Goal: Task Accomplishment & Management: Complete application form

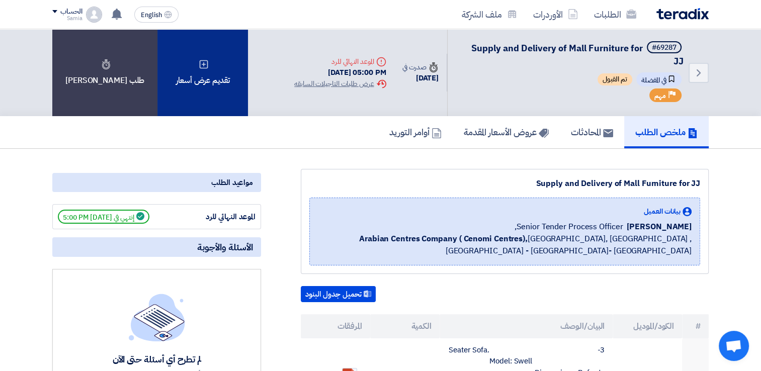
click at [199, 64] on icon at bounding box center [204, 64] width 10 height 10
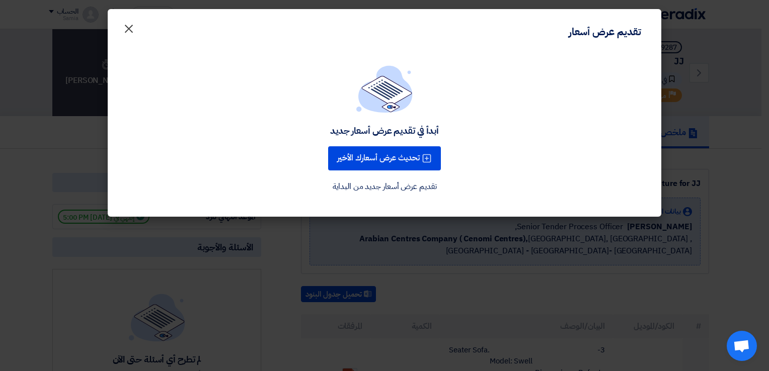
click at [128, 29] on span "×" at bounding box center [129, 28] width 12 height 30
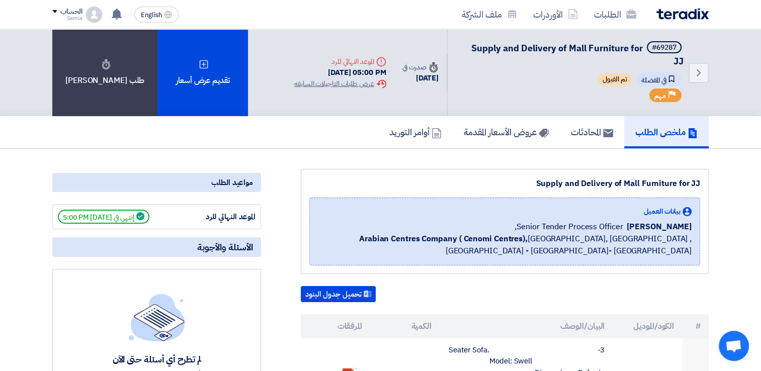
click at [654, 134] on h5 "ملخص الطلب" at bounding box center [667, 132] width 62 height 12
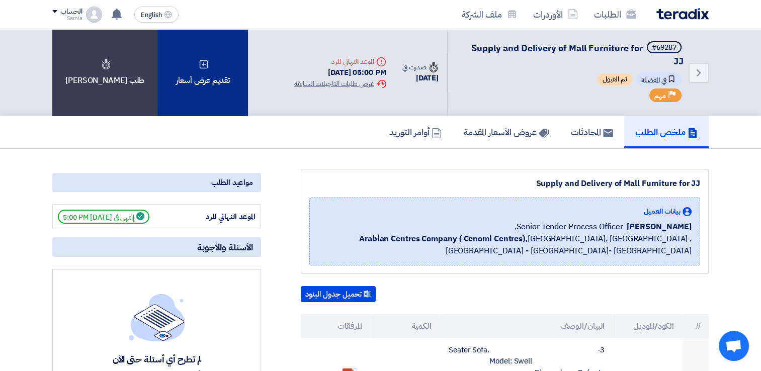
click at [199, 66] on div "تقديم عرض أسعار" at bounding box center [203, 72] width 91 height 87
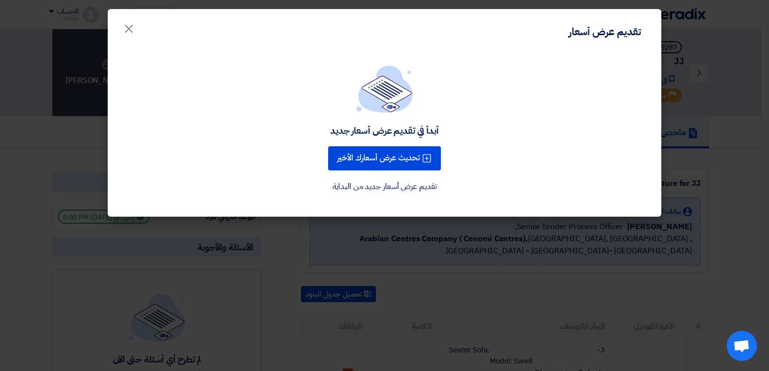
click at [464, 138] on div "أبدأ في تقديم عرض أسعار جديد تحديث عرض أسعارك الأخير تقديم عرض أسعار جديد من ال…" at bounding box center [384, 129] width 529 height 128
click at [386, 165] on button "تحديث عرض أسعارك الأخير" at bounding box center [384, 158] width 113 height 24
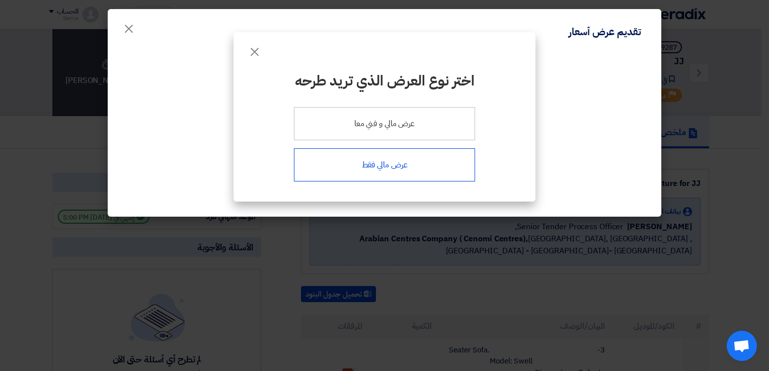
click at [414, 158] on div "عرض مالي فقط" at bounding box center [384, 164] width 181 height 33
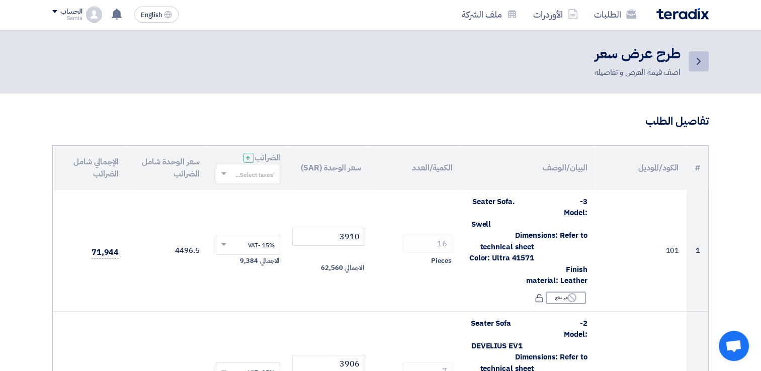
click at [698, 63] on use at bounding box center [699, 61] width 4 height 7
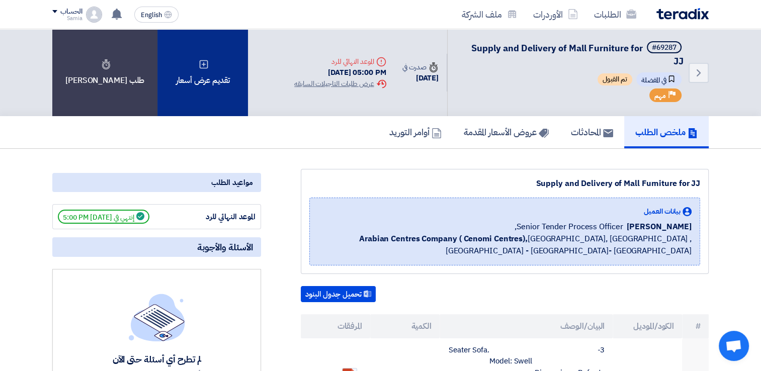
click at [173, 62] on div "تقديم عرض أسعار" at bounding box center [203, 72] width 91 height 87
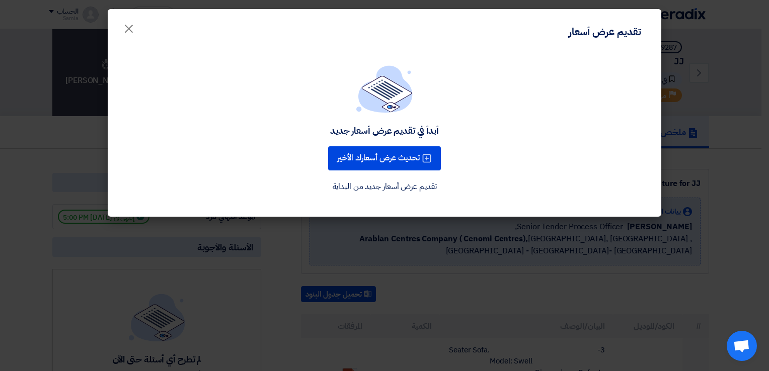
click at [386, 188] on link "تقديم عرض أسعار جديد من البداية" at bounding box center [385, 187] width 104 height 12
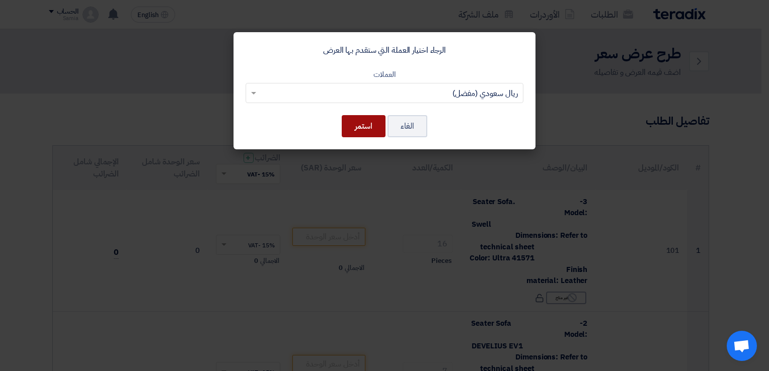
click at [366, 125] on button "استمر" at bounding box center [364, 126] width 44 height 22
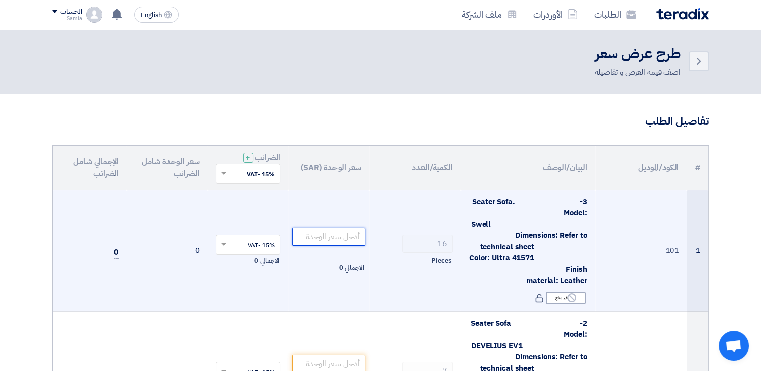
click at [329, 237] on input "number" at bounding box center [328, 237] width 73 height 18
type input "9999"
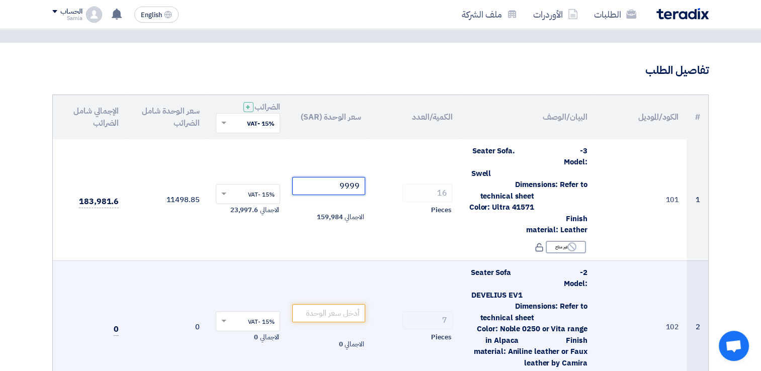
scroll to position [101, 0]
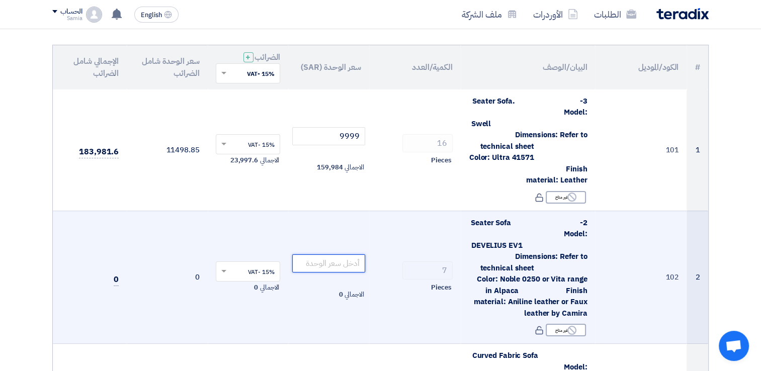
click at [356, 266] on input "number" at bounding box center [328, 264] width 73 height 18
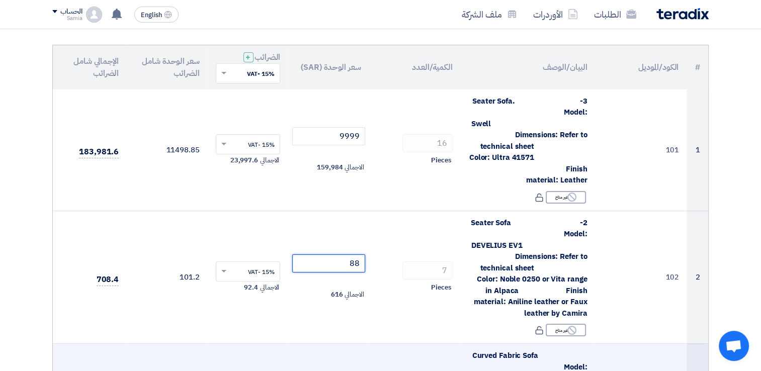
type input "88"
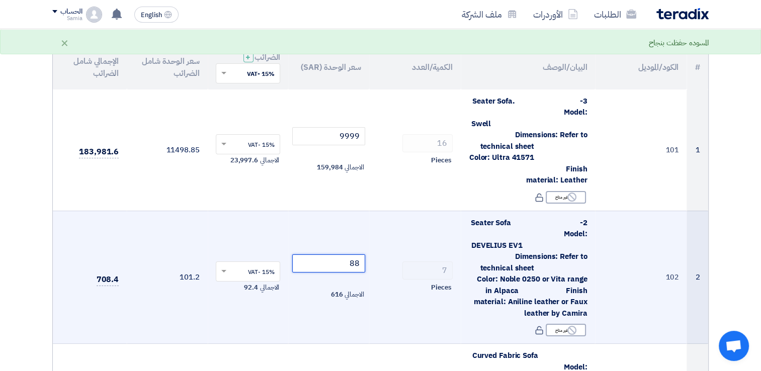
click at [350, 261] on input "88" at bounding box center [328, 264] width 73 height 18
paste input "8855"
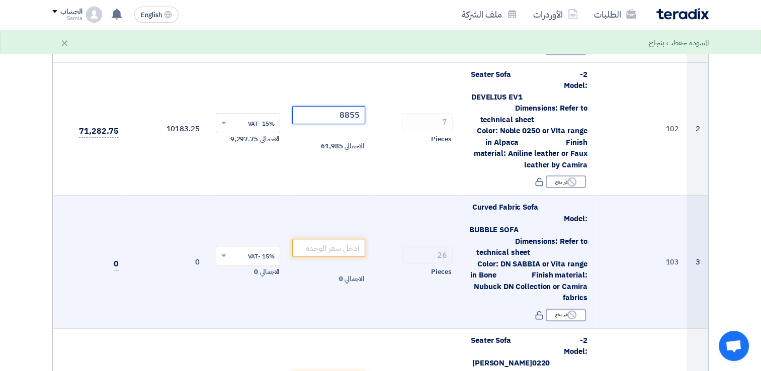
scroll to position [252, 0]
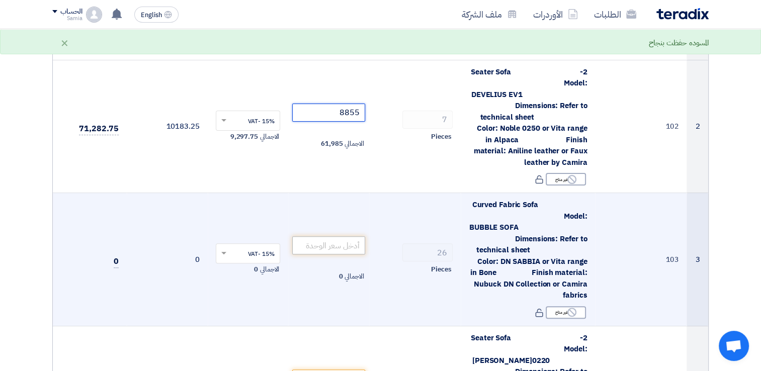
type input "8855"
click at [345, 245] on input "number" at bounding box center [328, 246] width 73 height 18
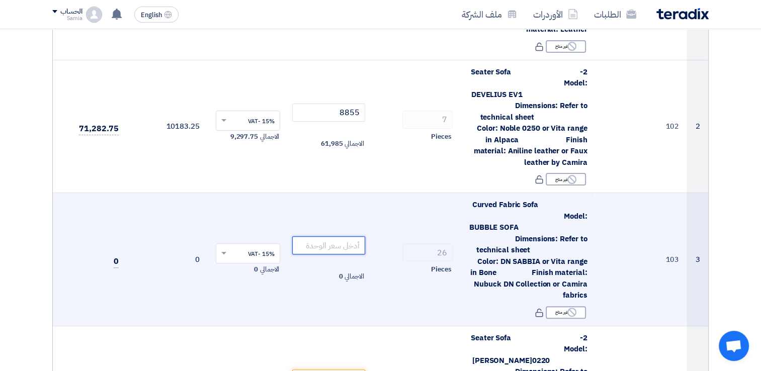
paste input "10235"
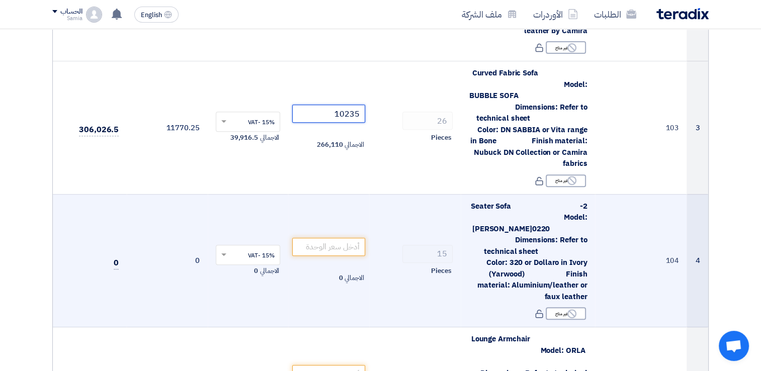
scroll to position [403, 0]
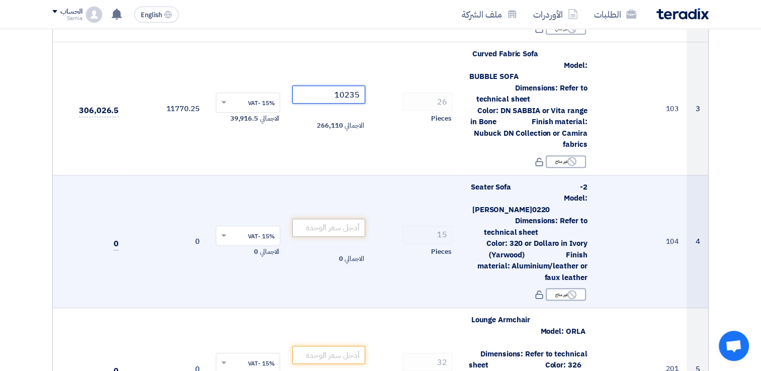
type input "10235"
click at [352, 219] on input "number" at bounding box center [328, 228] width 73 height 18
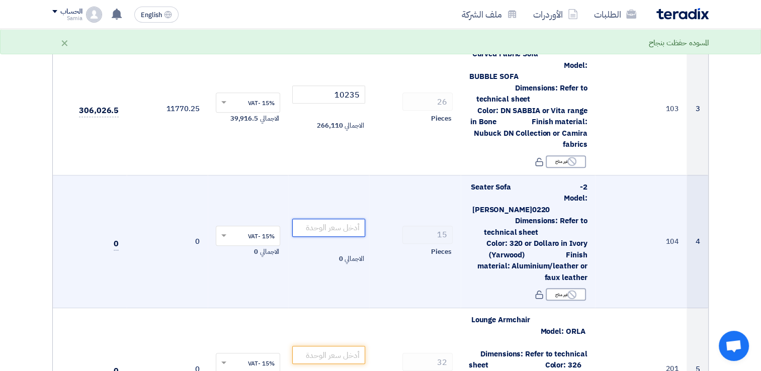
paste input "8970"
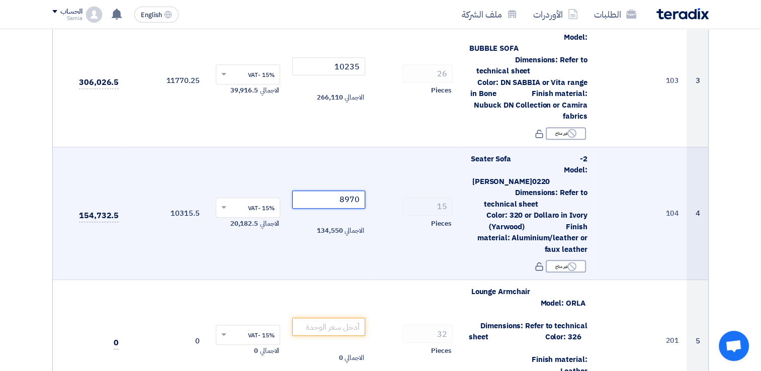
scroll to position [453, 0]
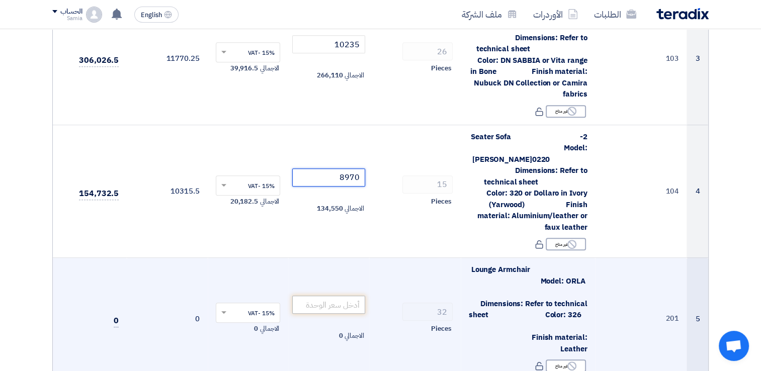
type input "8970"
click at [344, 296] on input "number" at bounding box center [328, 305] width 73 height 18
paste input "4025"
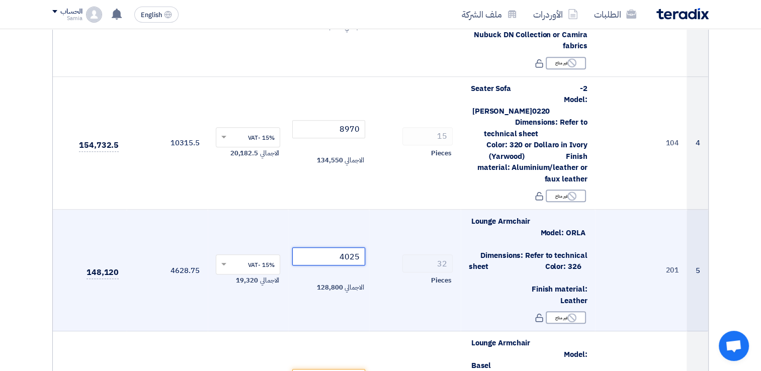
scroll to position [554, 0]
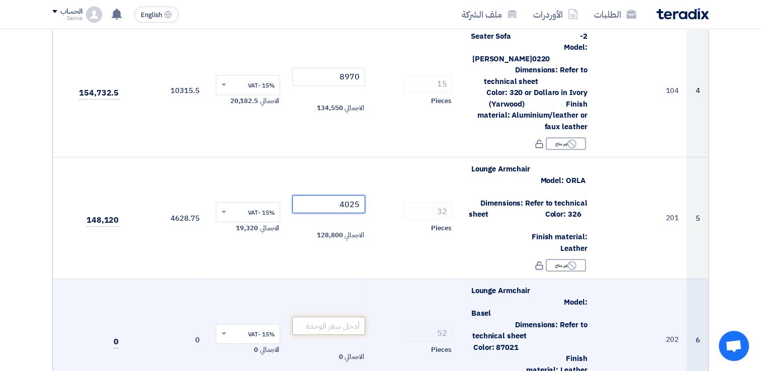
type input "4025"
click at [353, 317] on input "number" at bounding box center [328, 326] width 73 height 18
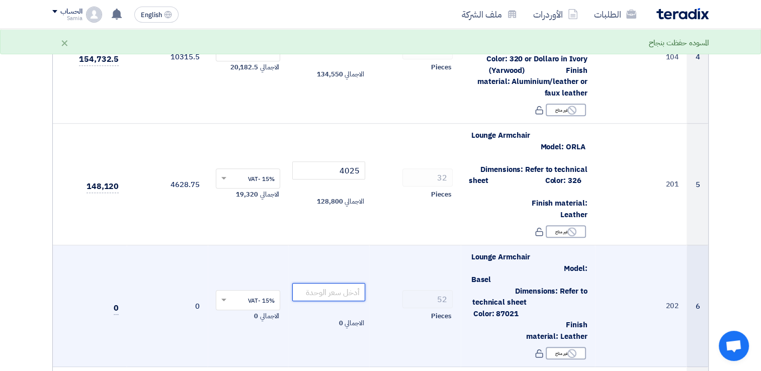
scroll to position [604, 0]
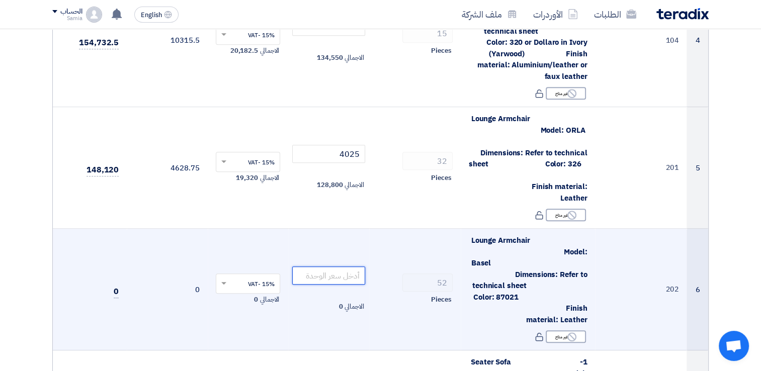
paste input "5630"
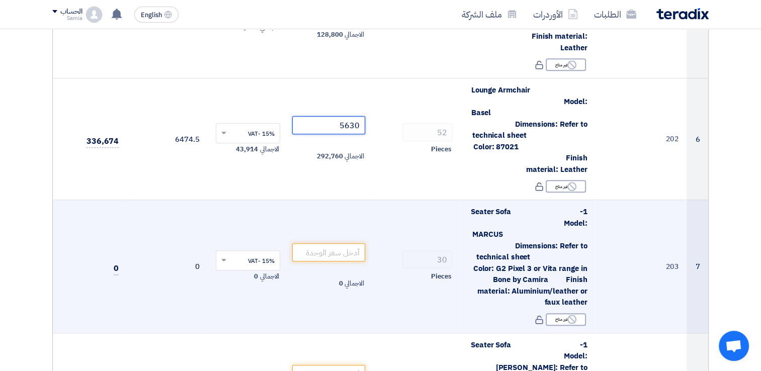
scroll to position [755, 0]
type input "5630"
click at [347, 240] on td "الاجمالي 0" at bounding box center [328, 266] width 81 height 133
click at [336, 243] on input "number" at bounding box center [328, 252] width 73 height 18
paste input "5175"
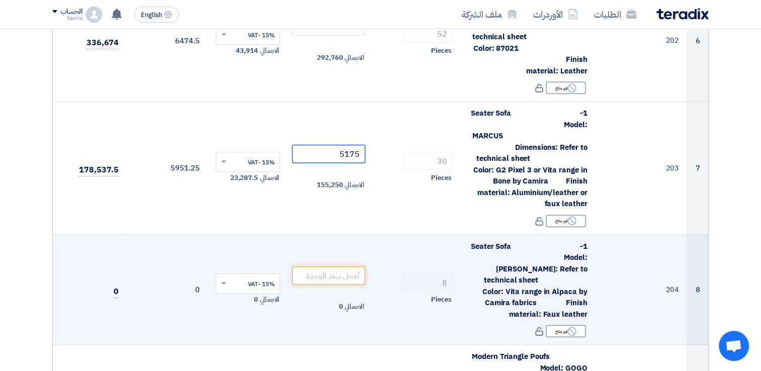
scroll to position [856, 0]
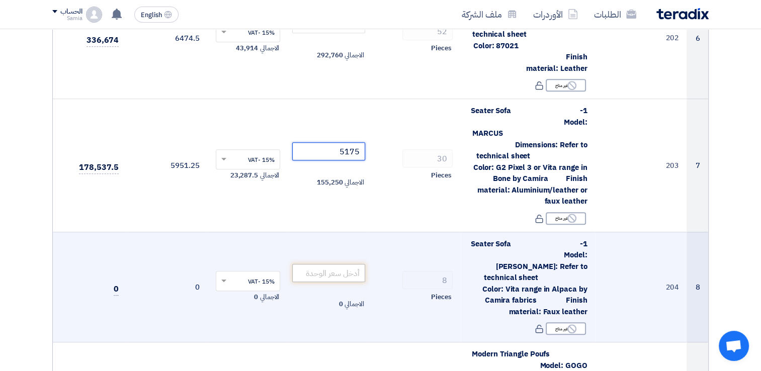
type input "5175"
click at [358, 264] on input "number" at bounding box center [328, 273] width 73 height 18
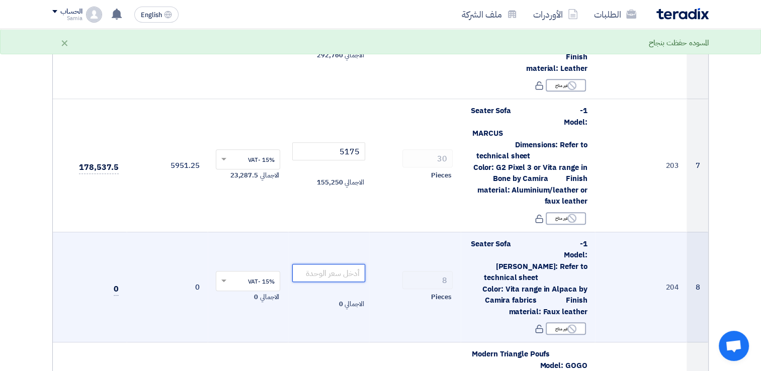
paste input "4580"
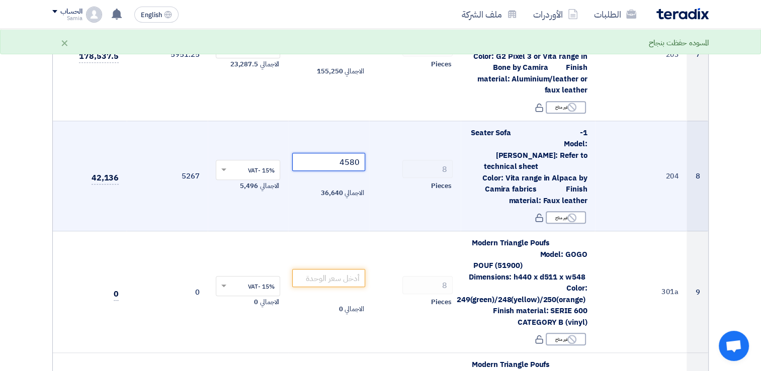
scroll to position [1006, 0]
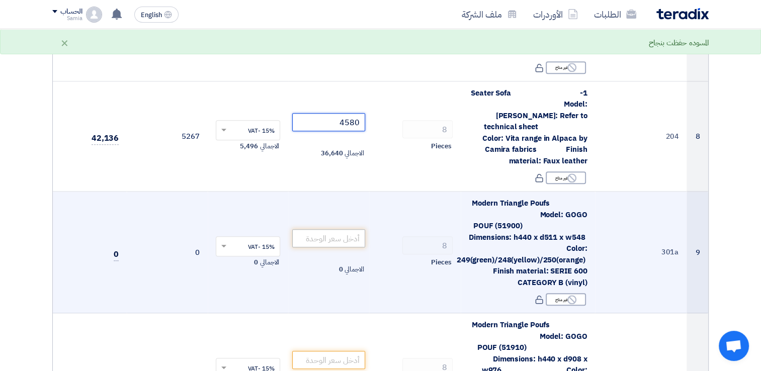
type input "4580"
click at [342, 229] on input "number" at bounding box center [328, 238] width 73 height 18
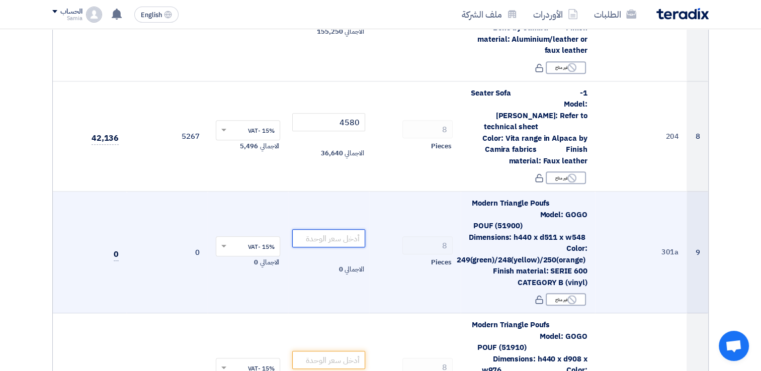
paste input "1023"
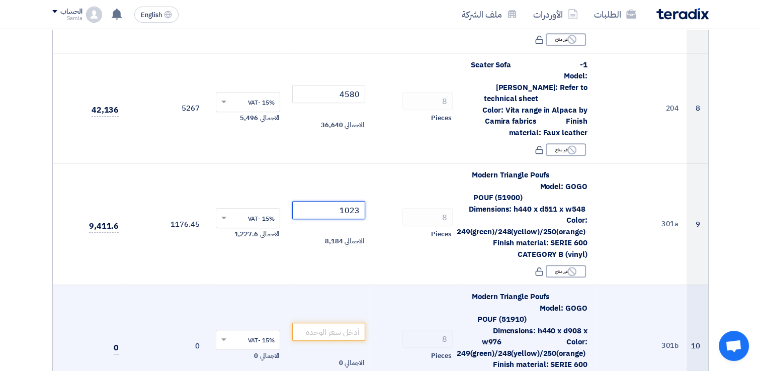
scroll to position [1057, 0]
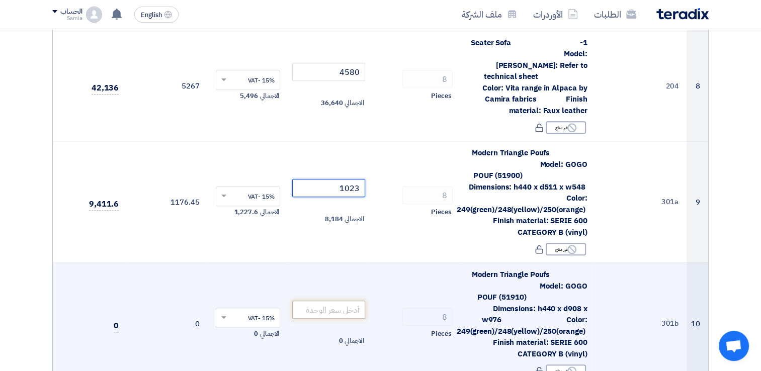
type input "1023"
click at [349, 301] on input "number" at bounding box center [328, 310] width 73 height 18
paste input "1667"
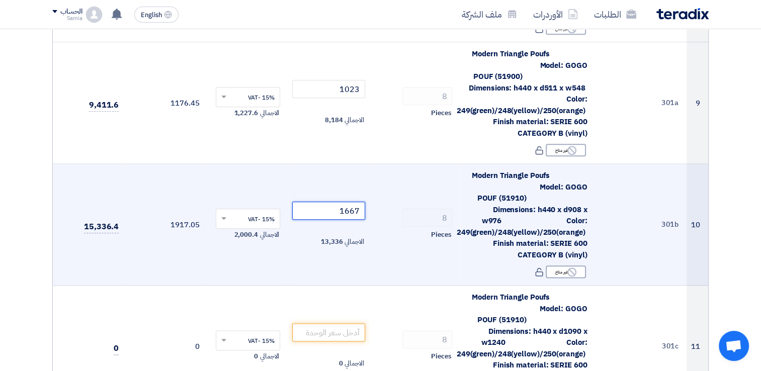
scroll to position [1208, 0]
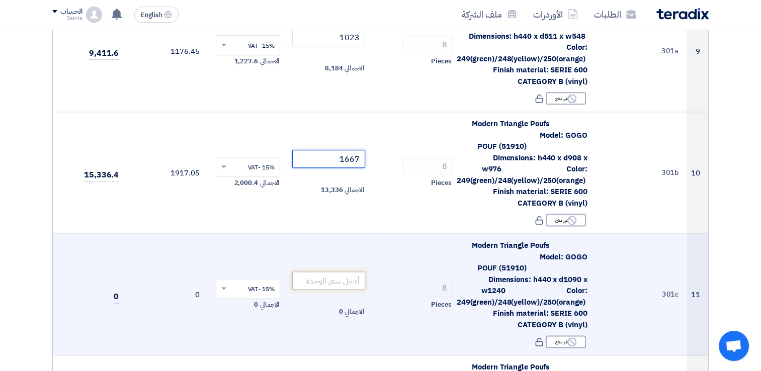
type input "1667"
click at [356, 272] on input "number" at bounding box center [328, 281] width 73 height 18
paste input "2208"
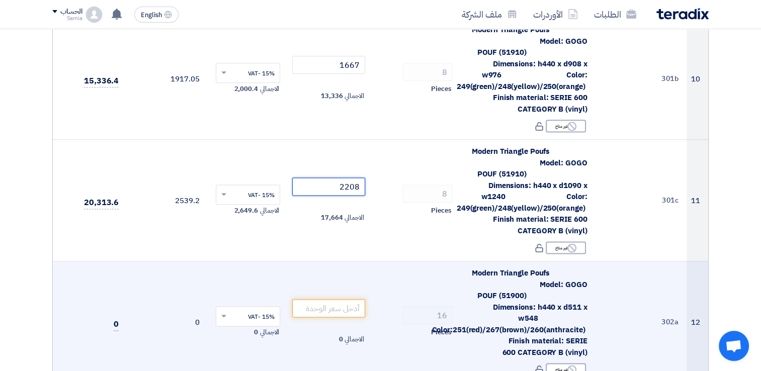
scroll to position [1308, 0]
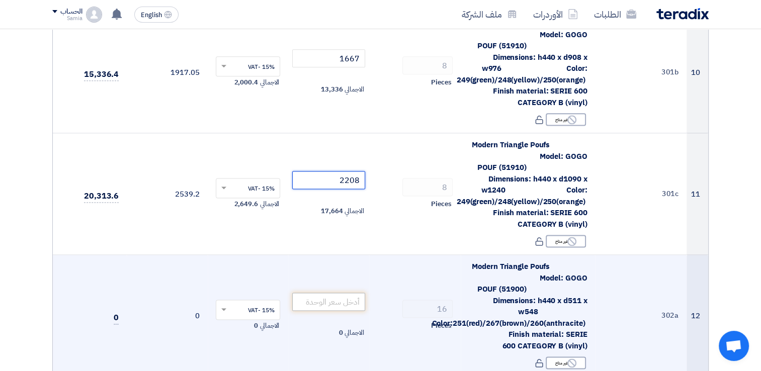
type input "2208"
click at [354, 293] on input "number" at bounding box center [328, 302] width 73 height 18
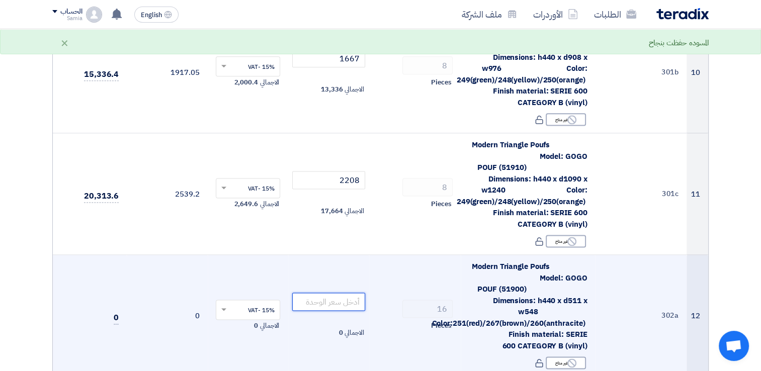
paste input "1023"
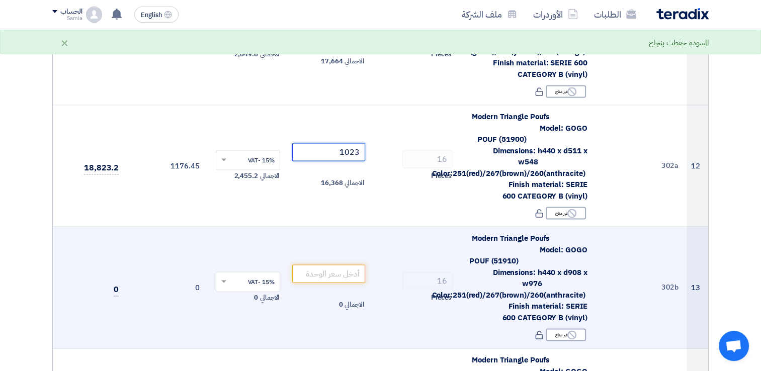
scroll to position [1459, 0]
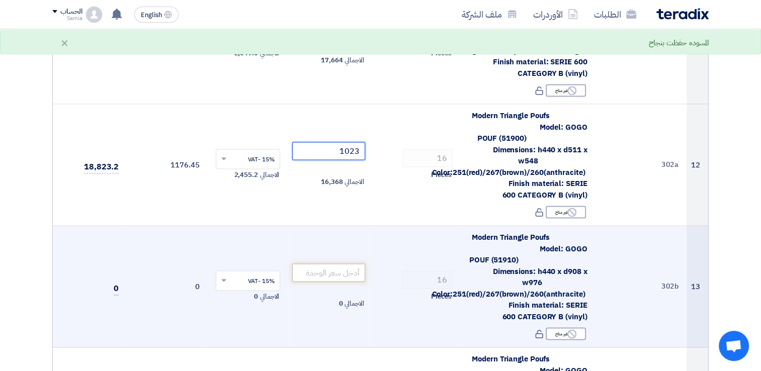
type input "1023"
click at [355, 264] on input "number" at bounding box center [328, 273] width 73 height 18
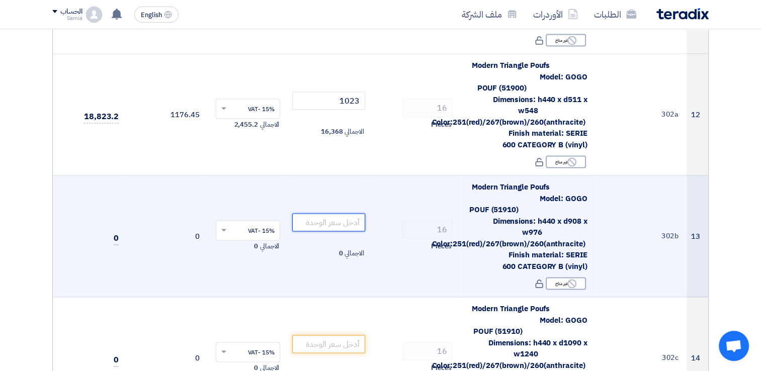
paste input "1667"
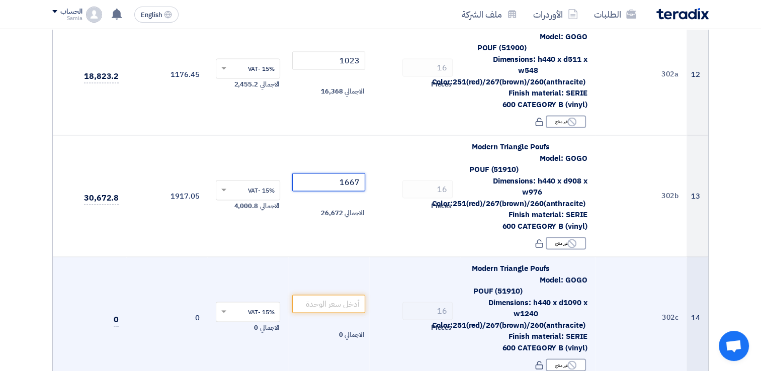
scroll to position [1560, 0]
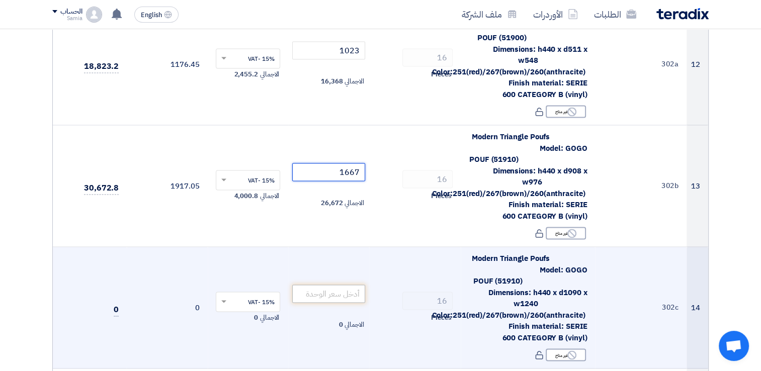
type input "1667"
click at [352, 287] on input "number" at bounding box center [328, 294] width 73 height 18
paste input "2208"
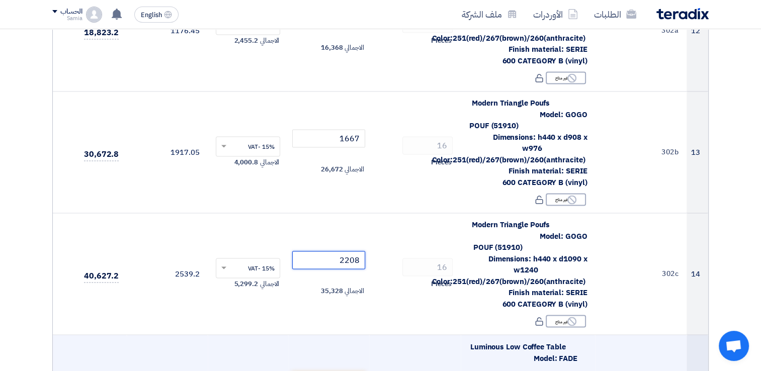
scroll to position [1661, 0]
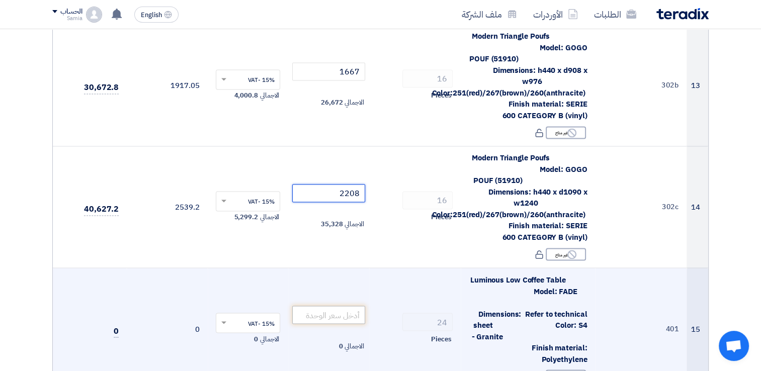
type input "2208"
click at [347, 306] on input "number" at bounding box center [328, 315] width 73 height 18
paste input "1366"
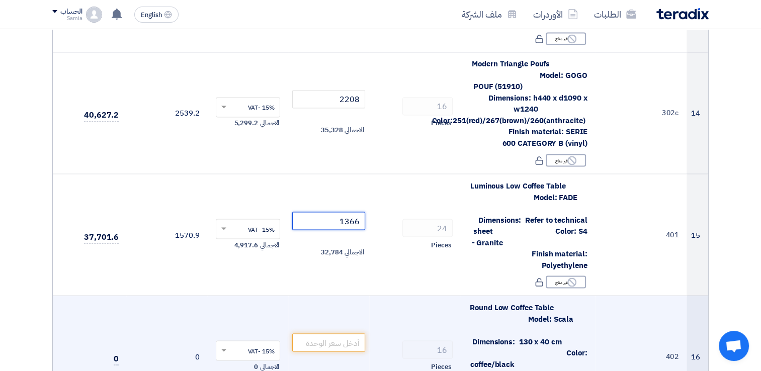
scroll to position [1761, 0]
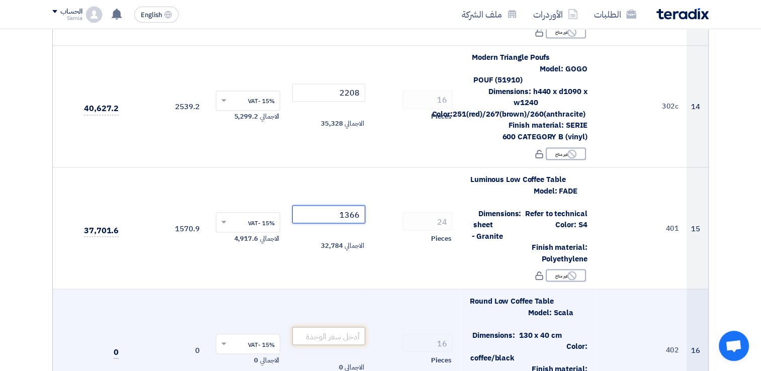
type input "1366"
click at [344, 327] on input "number" at bounding box center [328, 336] width 73 height 18
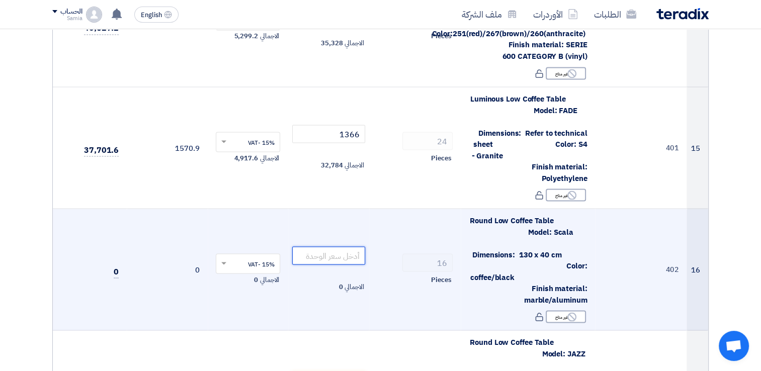
scroll to position [1862, 0]
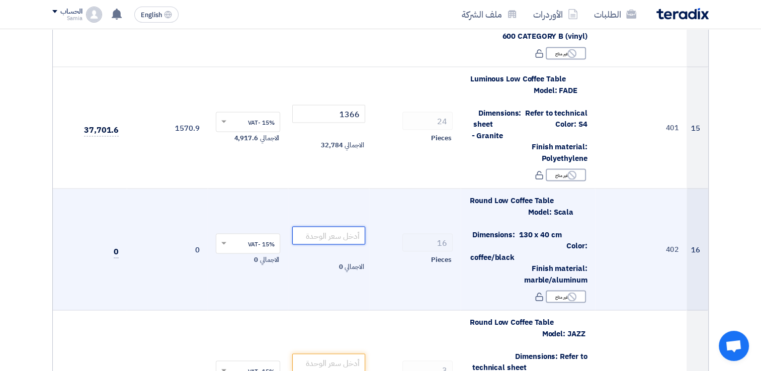
paste input "9000"
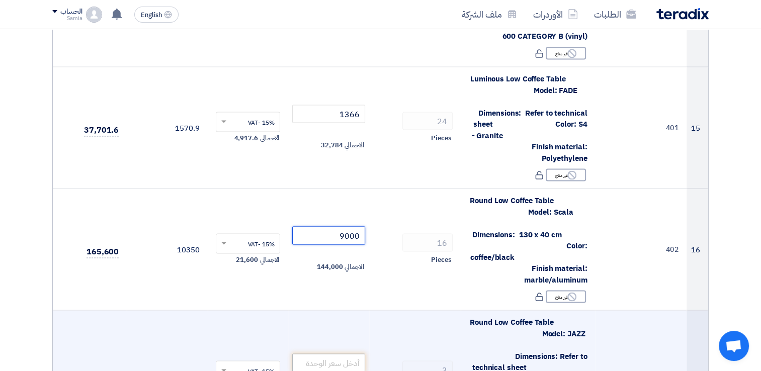
type input "9000"
click at [358, 354] on input "number" at bounding box center [328, 363] width 73 height 18
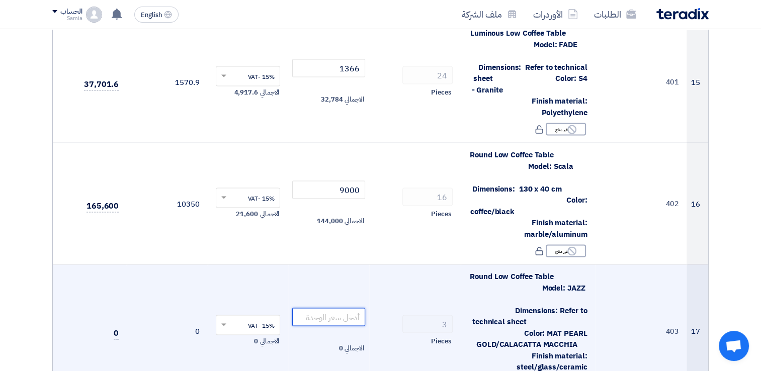
scroll to position [1912, 0]
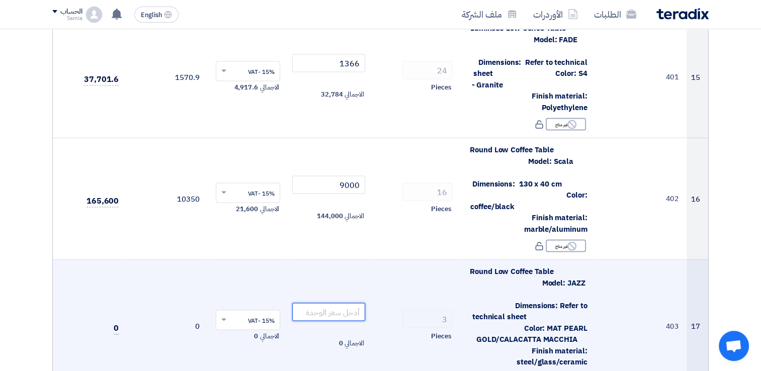
paste input "5500"
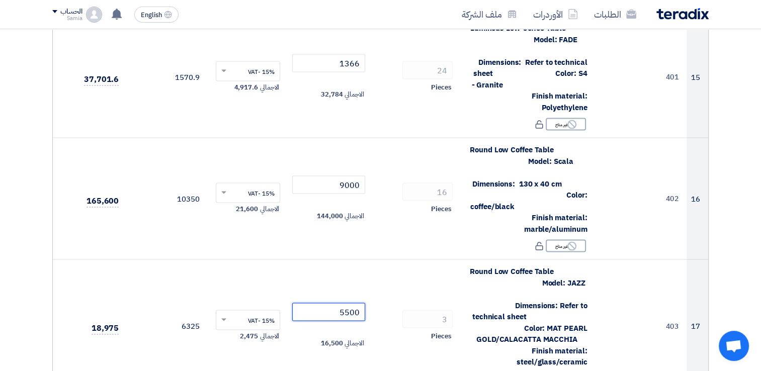
type input "5500"
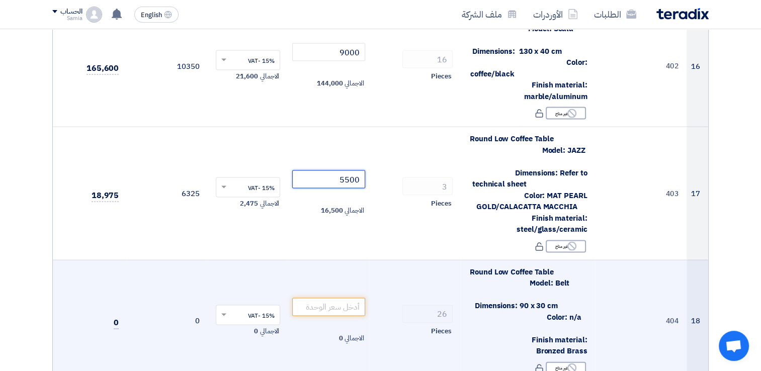
scroll to position [2063, 0]
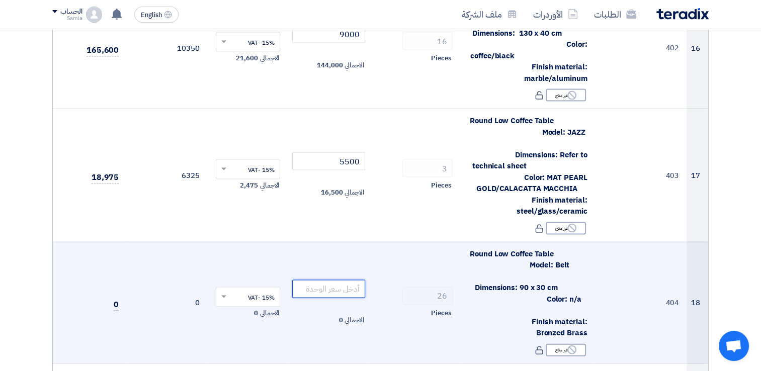
click at [350, 280] on input "number" at bounding box center [328, 289] width 73 height 18
paste input "3800"
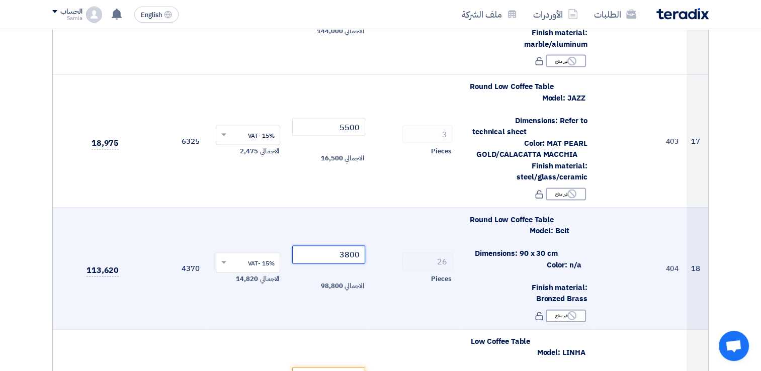
scroll to position [2214, 0]
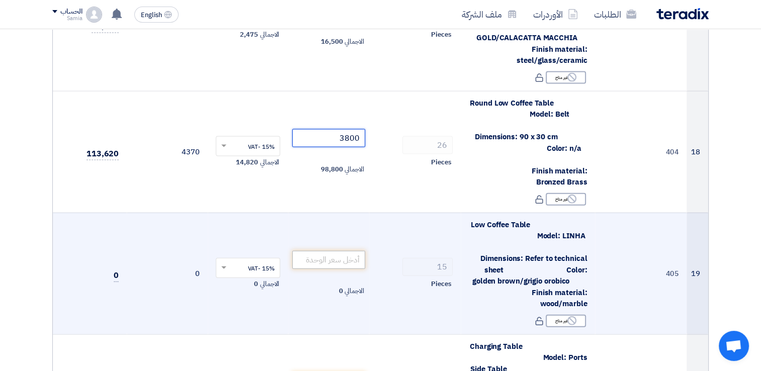
type input "3800"
click at [335, 251] on input "number" at bounding box center [328, 260] width 73 height 18
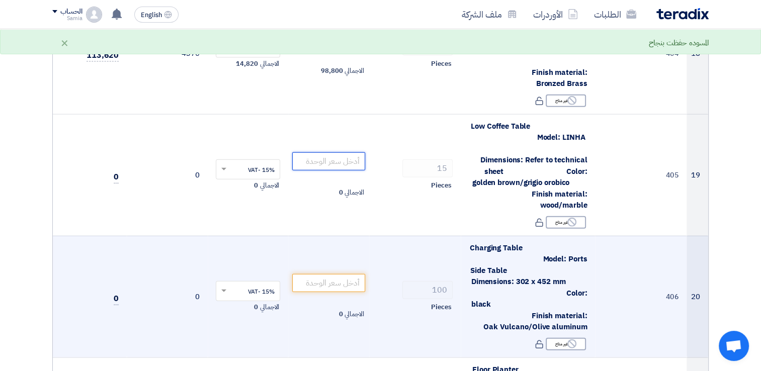
scroll to position [2315, 0]
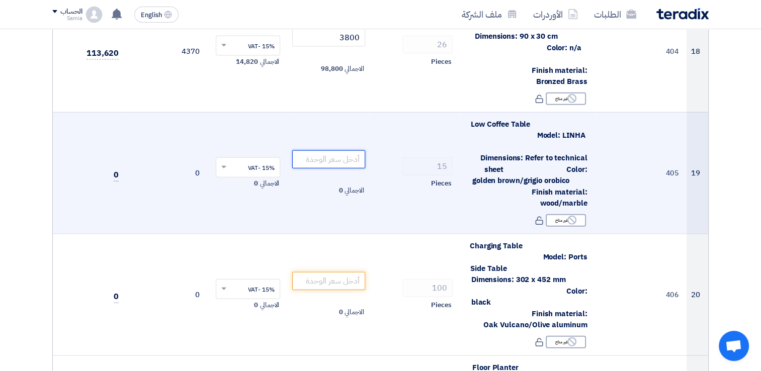
paste input "7200"
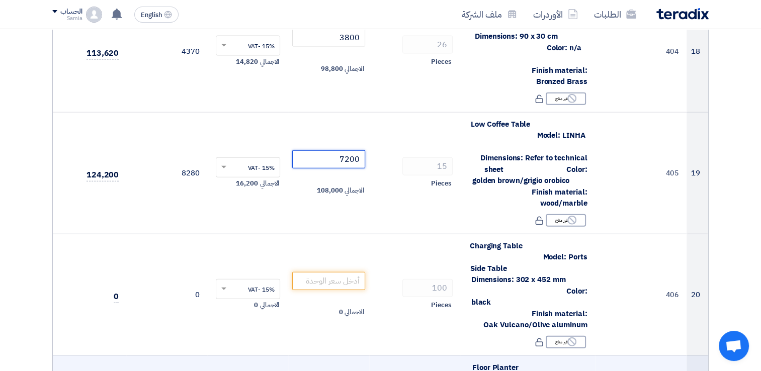
type input "7200"
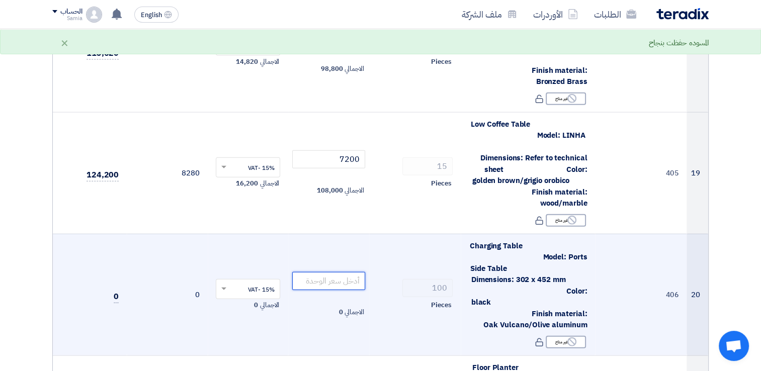
click at [331, 272] on input "number" at bounding box center [328, 281] width 73 height 18
paste input "5500"
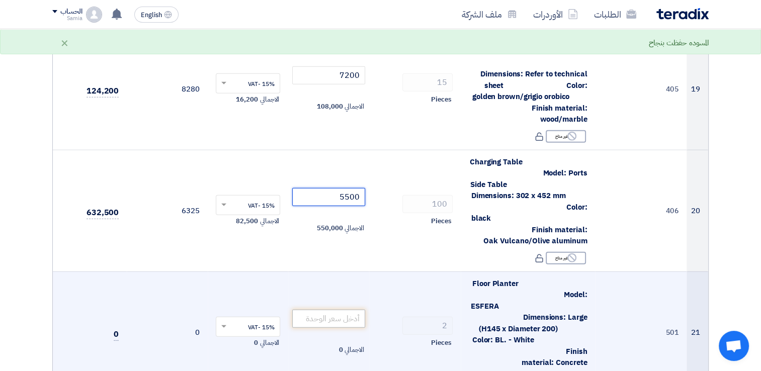
scroll to position [2416, 0]
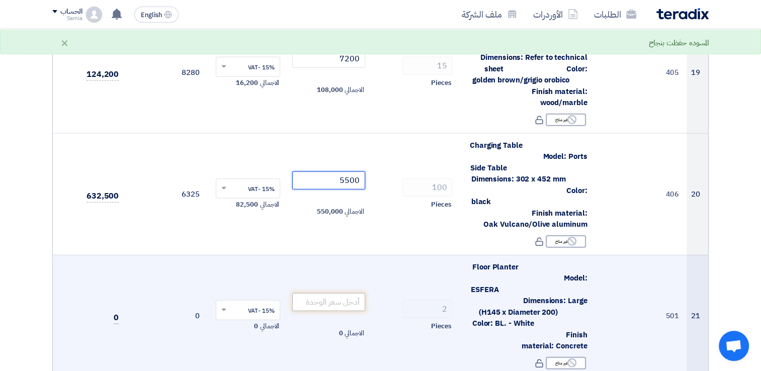
type input "5500"
click at [350, 293] on input "number" at bounding box center [328, 302] width 73 height 18
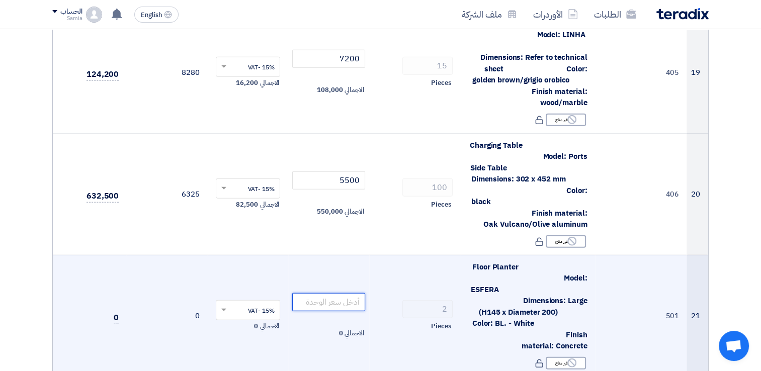
paste input "2650"
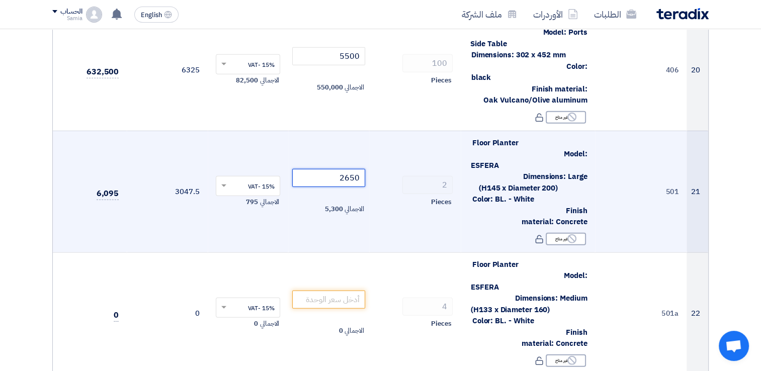
scroll to position [2567, 0]
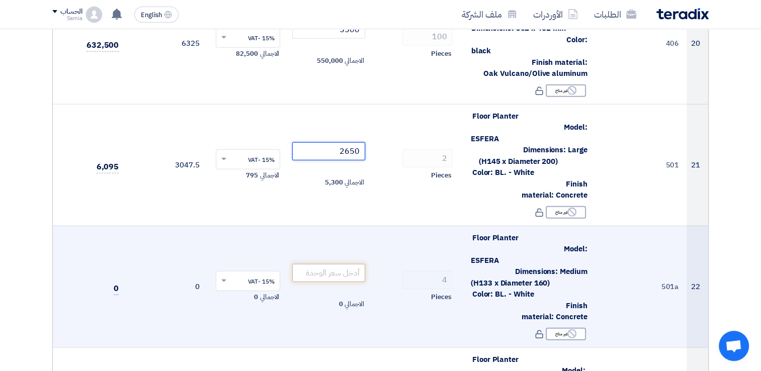
type input "2650"
click at [336, 264] on input "number" at bounding box center [328, 273] width 73 height 18
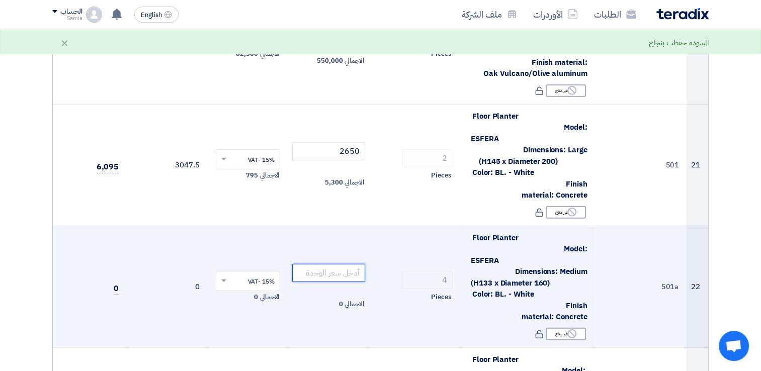
paste input "1725"
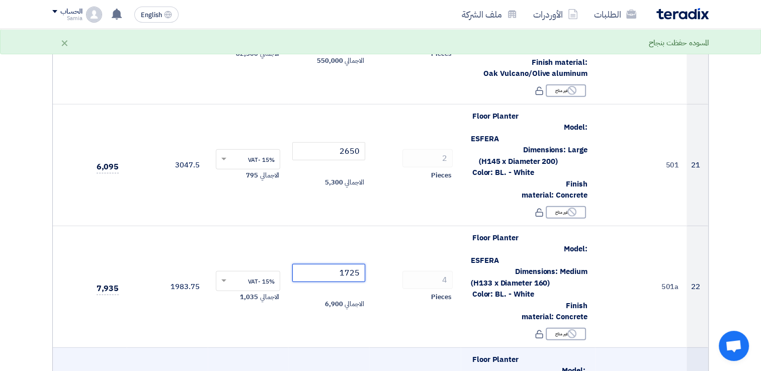
type input "1725"
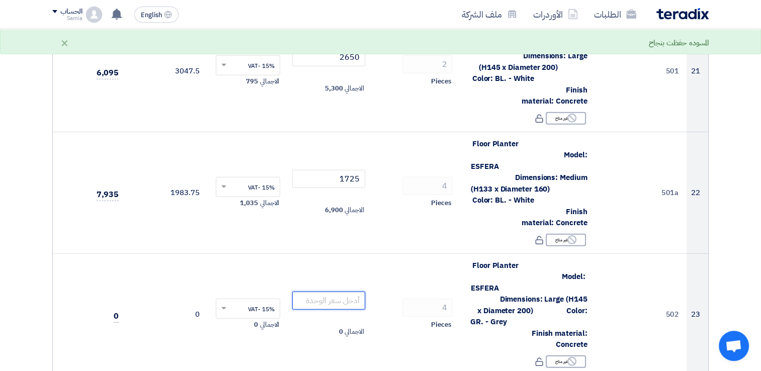
scroll to position [2667, 0]
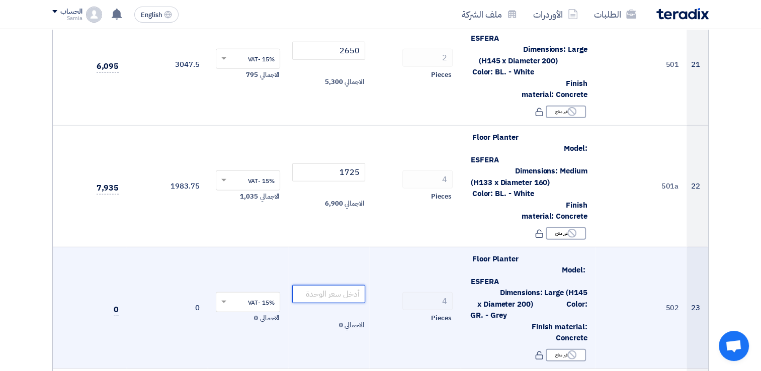
paste input "2650"
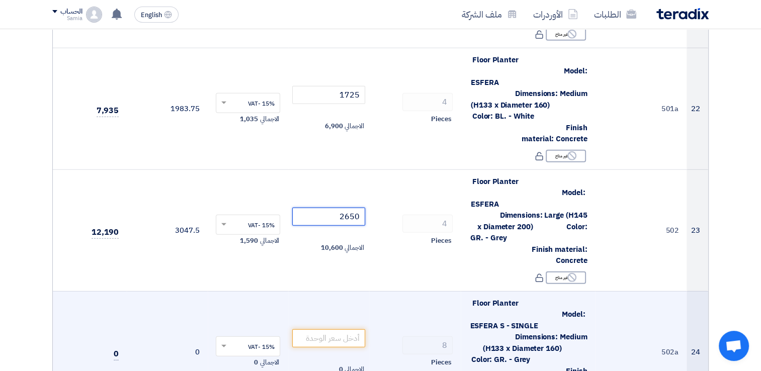
scroll to position [2768, 0]
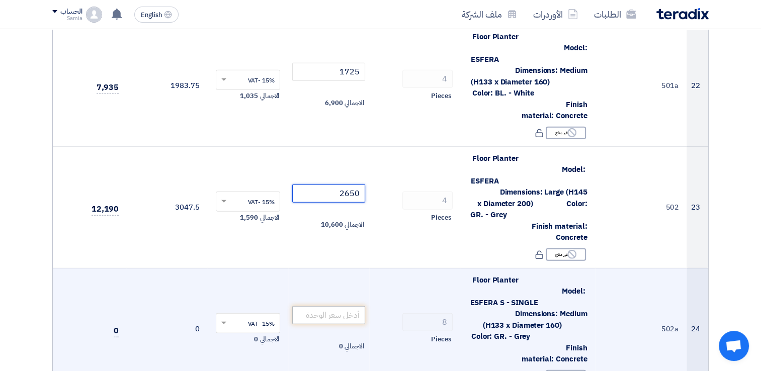
type input "2650"
click at [337, 306] on input "number" at bounding box center [328, 315] width 73 height 18
paste input "1725"
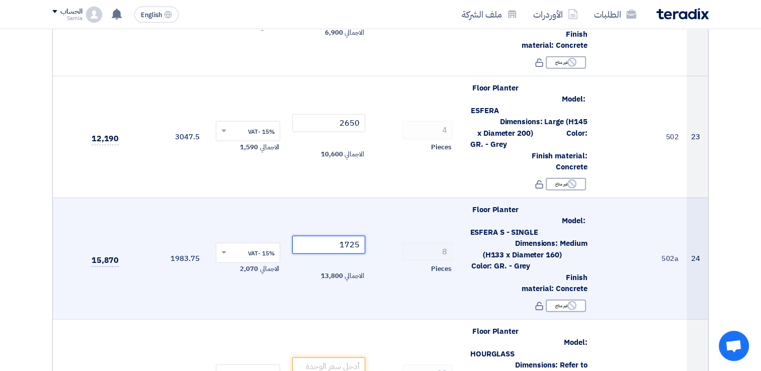
scroll to position [2868, 0]
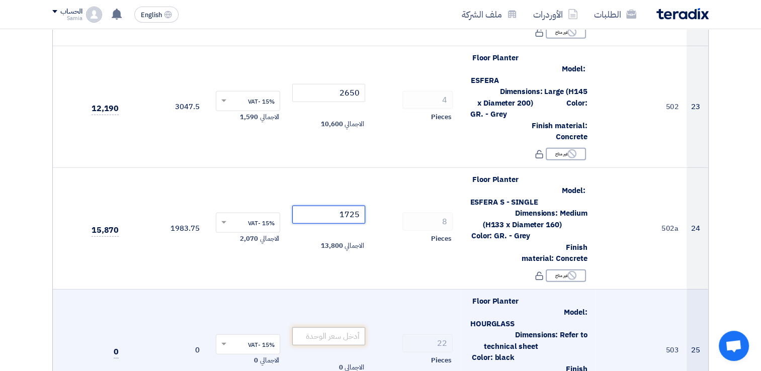
type input "1725"
click at [357, 328] on input "number" at bounding box center [328, 337] width 73 height 18
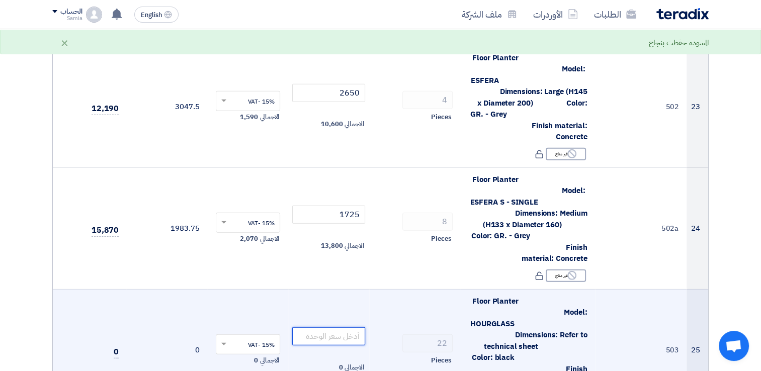
paste input "990"
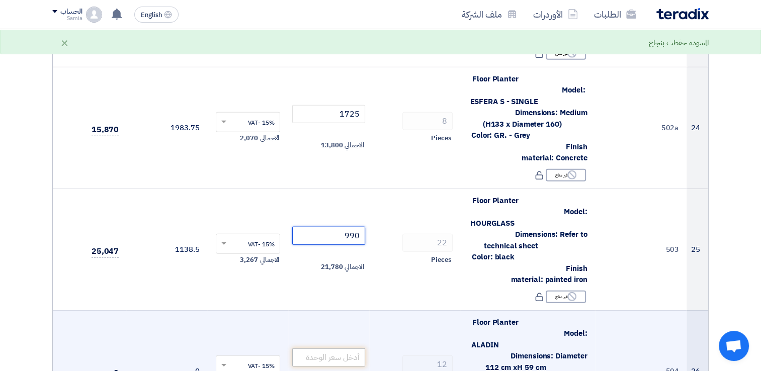
type input "990"
click at [348, 349] on input "number" at bounding box center [328, 358] width 73 height 18
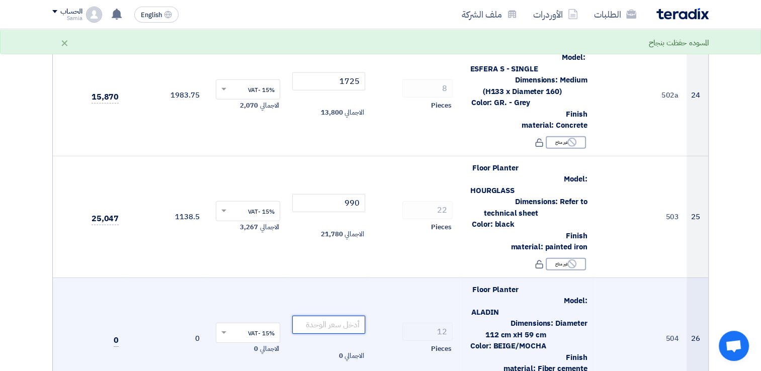
scroll to position [3019, 0]
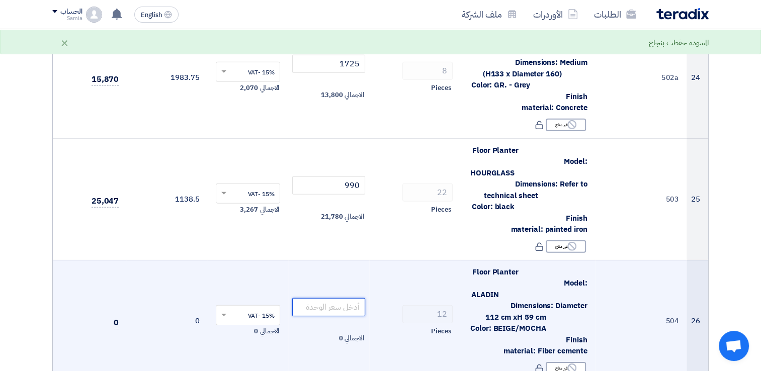
paste input "2800"
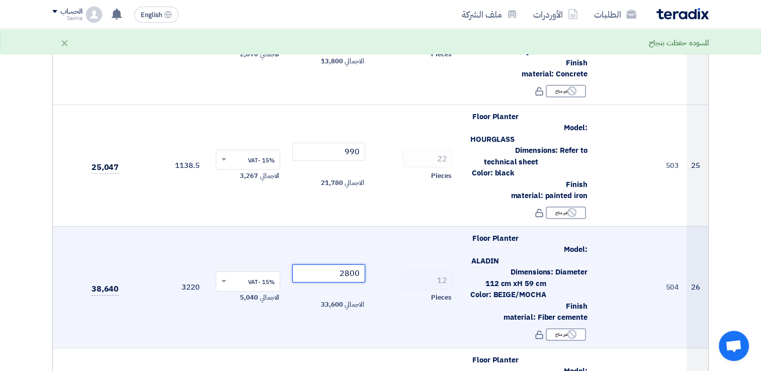
scroll to position [3120, 0]
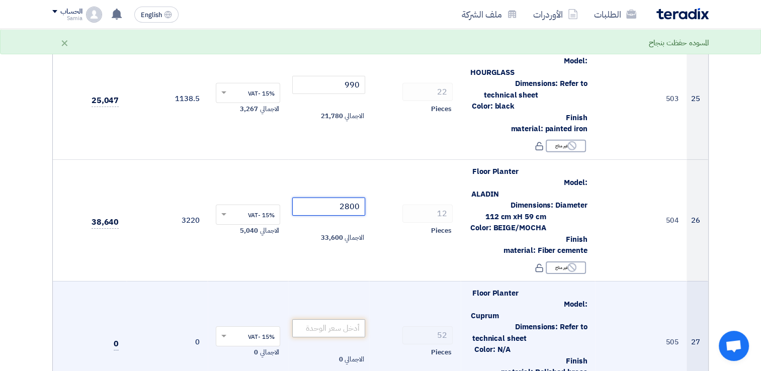
type input "2800"
click at [352, 320] on input "number" at bounding box center [328, 329] width 73 height 18
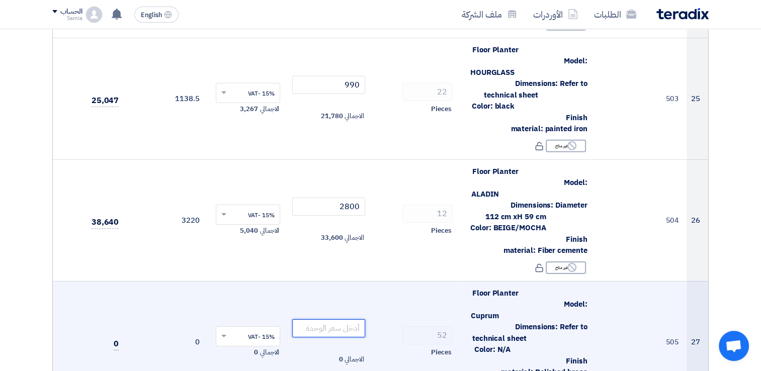
paste input "1500"
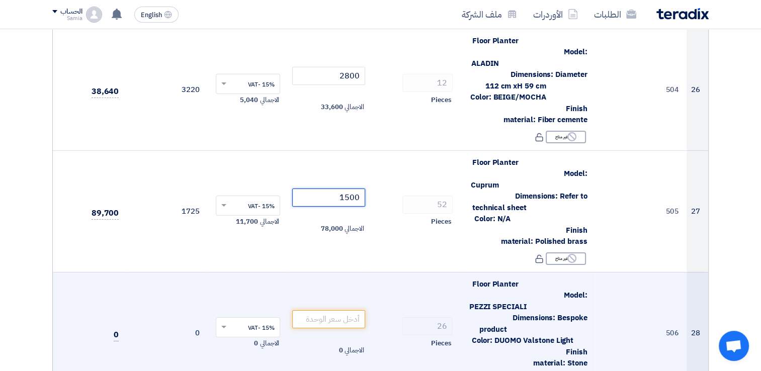
scroll to position [3271, 0]
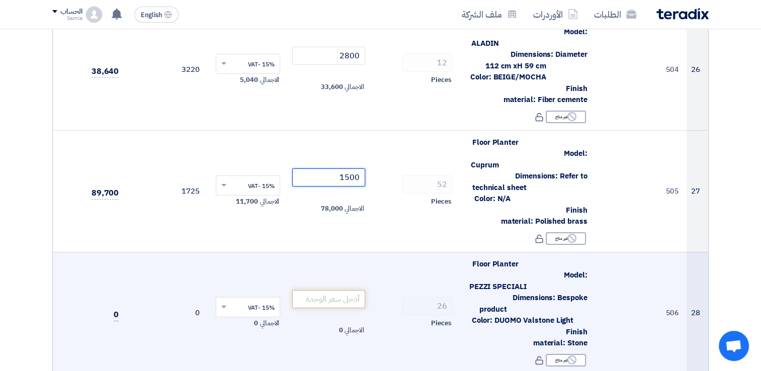
type input "1500"
click at [331, 290] on input "number" at bounding box center [328, 299] width 73 height 18
paste input "3500"
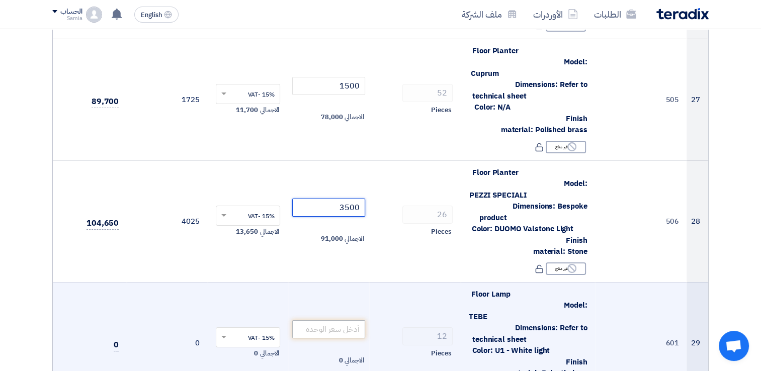
scroll to position [3372, 0]
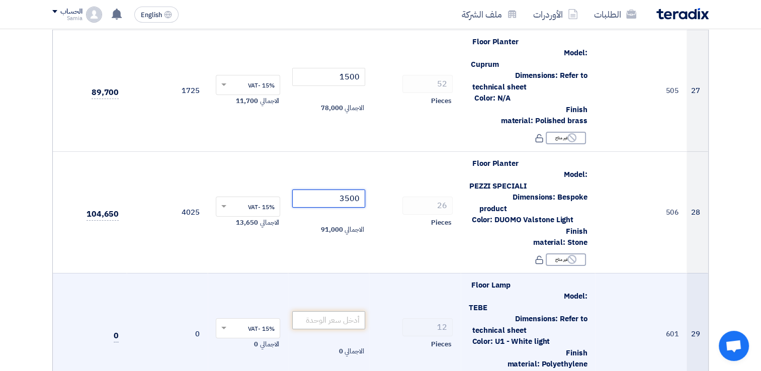
type input "3500"
click at [338, 312] on input "number" at bounding box center [328, 321] width 73 height 18
paste input "3200"
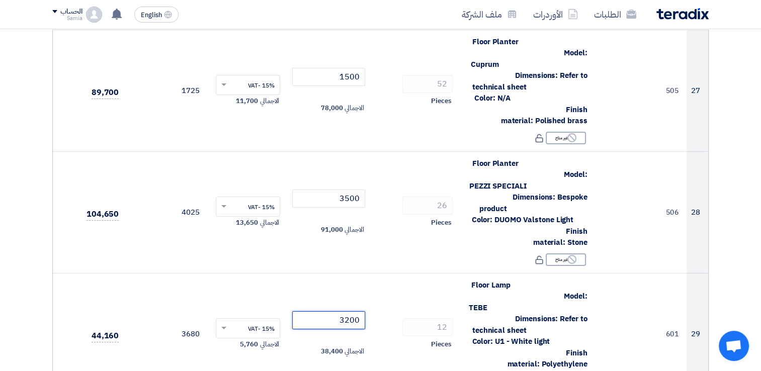
type input "3200"
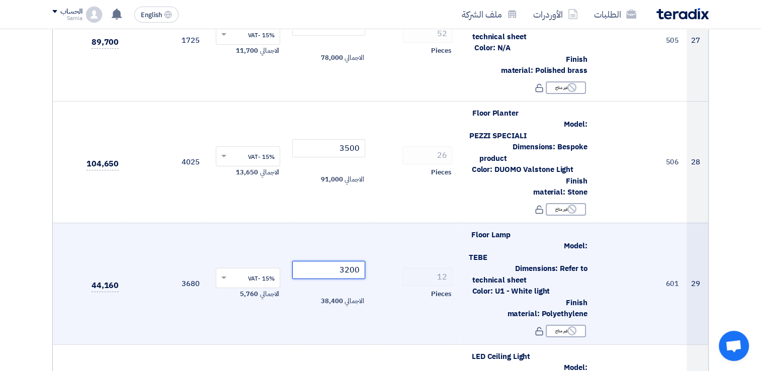
scroll to position [3472, 0]
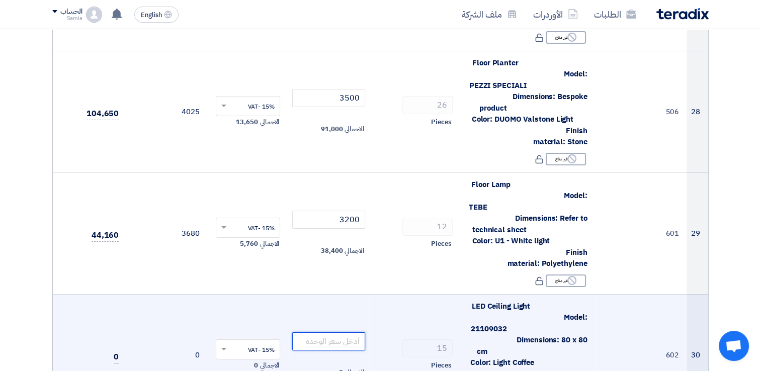
click at [356, 333] on input "number" at bounding box center [328, 342] width 73 height 18
paste input "1850"
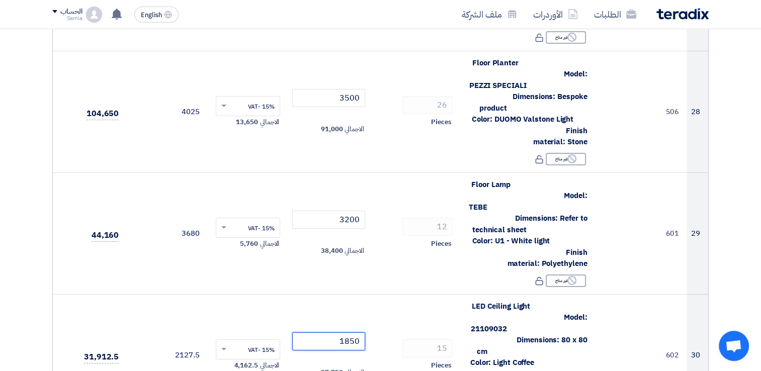
type input "1850"
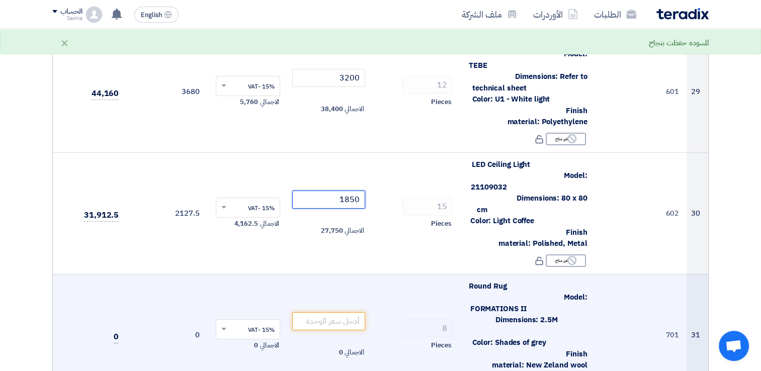
scroll to position [3623, 0]
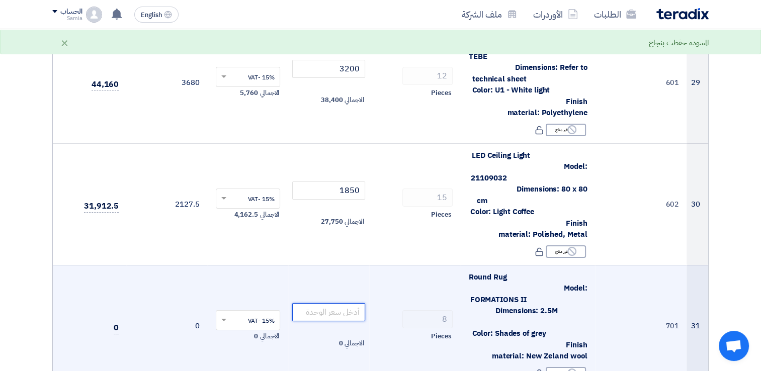
click at [329, 303] on input "number" at bounding box center [328, 312] width 73 height 18
paste input "1700"
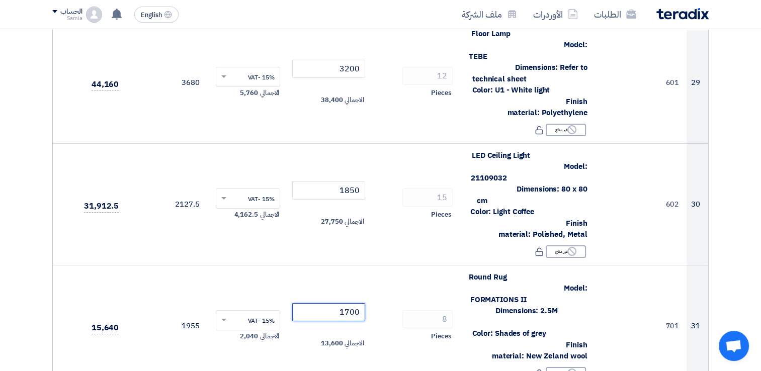
type input "1700"
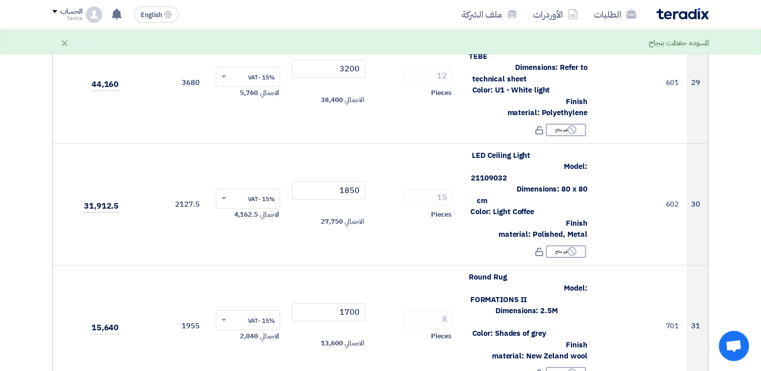
paste input "3100"
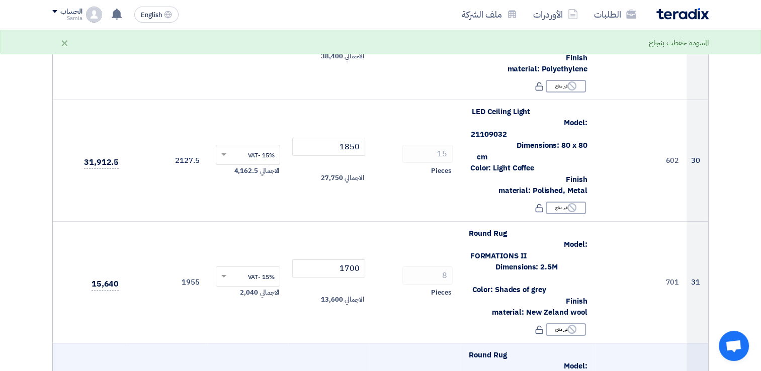
scroll to position [3774, 0]
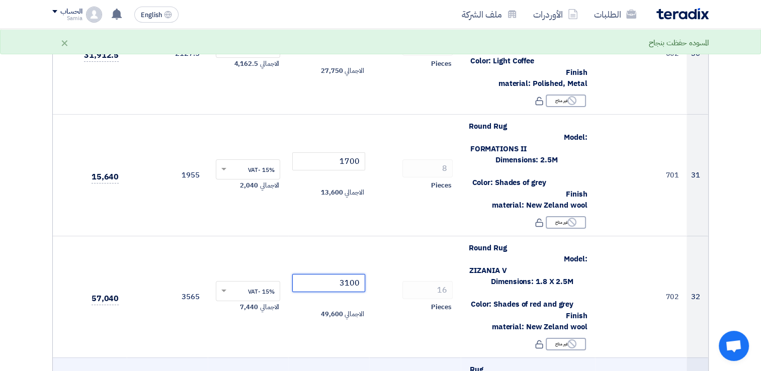
type input "3100"
paste input "3200"
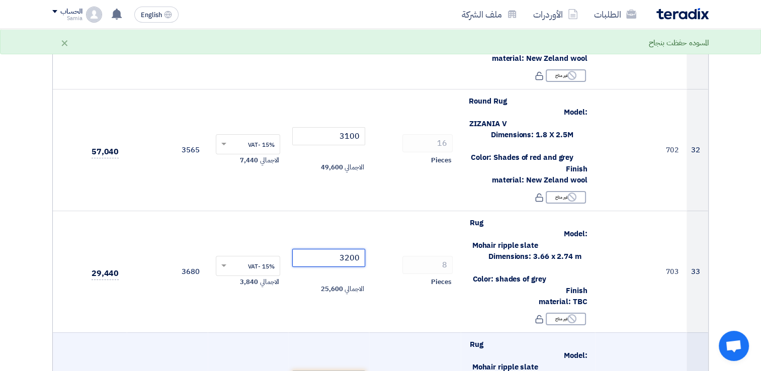
scroll to position [3925, 0]
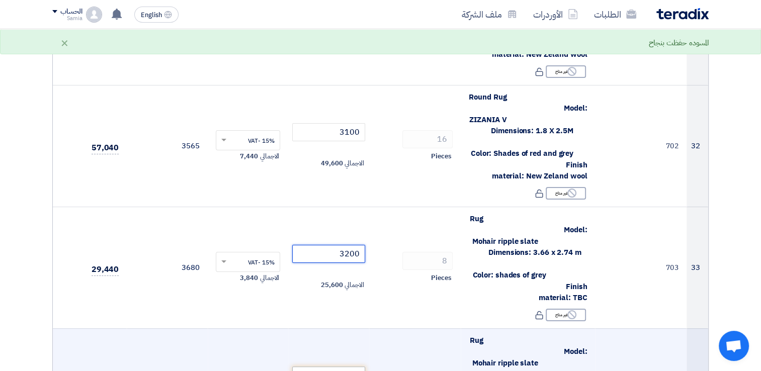
type input "3200"
click at [354, 367] on input "number" at bounding box center [328, 376] width 73 height 18
paste input "2700"
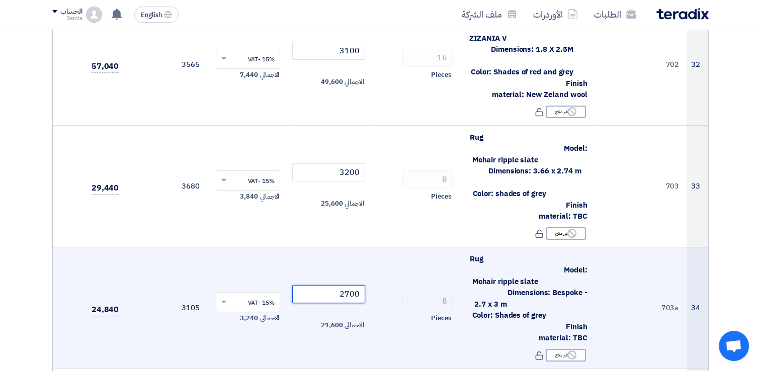
scroll to position [4076, 0]
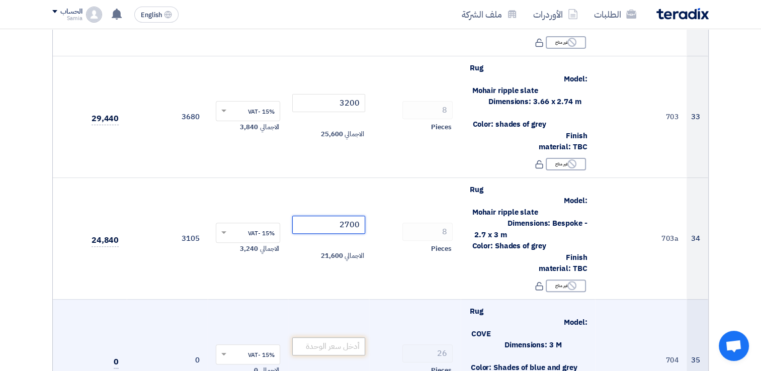
type input "2700"
click at [345, 338] on input "number" at bounding box center [328, 347] width 73 height 18
paste input "6200"
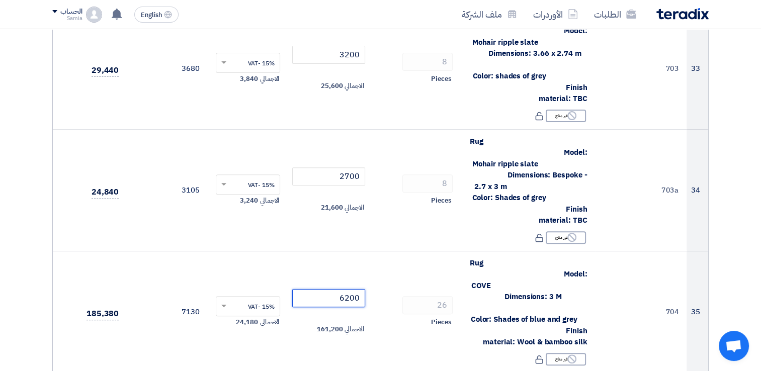
scroll to position [4177, 0]
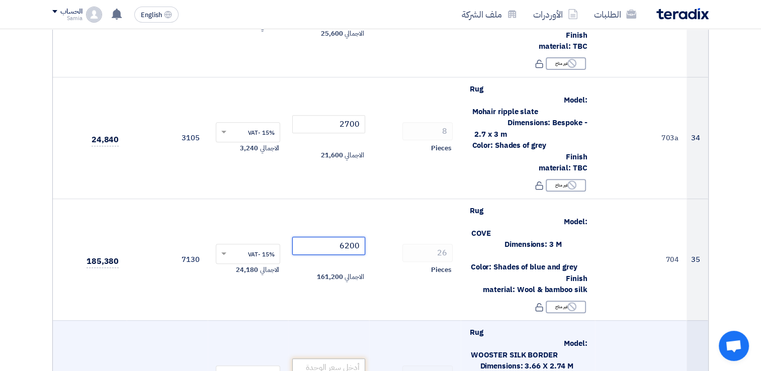
type input "6200"
click at [340, 359] on input "number" at bounding box center [328, 368] width 73 height 18
paste input "5000"
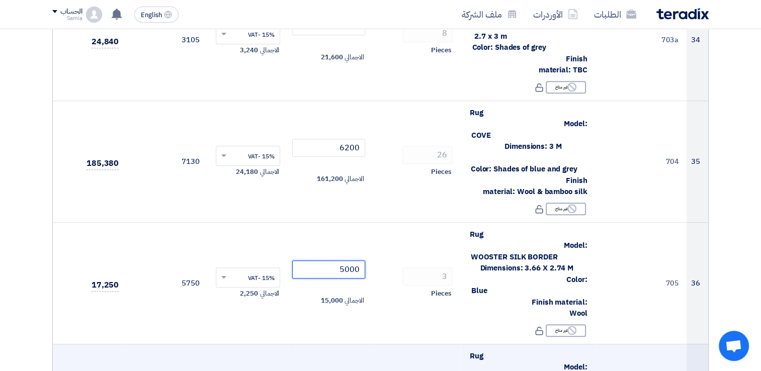
scroll to position [4278, 0]
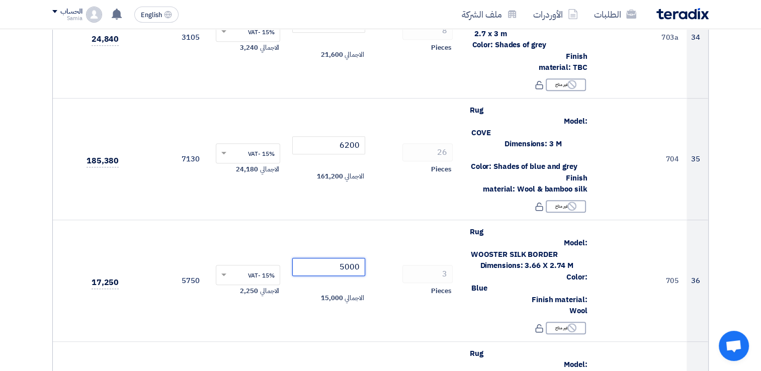
type input "5000"
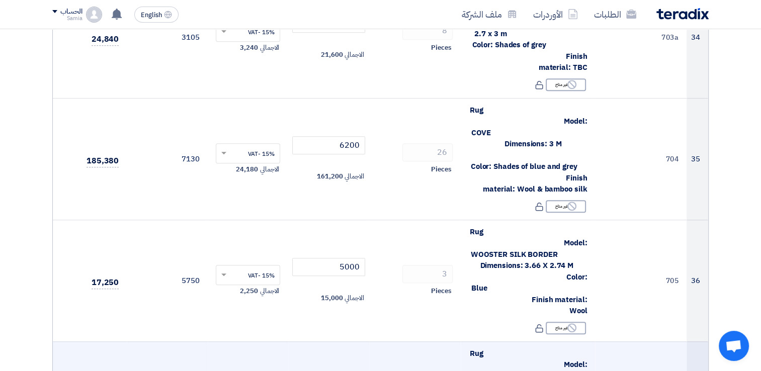
paste input "4800"
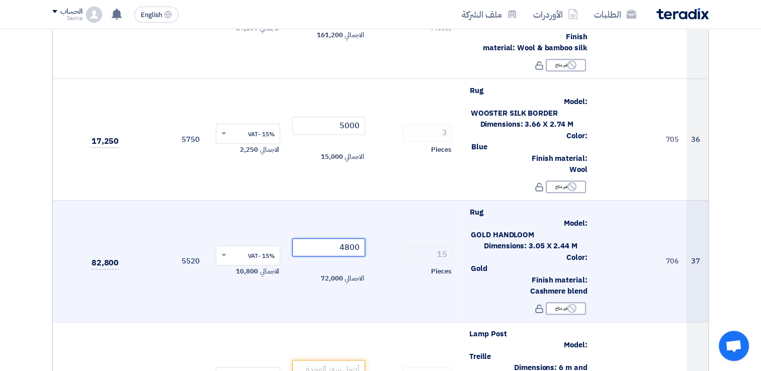
scroll to position [4429, 0]
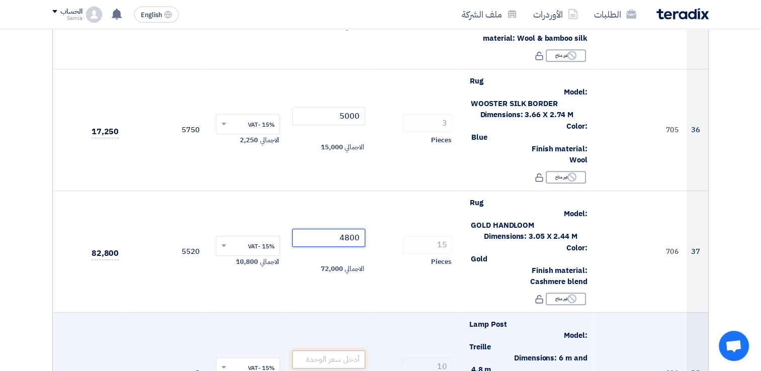
type input "4800"
click at [356, 351] on input "number" at bounding box center [328, 360] width 73 height 18
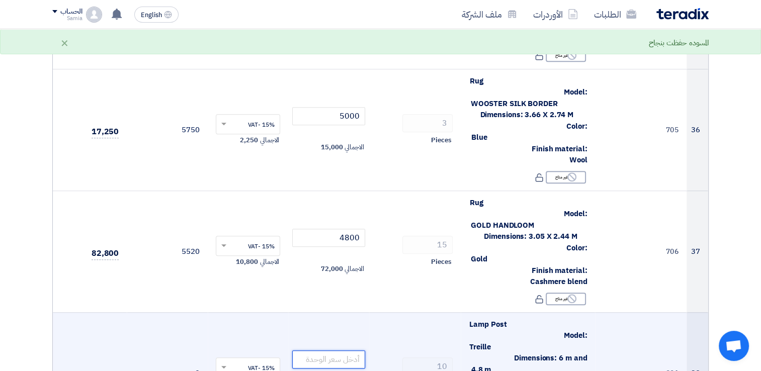
paste input "850"
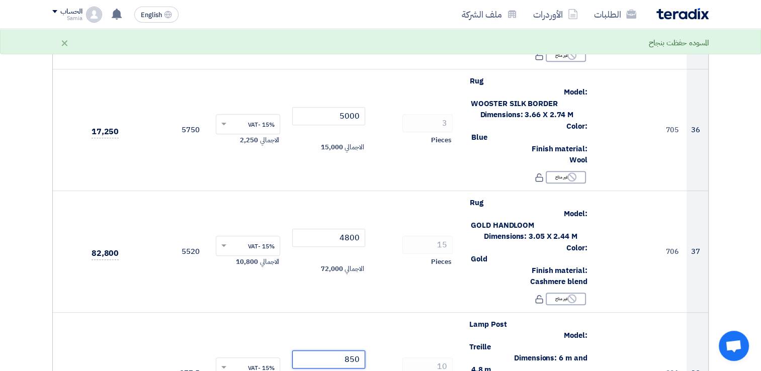
type input "850"
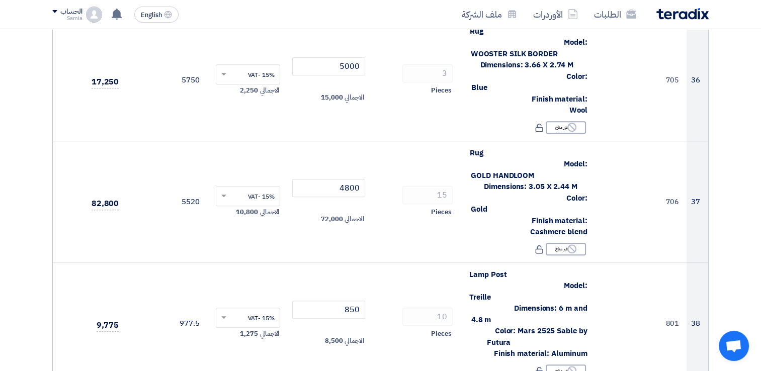
scroll to position [4479, 0]
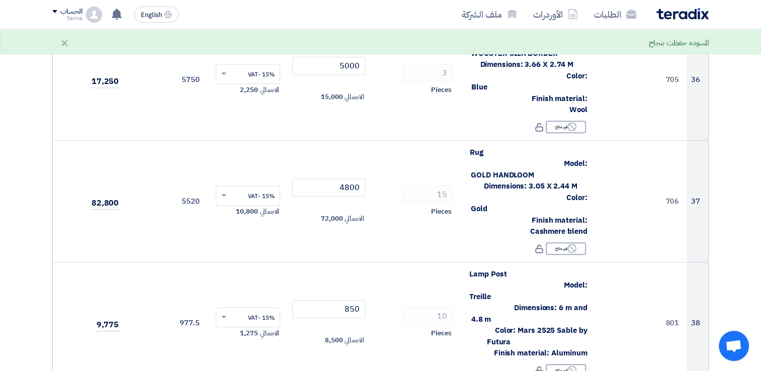
paste input "960"
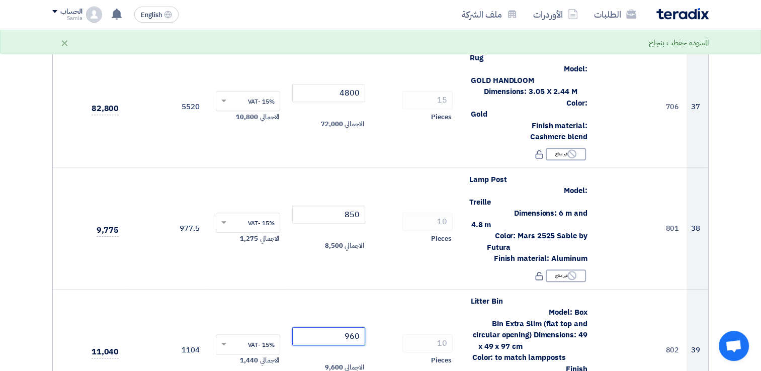
scroll to position [4579, 0]
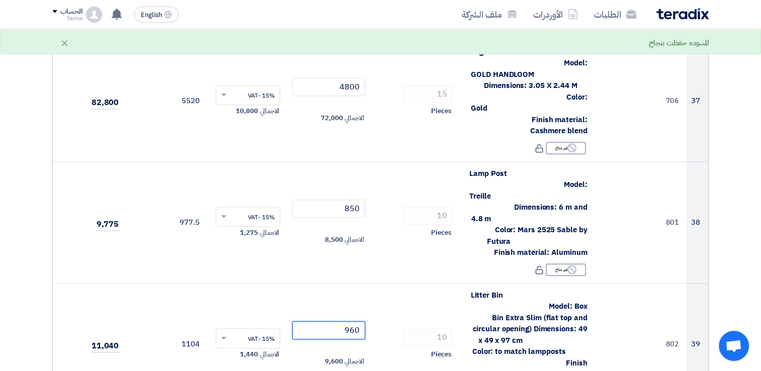
type input "960"
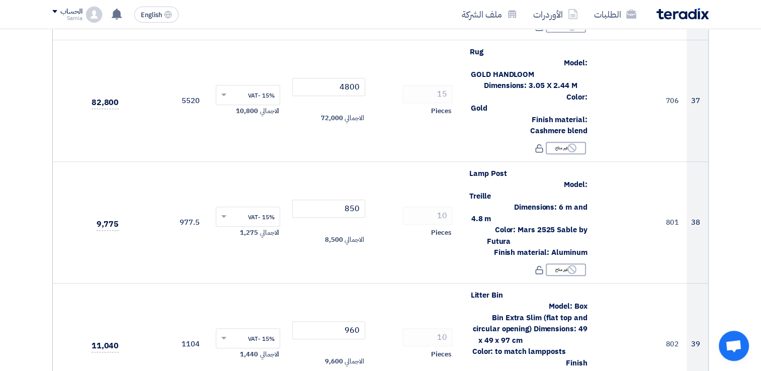
paste input "1400"
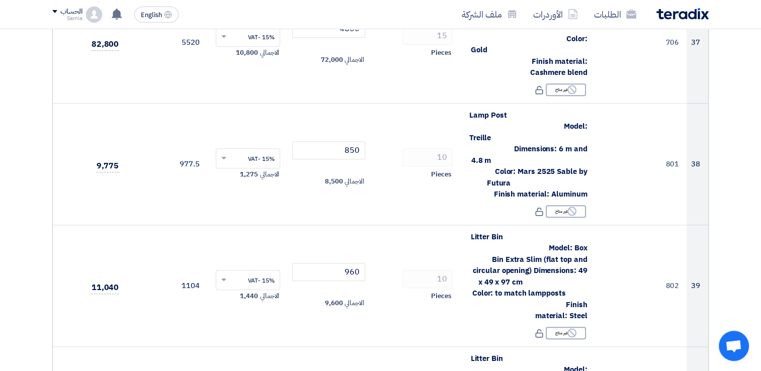
scroll to position [4680, 0]
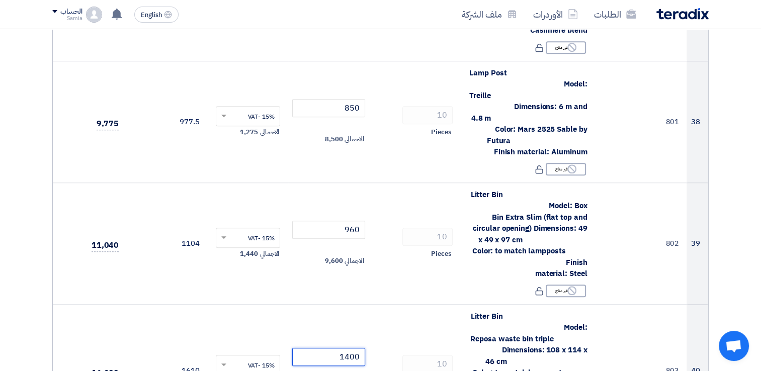
type input "1400"
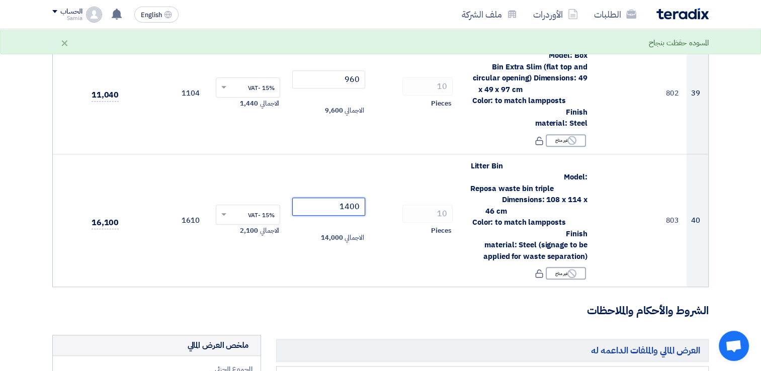
scroll to position [4831, 0]
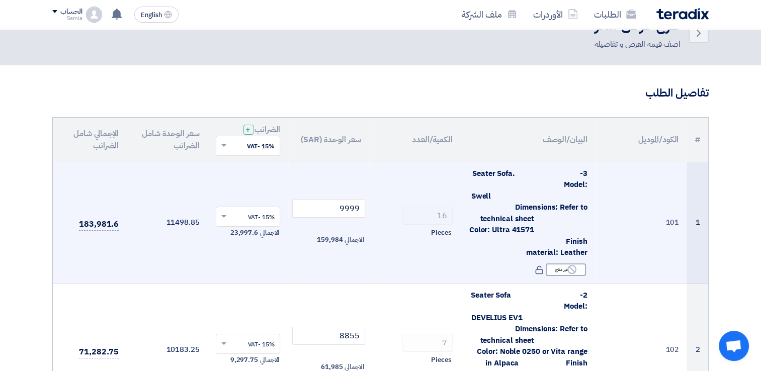
scroll to position [0, 0]
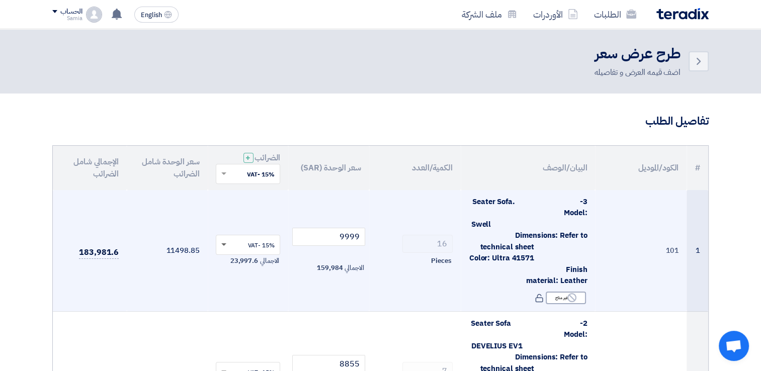
click at [223, 244] on span at bounding box center [223, 246] width 5 height 4
click at [251, 279] on span "0% -No VAT" at bounding box center [258, 281] width 33 height 9
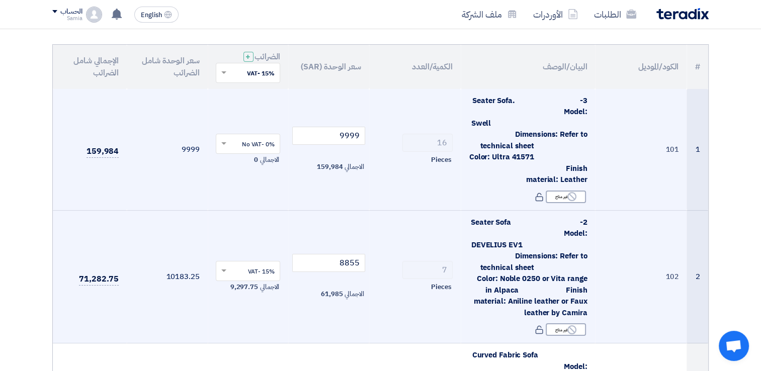
scroll to position [151, 0]
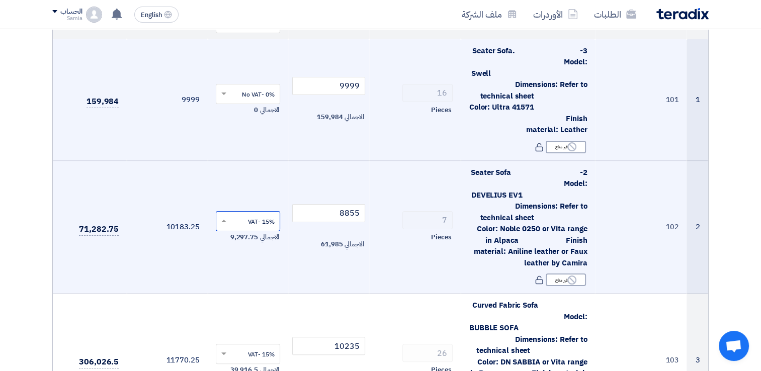
click at [234, 215] on input "text" at bounding box center [253, 222] width 45 height 17
click at [246, 261] on span "0% -No VAT" at bounding box center [258, 257] width 33 height 9
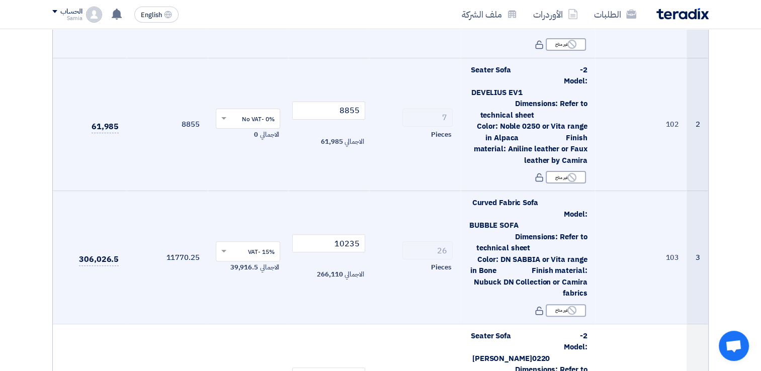
scroll to position [252, 0]
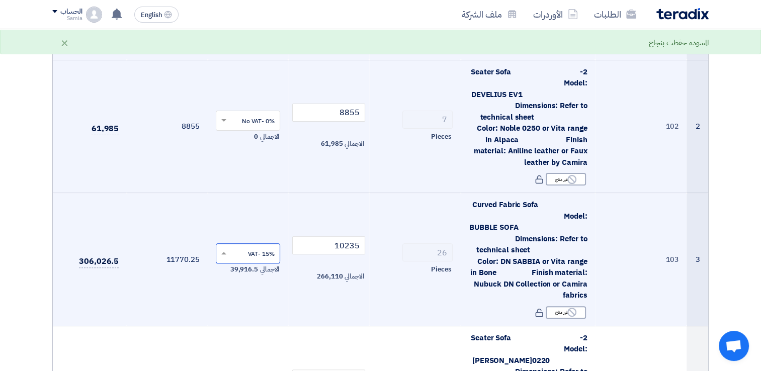
click at [227, 249] on span at bounding box center [222, 253] width 13 height 9
click at [240, 284] on div "0% -No VAT" at bounding box center [248, 289] width 64 height 17
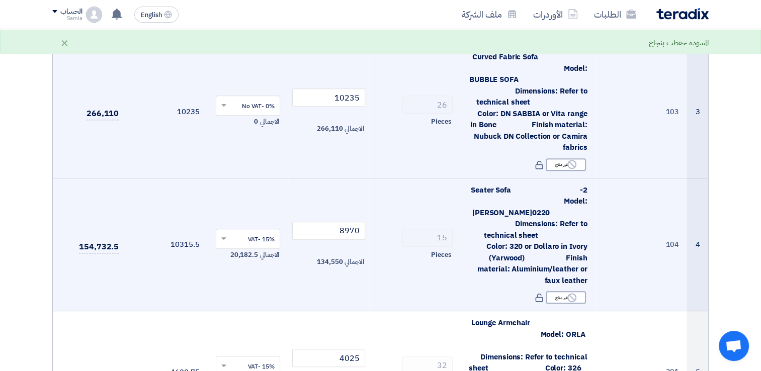
scroll to position [403, 0]
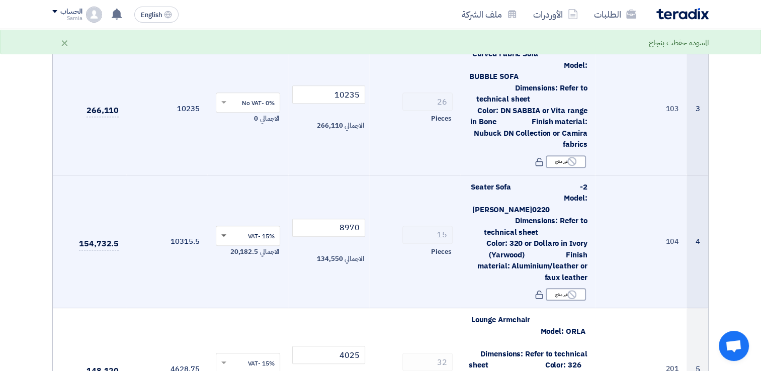
click at [225, 235] on span at bounding box center [223, 237] width 5 height 4
click at [238, 264] on div "0% -No VAT" at bounding box center [248, 272] width 64 height 17
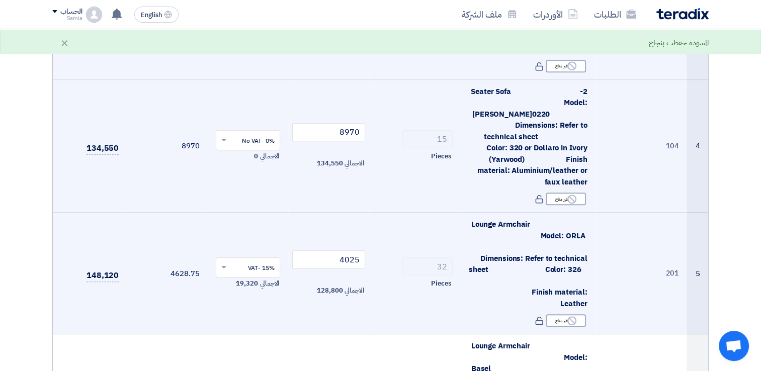
scroll to position [503, 0]
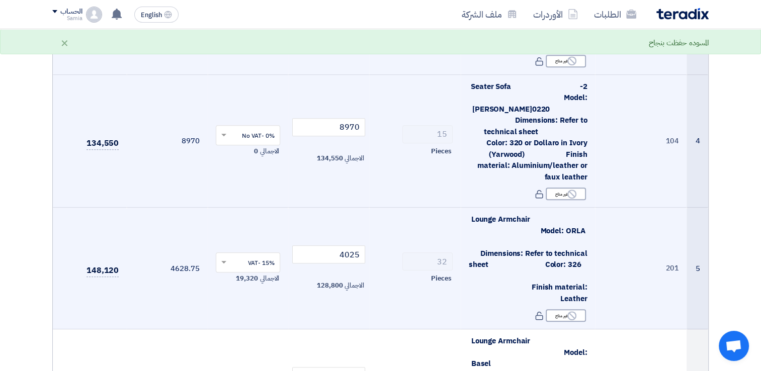
click at [237, 256] on input "text" at bounding box center [253, 264] width 45 height 17
click at [242, 290] on div "0% -No VAT" at bounding box center [248, 298] width 64 height 17
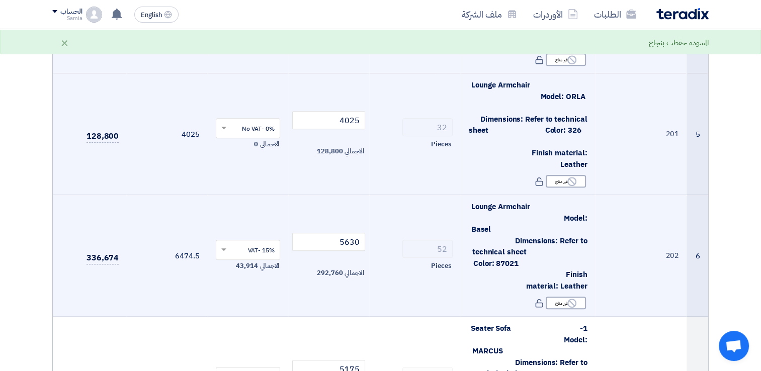
scroll to position [654, 0]
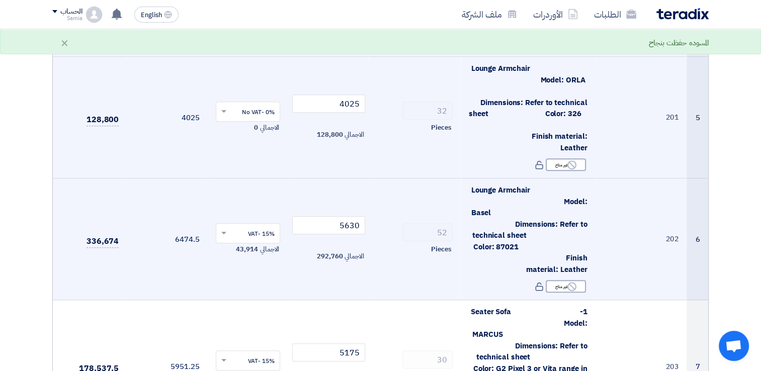
click at [226, 225] on div at bounding box center [248, 233] width 64 height 17
click at [234, 261] on div "0% -No VAT" at bounding box center [248, 269] width 64 height 17
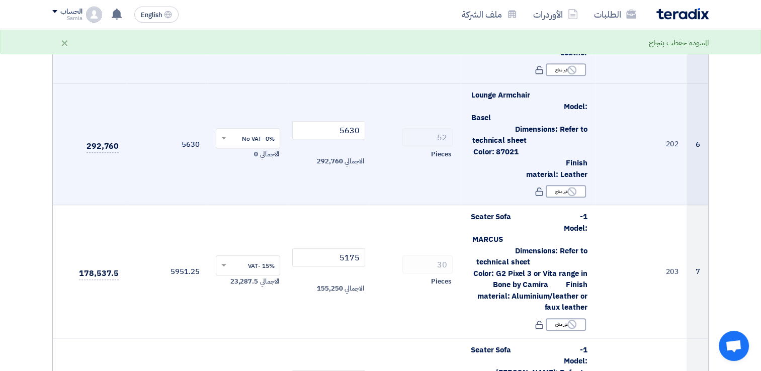
scroll to position [755, 0]
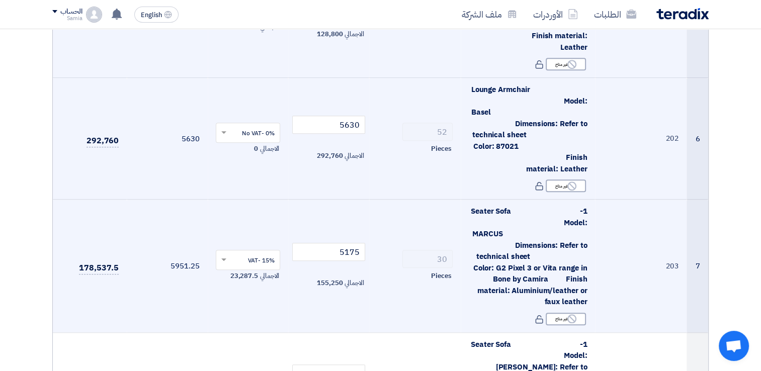
click at [231, 253] on input "text" at bounding box center [253, 261] width 45 height 17
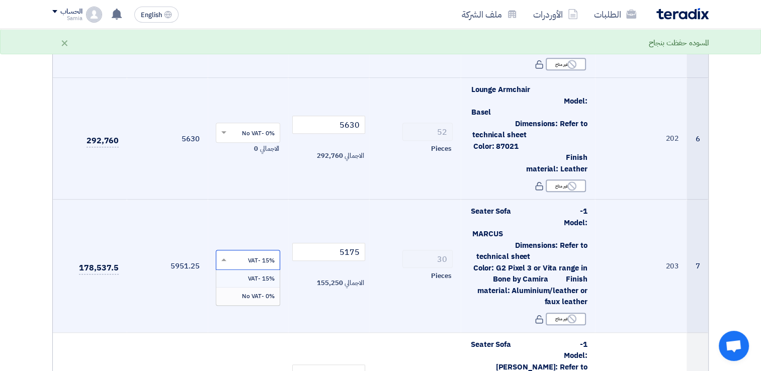
click at [237, 288] on div "0% -No VAT" at bounding box center [248, 296] width 64 height 17
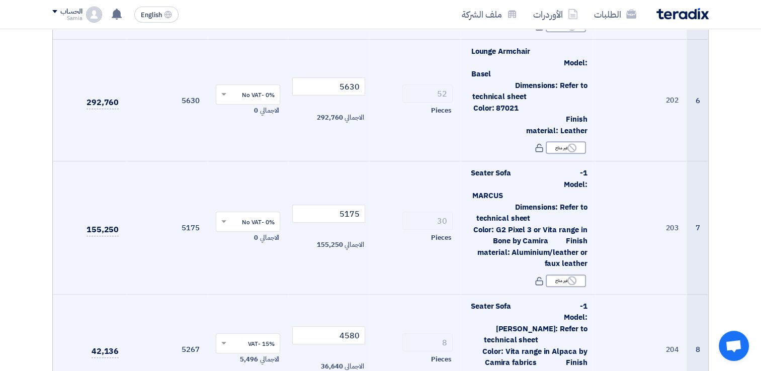
scroll to position [856, 0]
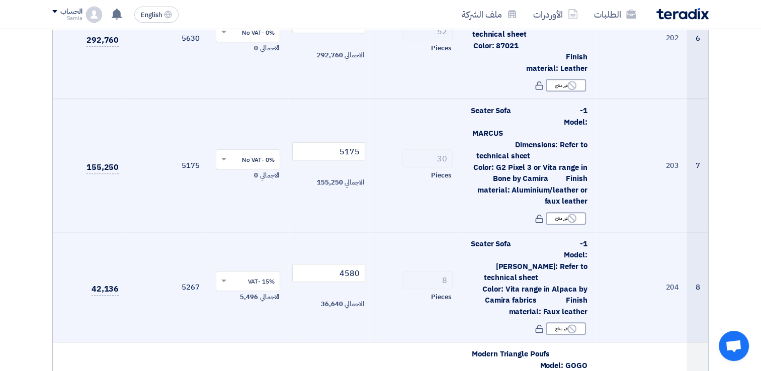
click at [234, 274] on input "text" at bounding box center [253, 282] width 45 height 17
click at [240, 309] on div "0% -No VAT" at bounding box center [248, 317] width 64 height 17
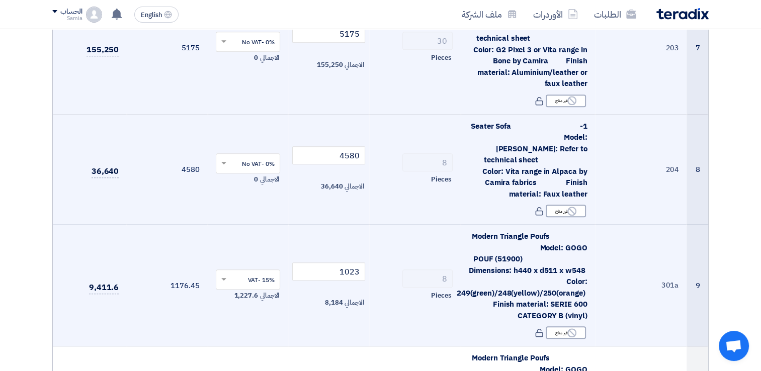
scroll to position [1006, 0]
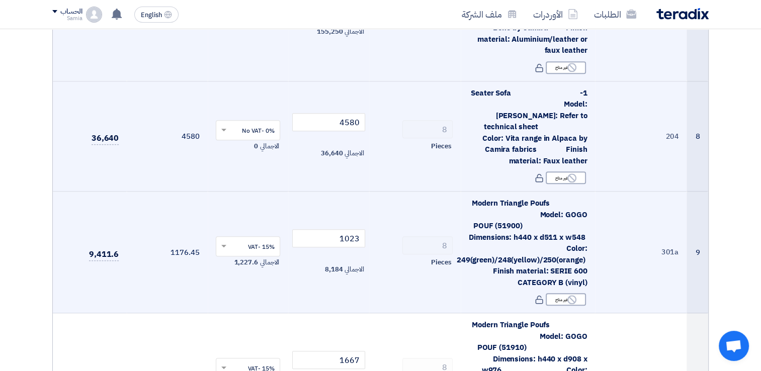
click at [228, 241] on div at bounding box center [248, 247] width 64 height 17
click at [240, 274] on div "0% -No VAT" at bounding box center [248, 282] width 64 height 17
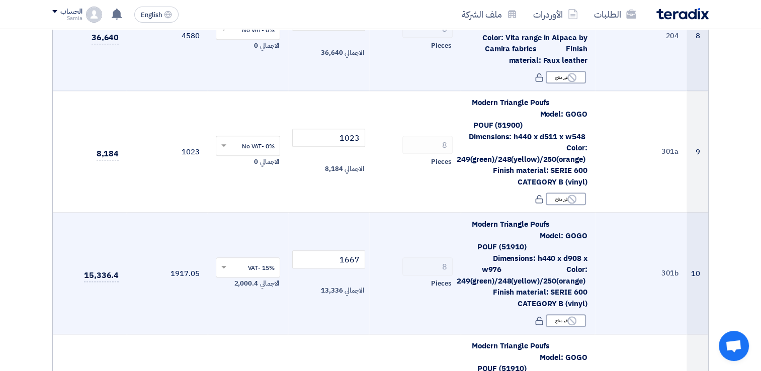
click at [244, 261] on input "text" at bounding box center [253, 269] width 45 height 17
click at [262, 299] on span "0% -No VAT" at bounding box center [258, 303] width 33 height 9
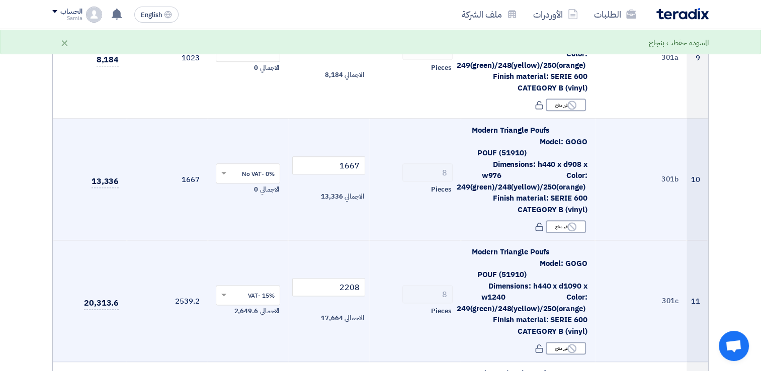
scroll to position [1208, 0]
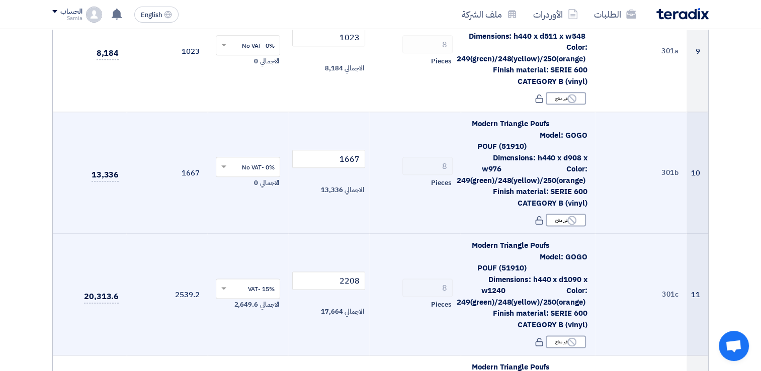
click at [244, 282] on input "text" at bounding box center [253, 290] width 45 height 17
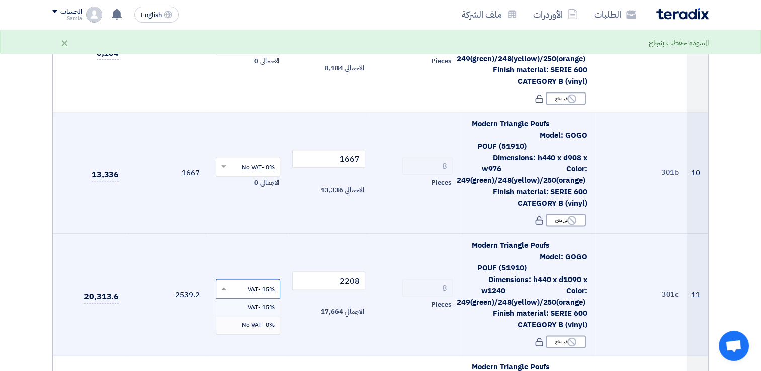
click at [242, 321] on span "0% -No VAT" at bounding box center [258, 325] width 33 height 9
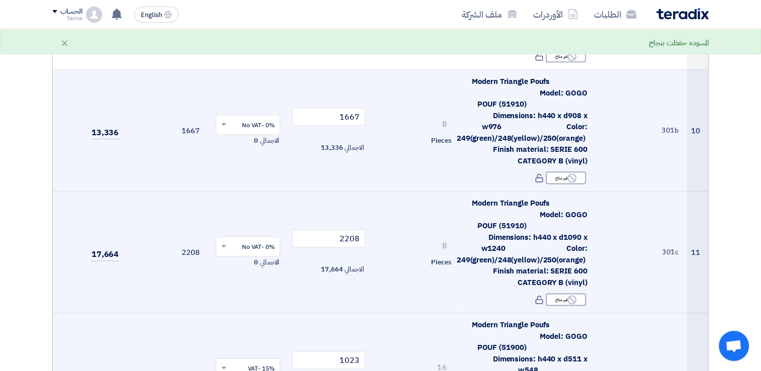
scroll to position [1308, 0]
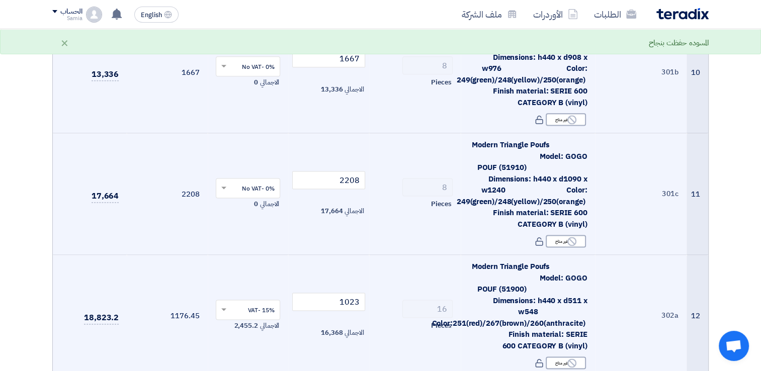
click at [239, 303] on input "text" at bounding box center [253, 311] width 45 height 17
click at [245, 342] on span "0% -No VAT" at bounding box center [258, 346] width 33 height 9
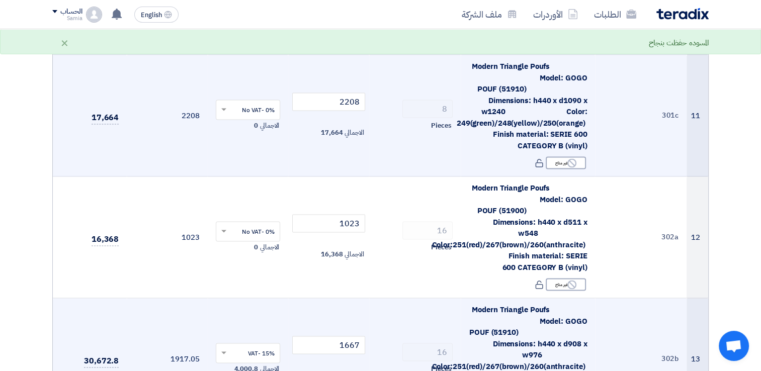
scroll to position [1459, 0]
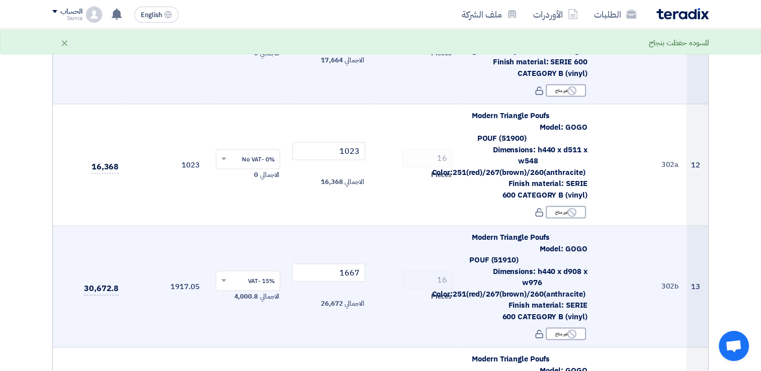
click at [236, 274] on input "text" at bounding box center [253, 282] width 45 height 17
click at [242, 313] on span "0% -No VAT" at bounding box center [258, 317] width 33 height 9
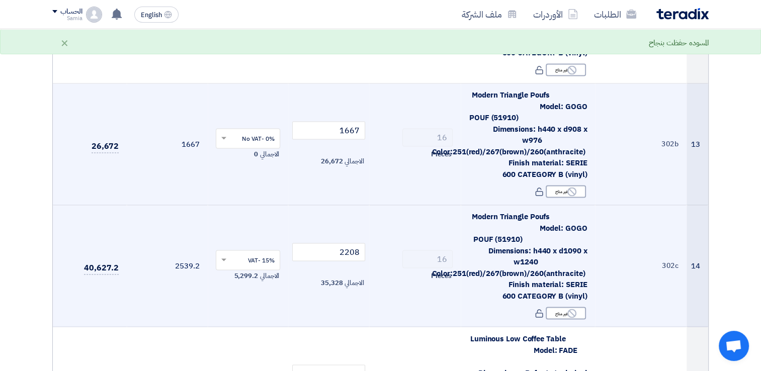
scroll to position [1610, 0]
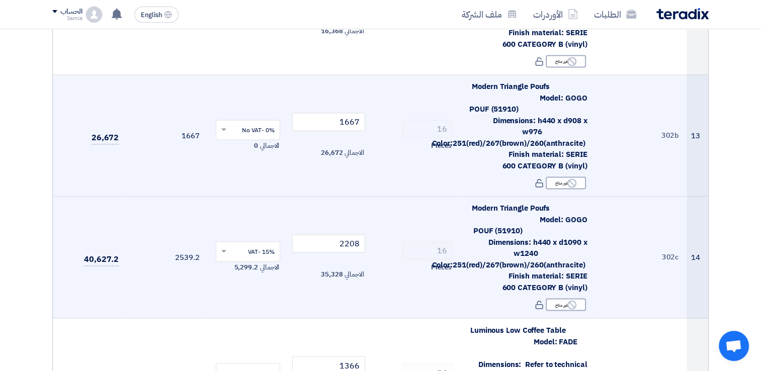
click at [234, 245] on input "text" at bounding box center [253, 253] width 45 height 17
click at [240, 279] on div "0% -No VAT" at bounding box center [248, 287] width 64 height 17
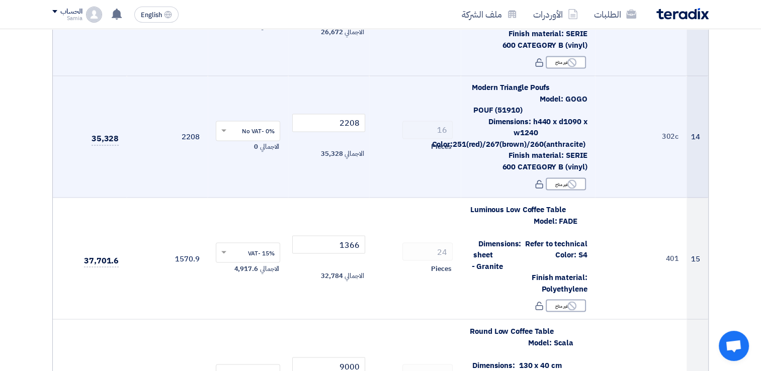
scroll to position [1761, 0]
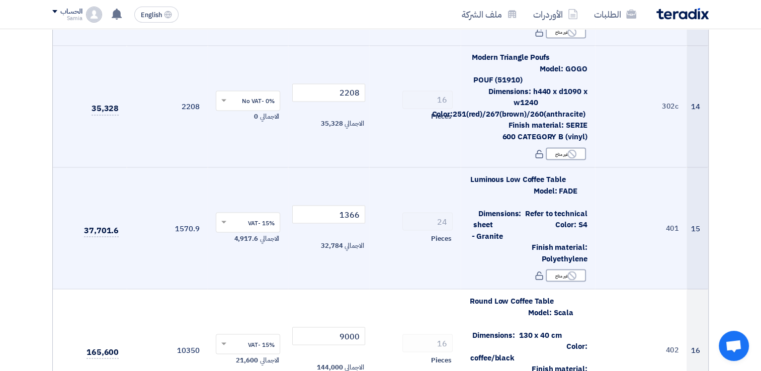
click at [240, 215] on input "text" at bounding box center [253, 223] width 45 height 17
click at [241, 253] on div "0% -No VAT" at bounding box center [248, 258] width 64 height 17
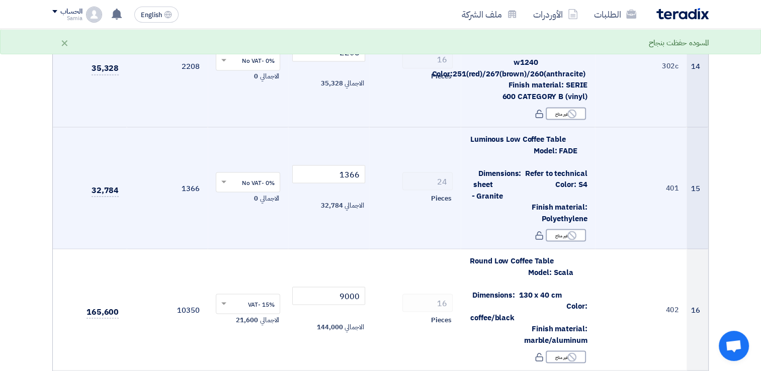
scroll to position [1912, 0]
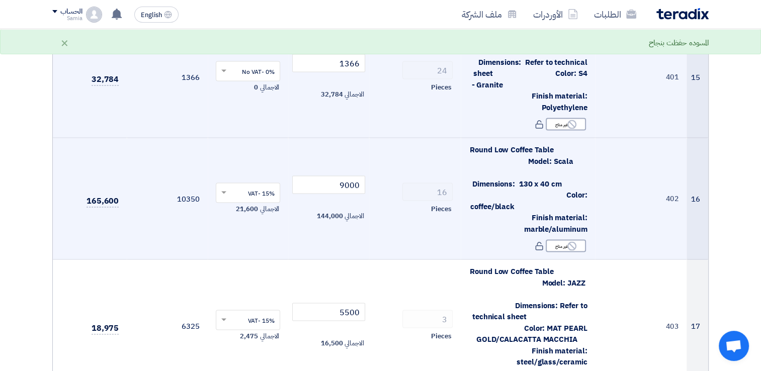
click at [244, 186] on input "text" at bounding box center [253, 194] width 45 height 17
click at [252, 225] on span "0% -No VAT" at bounding box center [258, 229] width 33 height 9
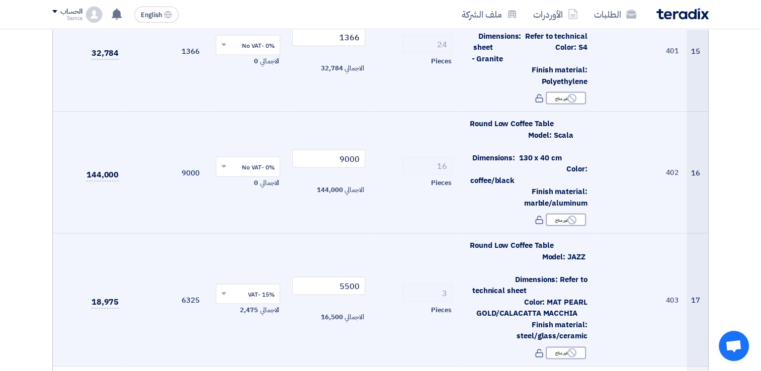
scroll to position [2013, 0]
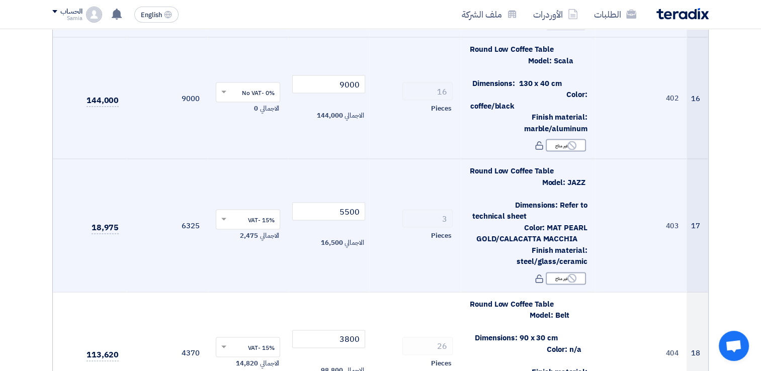
click at [244, 213] on input "text" at bounding box center [253, 221] width 45 height 17
click at [252, 252] on span "0% -No VAT" at bounding box center [258, 256] width 33 height 9
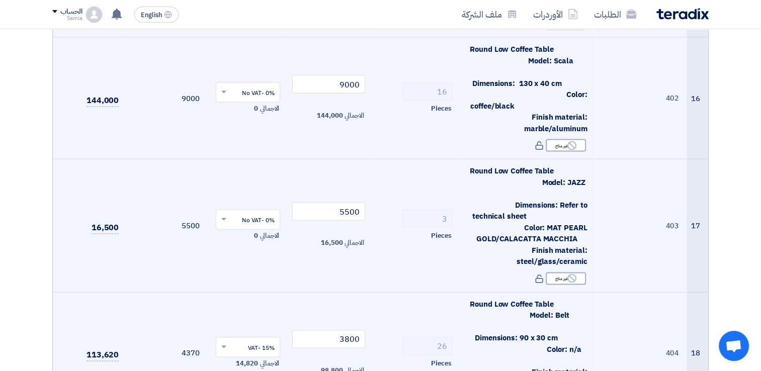
click at [250, 340] on input "text" at bounding box center [253, 348] width 45 height 17
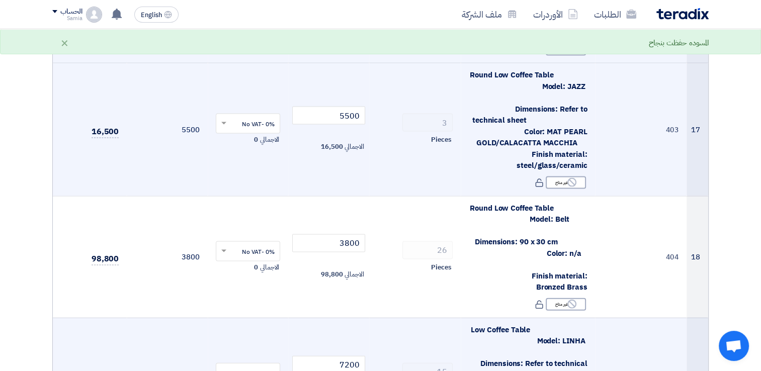
scroll to position [2214, 0]
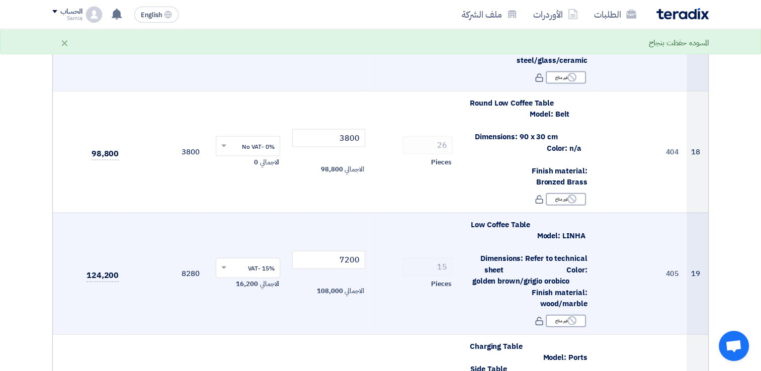
click at [247, 261] on input "text" at bounding box center [253, 269] width 45 height 17
click at [258, 296] on div "0% -No VAT" at bounding box center [248, 304] width 64 height 17
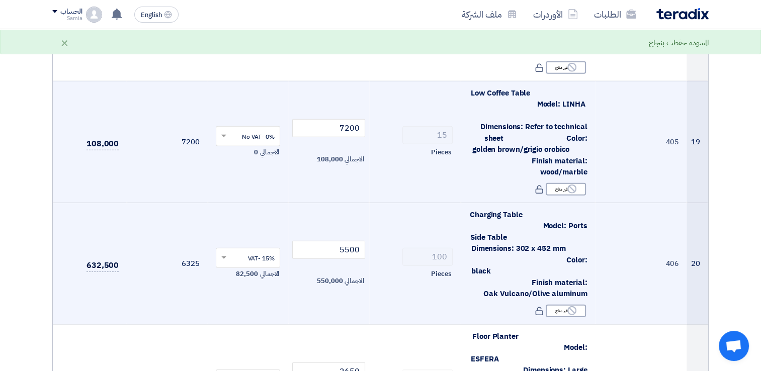
scroll to position [2365, 0]
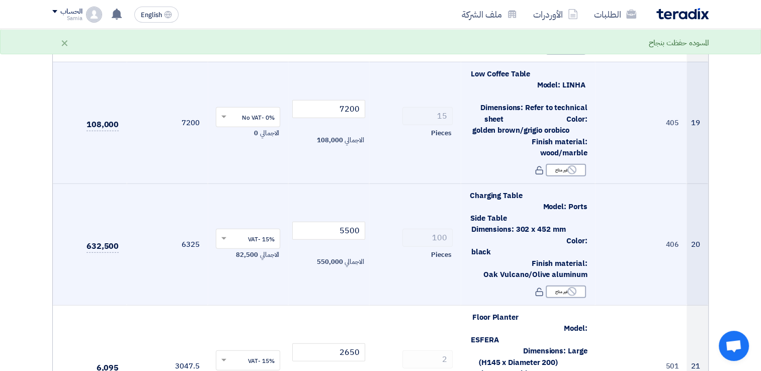
click at [248, 231] on input "text" at bounding box center [253, 239] width 45 height 17
click at [257, 267] on div "0% -No VAT" at bounding box center [248, 275] width 64 height 17
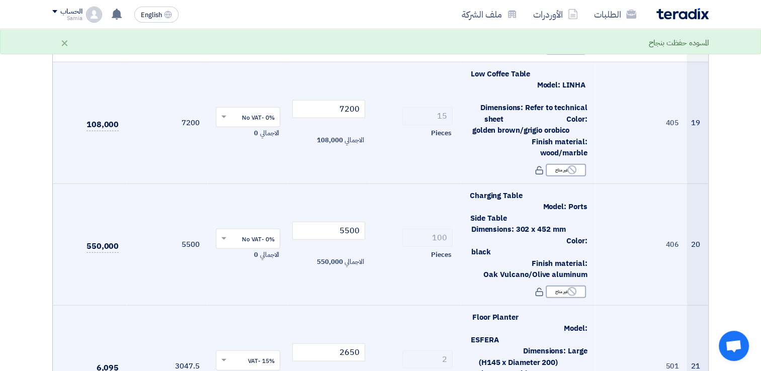
click at [254, 353] on input "text" at bounding box center [253, 361] width 45 height 17
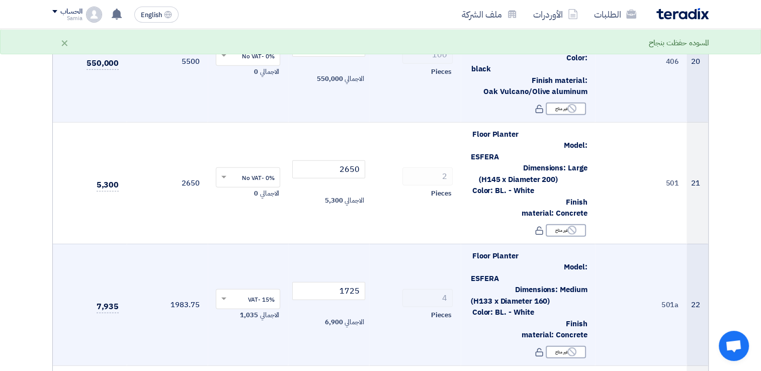
scroll to position [2567, 0]
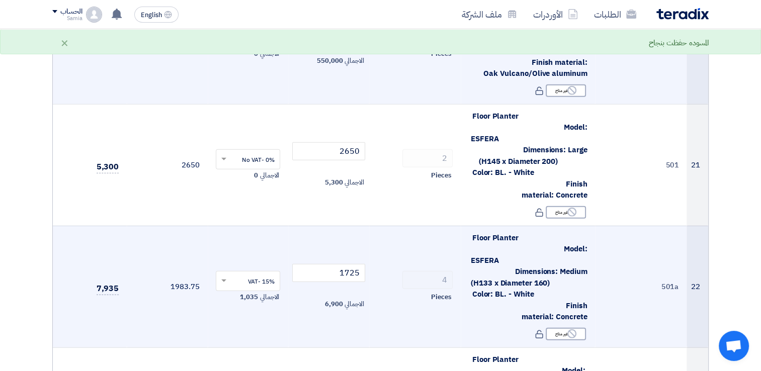
click at [227, 277] on span at bounding box center [222, 281] width 13 height 9
click at [238, 309] on div "0% -No VAT" at bounding box center [248, 317] width 64 height 17
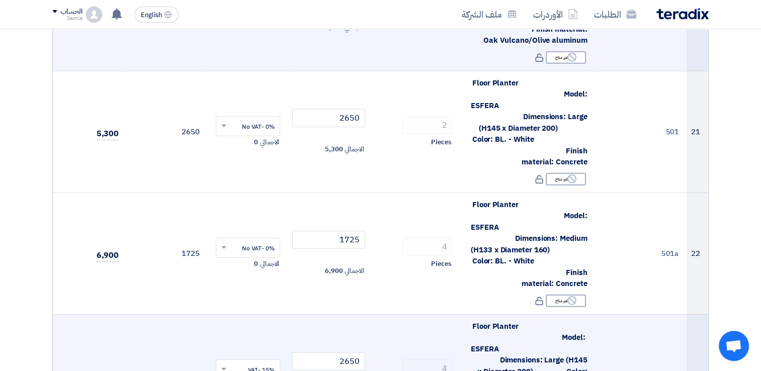
scroll to position [2667, 0]
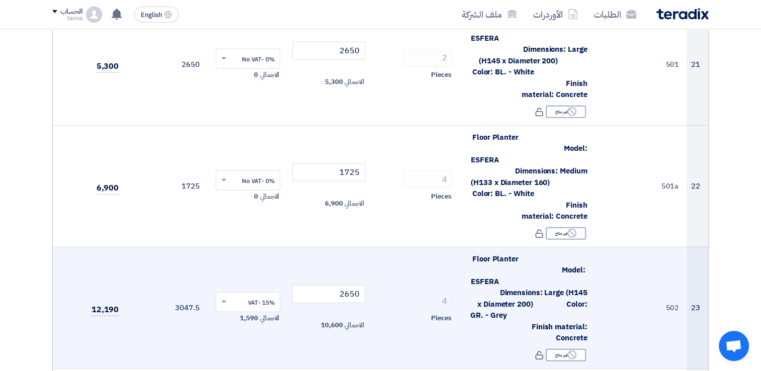
click at [230, 247] on td "15% -VAT × الاجمالي 1,590" at bounding box center [248, 308] width 81 height 122
click at [232, 295] on input "text" at bounding box center [253, 303] width 45 height 17
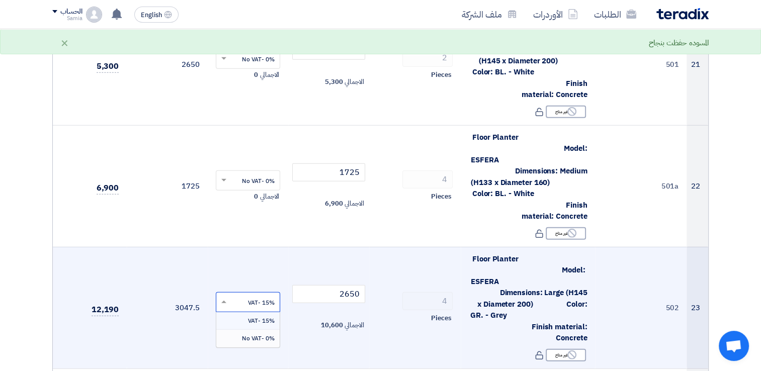
click at [242, 334] on span "0% -No VAT" at bounding box center [258, 338] width 33 height 9
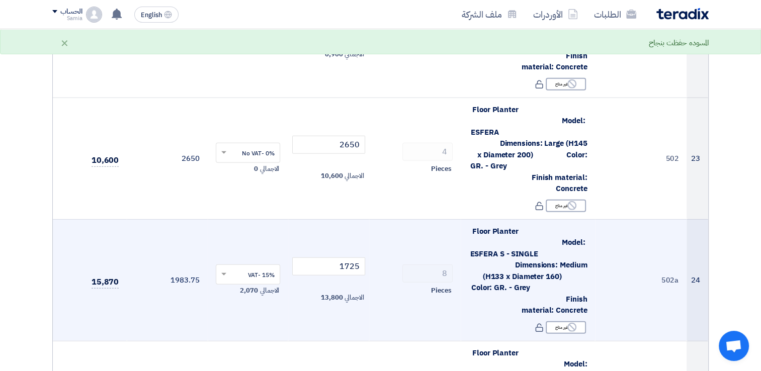
scroll to position [2818, 0]
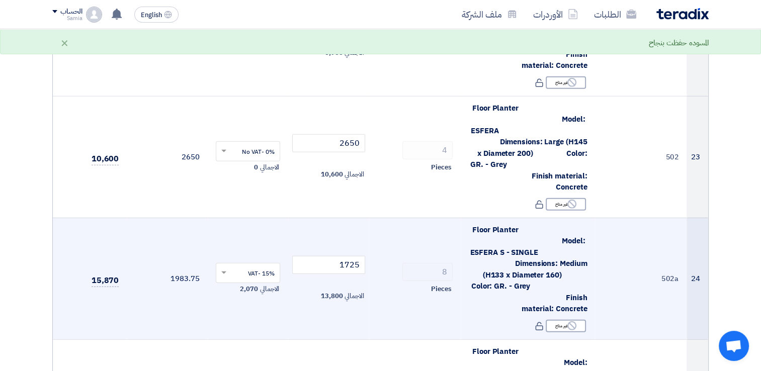
click at [238, 266] on input "text" at bounding box center [253, 274] width 45 height 17
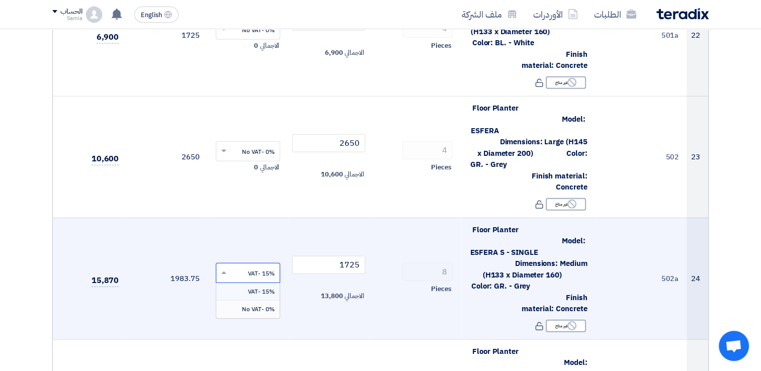
click at [253, 301] on div "0% -No VAT" at bounding box center [248, 309] width 64 height 17
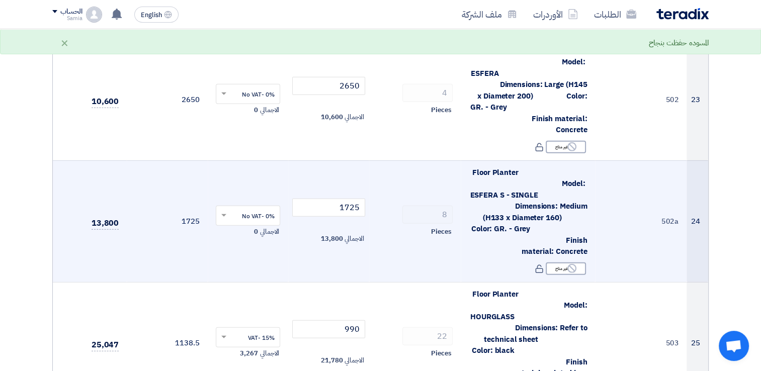
scroll to position [2919, 0]
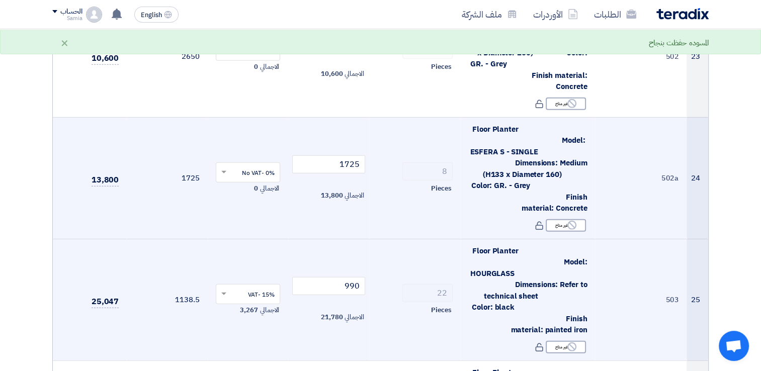
drag, startPoint x: 245, startPoint y: 218, endPoint x: 248, endPoint y: 228, distance: 10.4
click at [246, 287] on input "text" at bounding box center [253, 295] width 45 height 17
click at [255, 326] on span "0% -No VAT" at bounding box center [258, 330] width 33 height 9
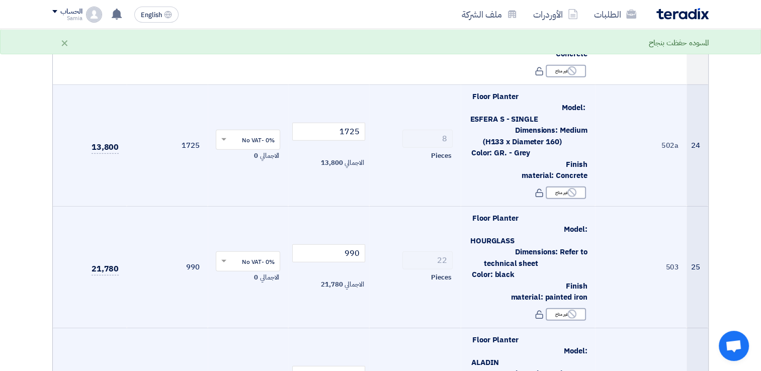
scroll to position [3019, 0]
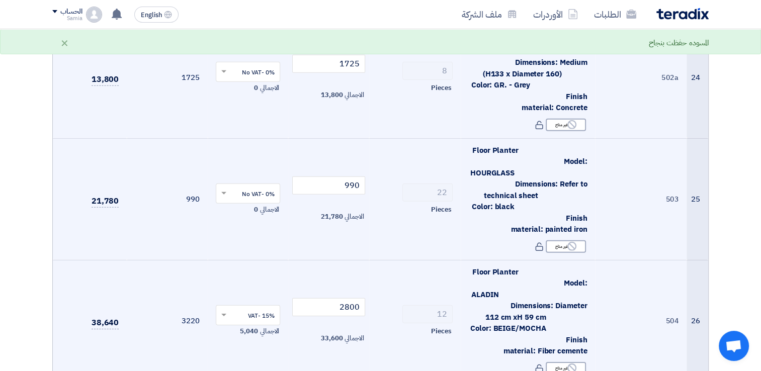
click at [242, 308] on input "text" at bounding box center [253, 316] width 45 height 17
click at [255, 347] on span "0% -No VAT" at bounding box center [258, 351] width 33 height 9
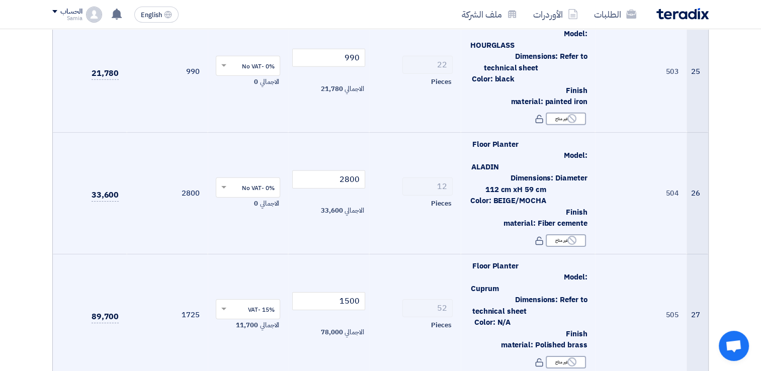
scroll to position [3170, 0]
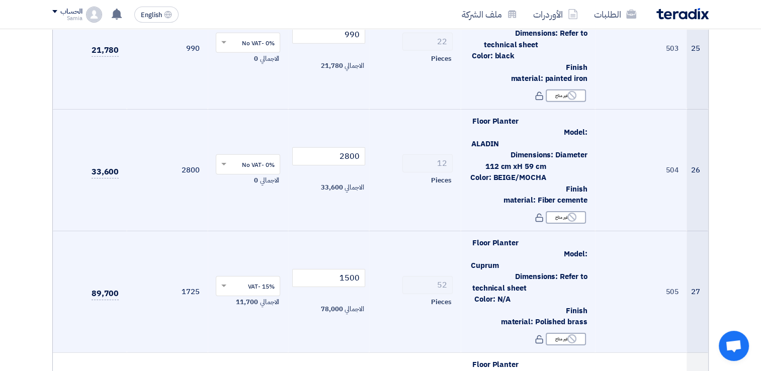
click at [252, 279] on input "text" at bounding box center [253, 287] width 45 height 17
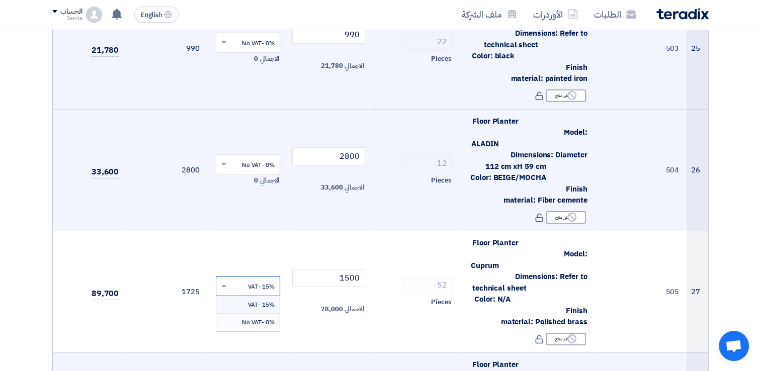
click at [253, 318] on span "0% -No VAT" at bounding box center [258, 322] width 33 height 9
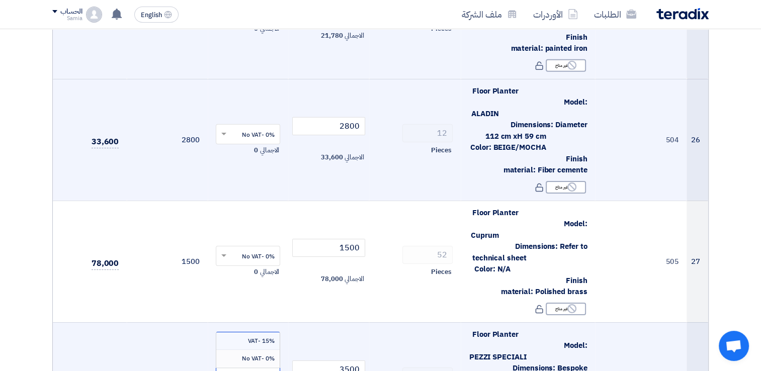
scroll to position [3271, 0]
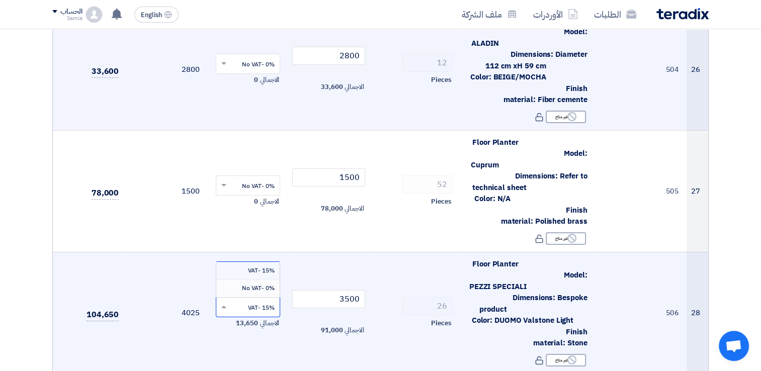
click at [238, 300] on input "text" at bounding box center [253, 308] width 45 height 17
click at [240, 280] on div "0% -No VAT" at bounding box center [248, 288] width 64 height 17
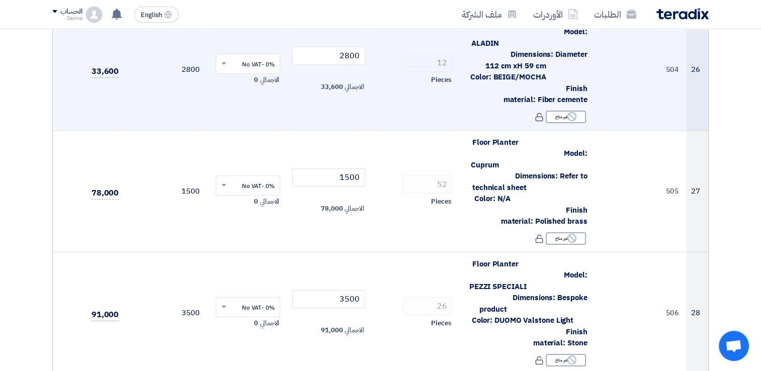
scroll to position [3372, 0]
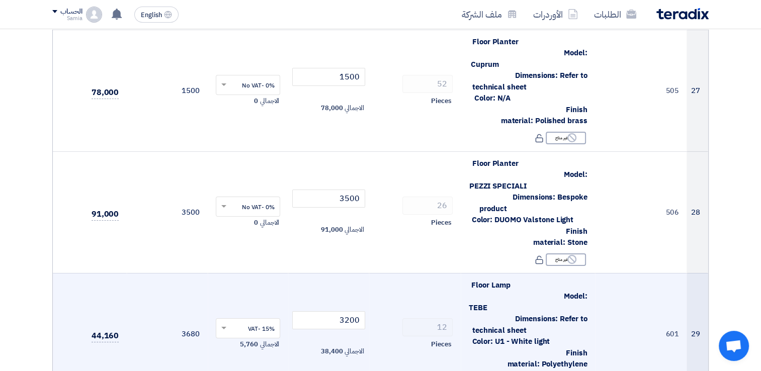
click at [242, 321] on input "text" at bounding box center [253, 329] width 45 height 17
click at [256, 360] on span "0% -No VAT" at bounding box center [258, 364] width 33 height 9
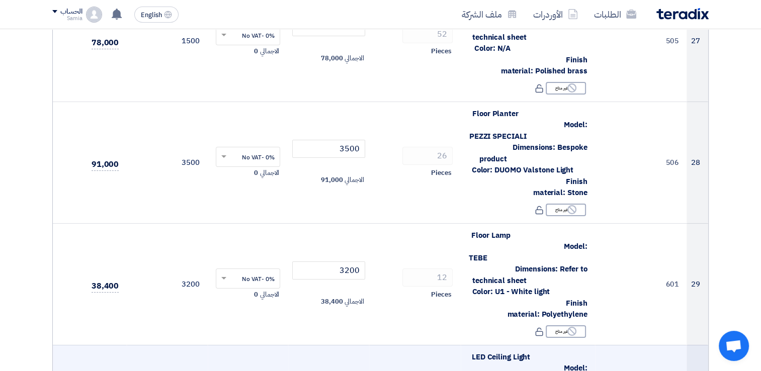
scroll to position [3472, 0]
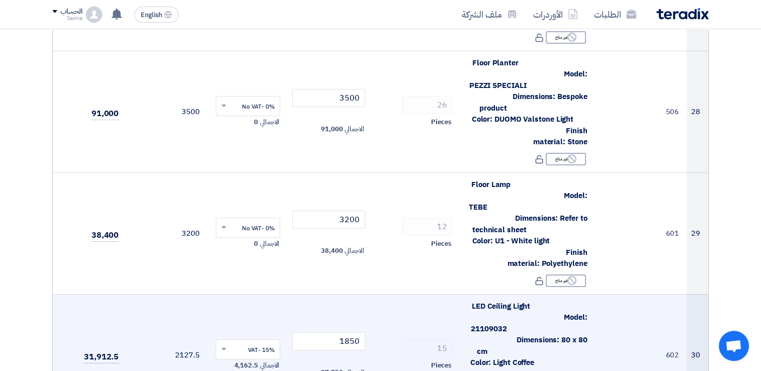
click at [252, 342] on input "text" at bounding box center [253, 350] width 45 height 17
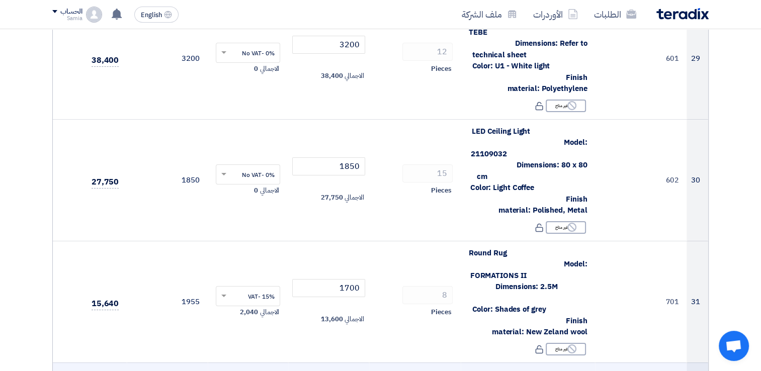
scroll to position [3674, 0]
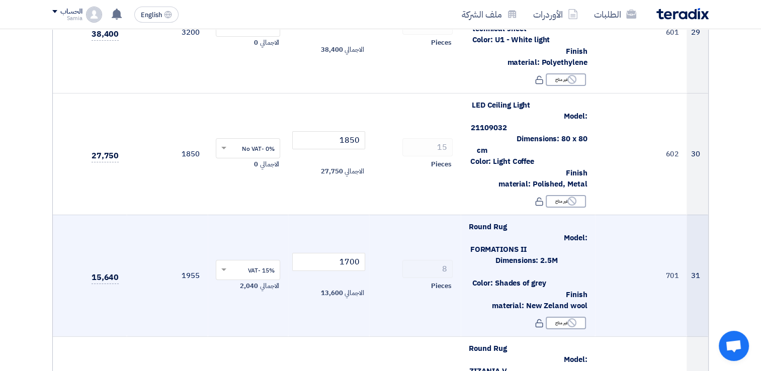
click at [249, 263] on input "text" at bounding box center [253, 271] width 45 height 17
click at [250, 302] on span "0% -No VAT" at bounding box center [258, 306] width 33 height 9
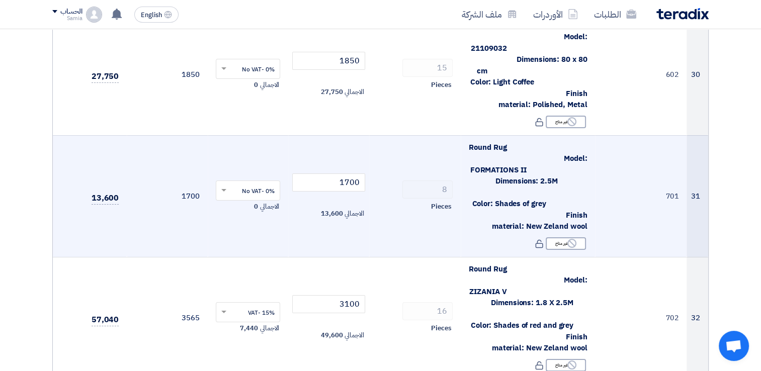
scroll to position [3774, 0]
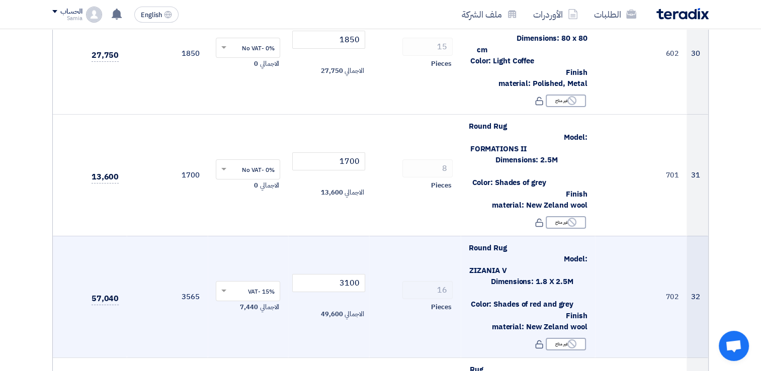
click at [244, 284] on input "text" at bounding box center [253, 292] width 45 height 17
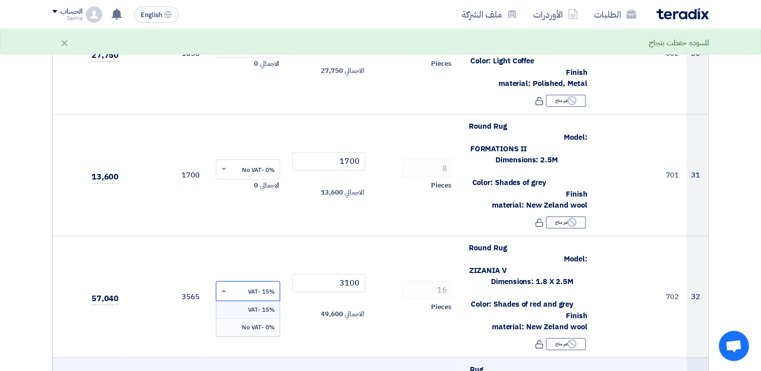
click at [254, 319] on div "0% -No VAT" at bounding box center [248, 327] width 64 height 17
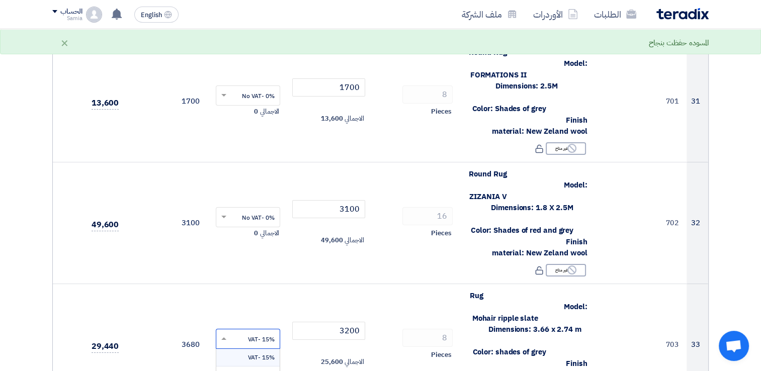
scroll to position [3875, 0]
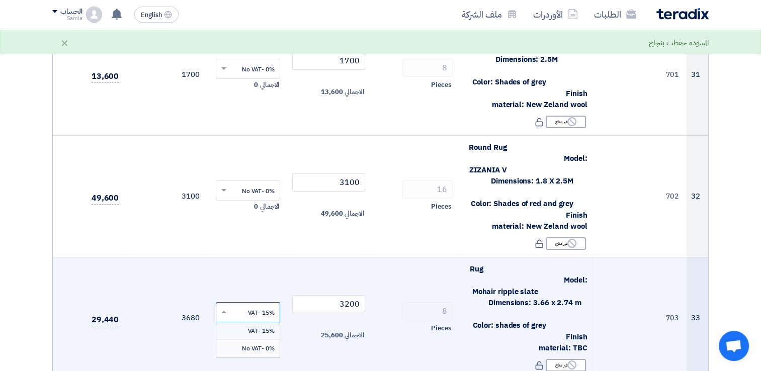
click at [247, 344] on span "0% -No VAT" at bounding box center [258, 348] width 33 height 9
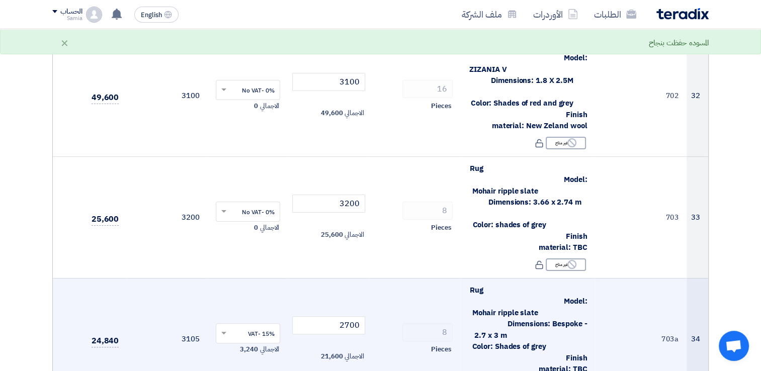
click at [246, 326] on input "text" at bounding box center [253, 334] width 45 height 17
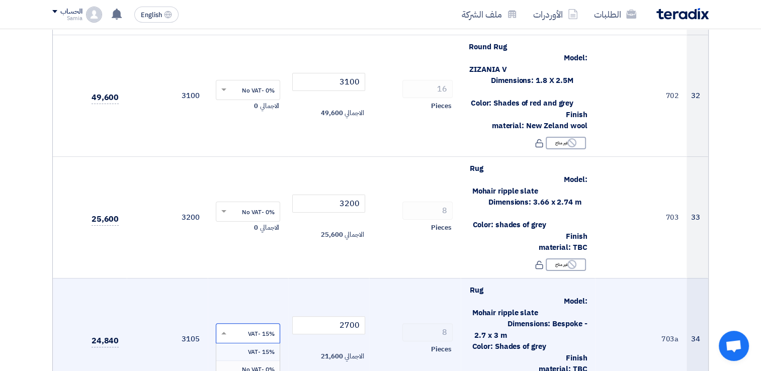
click at [255, 365] on span "0% -No VAT" at bounding box center [258, 369] width 33 height 9
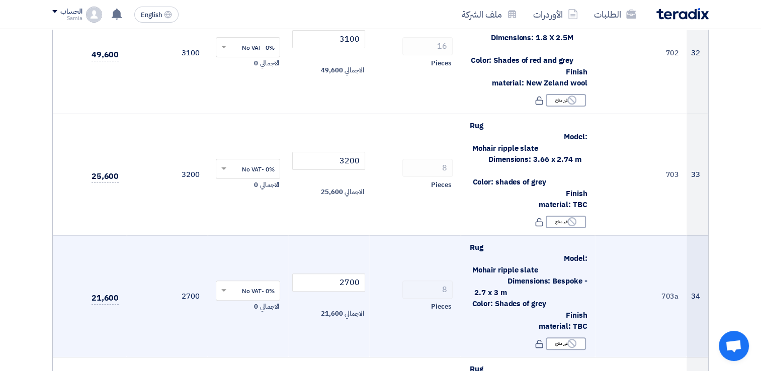
scroll to position [4076, 0]
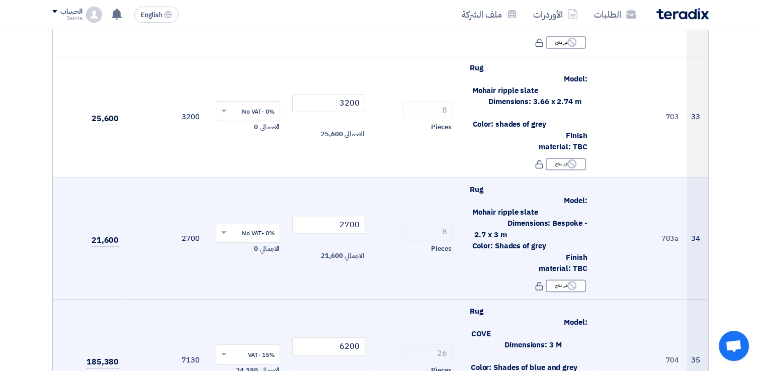
click at [252, 347] on input "text" at bounding box center [253, 355] width 45 height 17
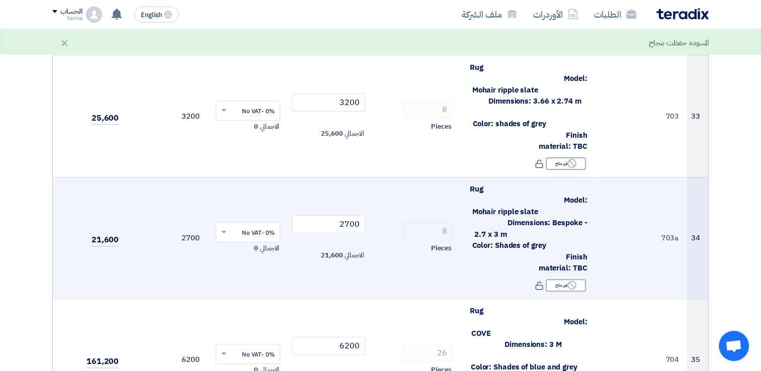
scroll to position [4177, 0]
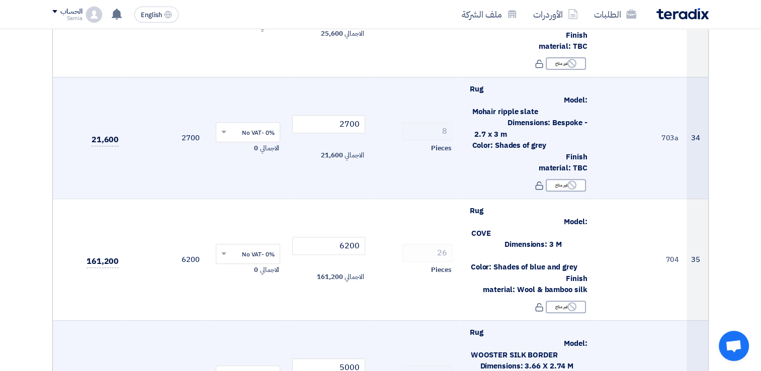
click at [258, 368] on input "text" at bounding box center [253, 376] width 45 height 17
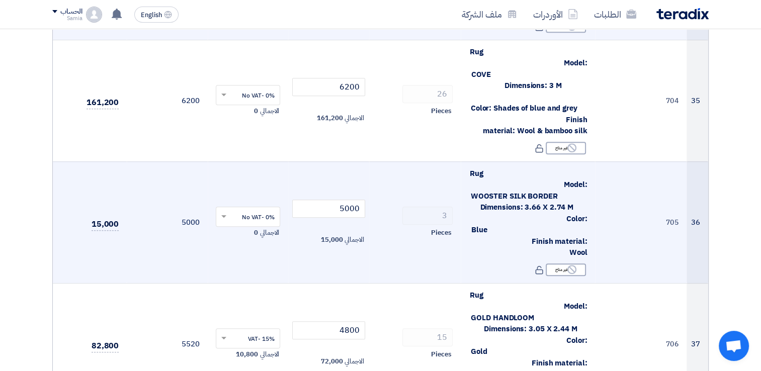
scroll to position [4378, 0]
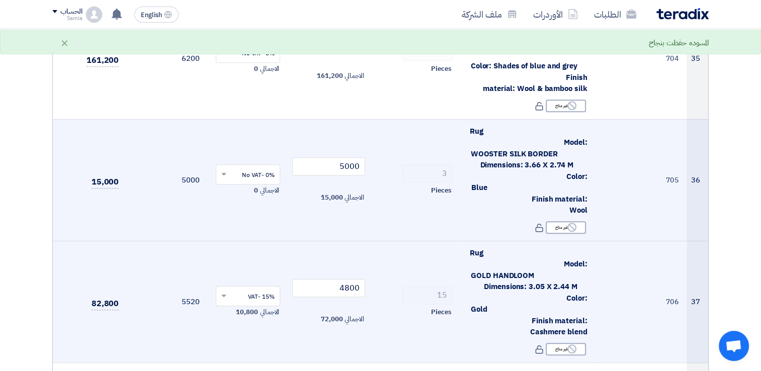
click at [249, 289] on input "text" at bounding box center [253, 297] width 45 height 17
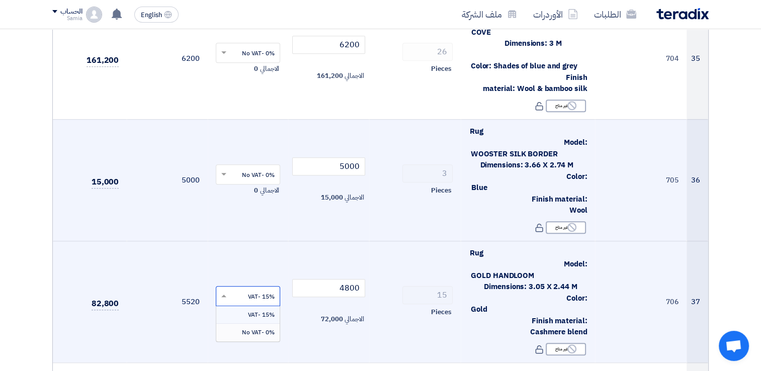
click at [245, 328] on span "0% -No VAT" at bounding box center [258, 332] width 33 height 9
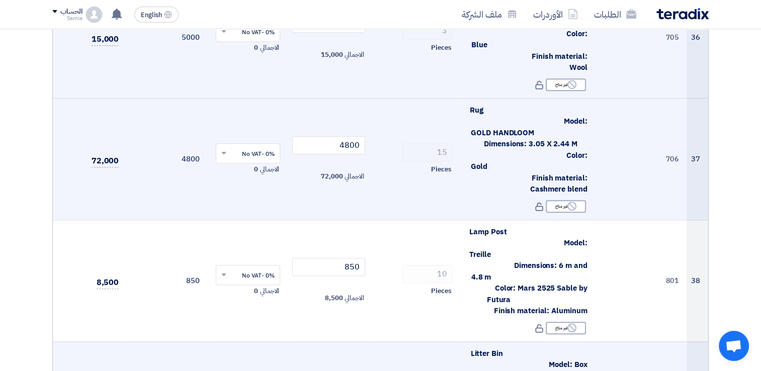
scroll to position [4529, 0]
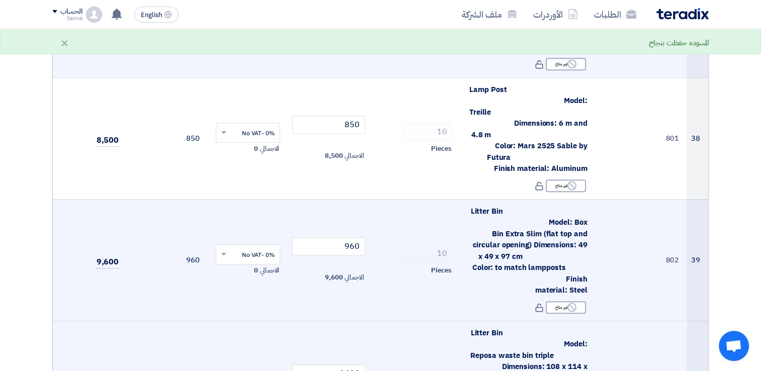
scroll to position [4680, 0]
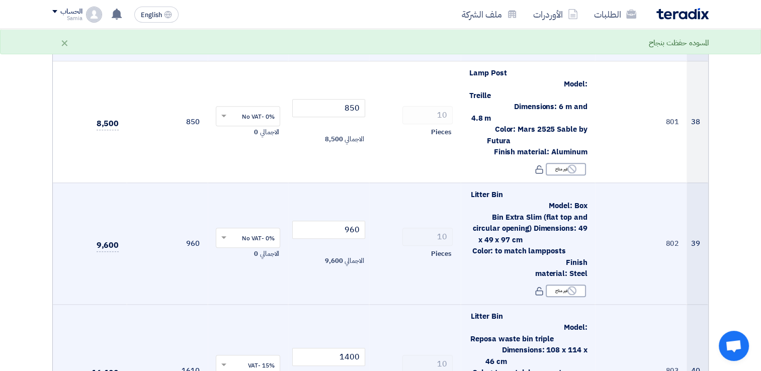
click at [236, 358] on input "text" at bounding box center [253, 366] width 45 height 17
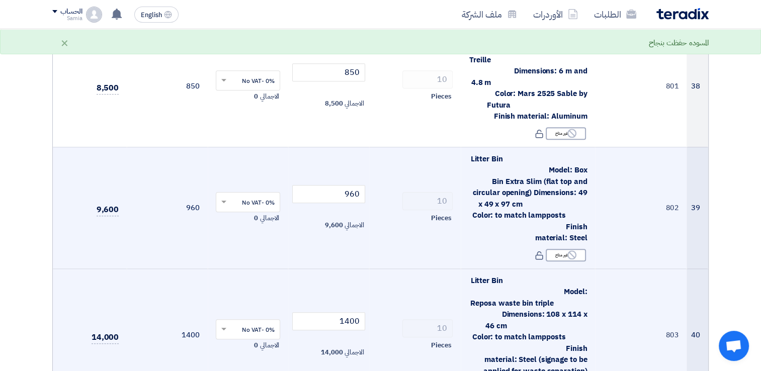
scroll to position [4781, 0]
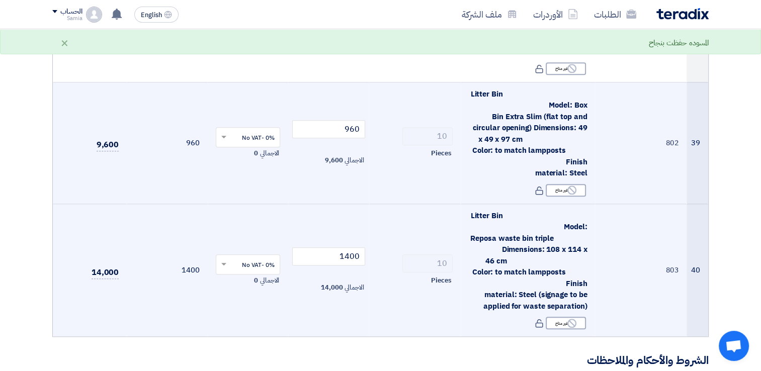
click at [316, 353] on h3 "الشروط والأحكام والملاحظات" at bounding box center [380, 361] width 657 height 16
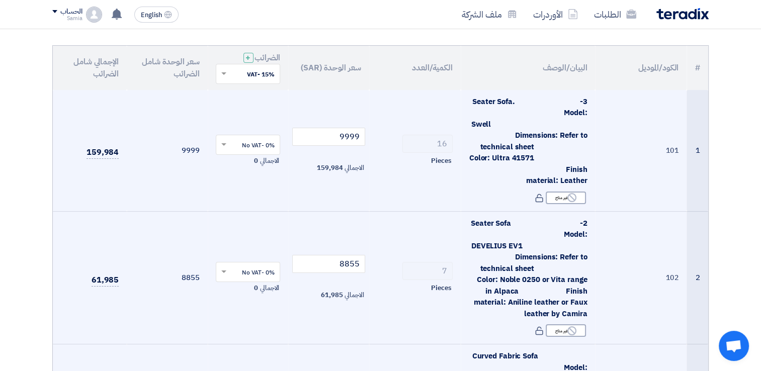
scroll to position [101, 0]
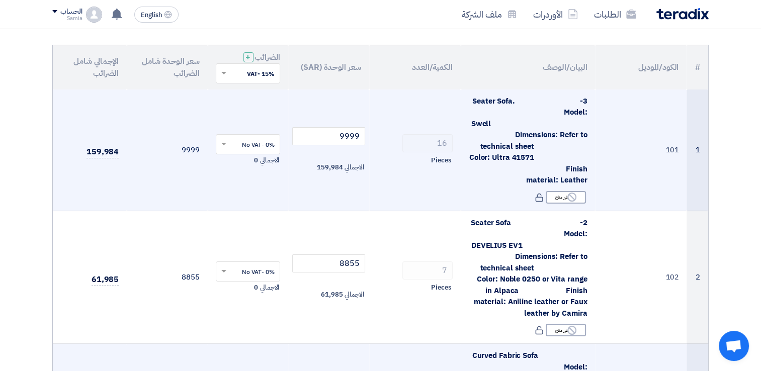
click at [223, 147] on span at bounding box center [222, 144] width 13 height 9
click at [248, 159] on span "15% -VAT" at bounding box center [261, 163] width 27 height 9
click at [241, 270] on input "text" at bounding box center [253, 272] width 45 height 17
click at [253, 290] on span "15% -VAT" at bounding box center [261, 290] width 27 height 9
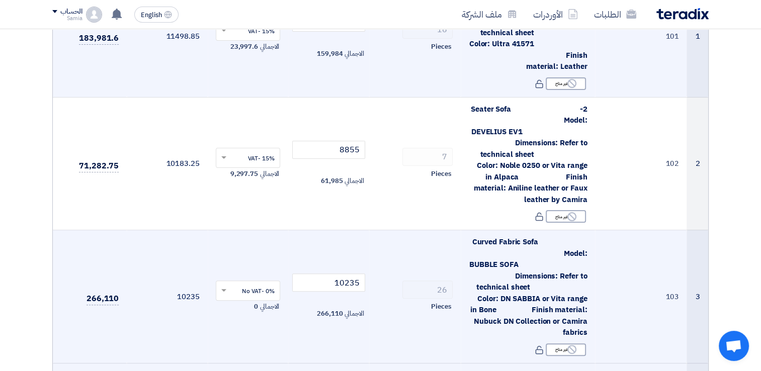
scroll to position [252, 0]
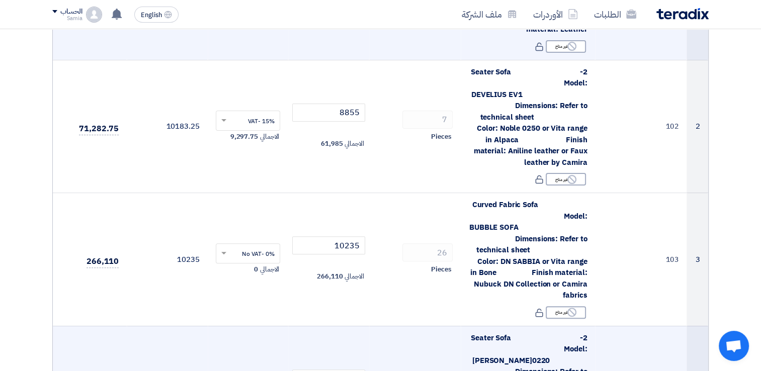
click at [250, 250] on input "text" at bounding box center [253, 255] width 45 height 17
click at [258, 268] on span "15% -VAT" at bounding box center [261, 272] width 27 height 9
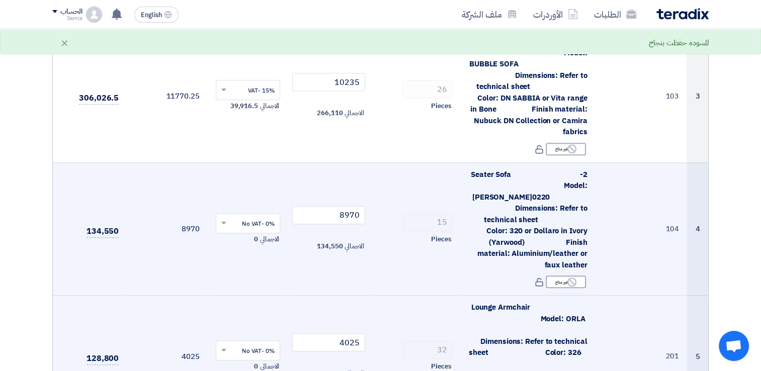
scroll to position [453, 0]
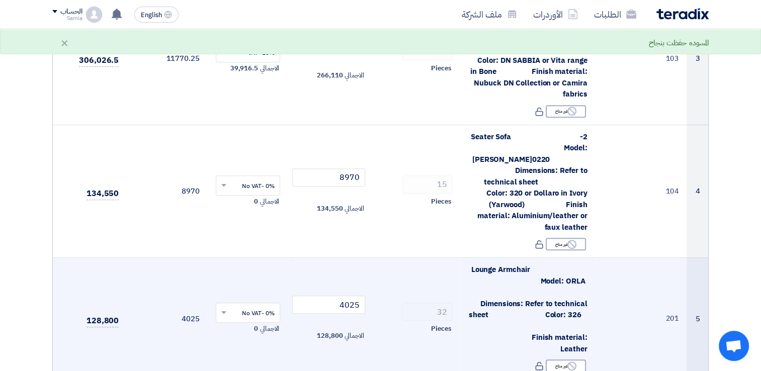
click at [243, 178] on input "text" at bounding box center [253, 186] width 45 height 17
click at [259, 200] on span "15% -VAT" at bounding box center [261, 204] width 27 height 9
click at [250, 306] on input "text" at bounding box center [253, 314] width 45 height 17
click at [253, 327] on span "15% -VAT" at bounding box center [261, 331] width 27 height 9
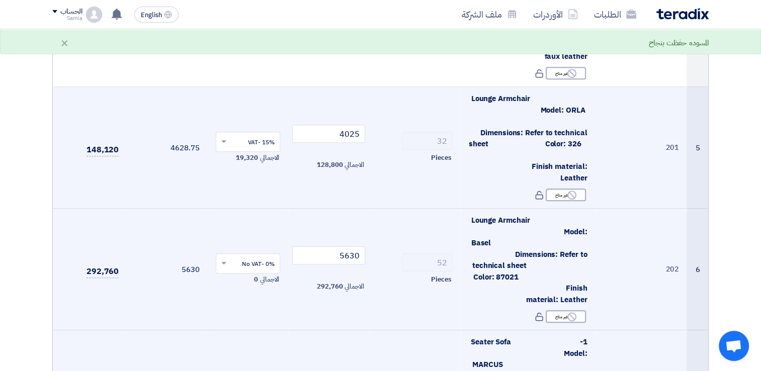
scroll to position [654, 0]
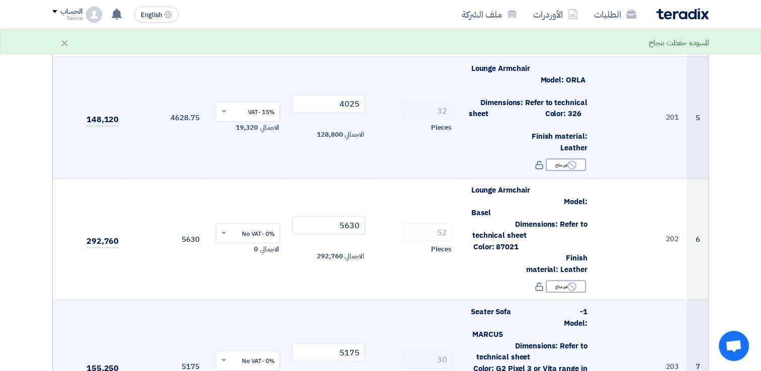
click at [249, 226] on input "text" at bounding box center [253, 234] width 45 height 17
click at [256, 248] on span "15% -VAT" at bounding box center [261, 252] width 27 height 9
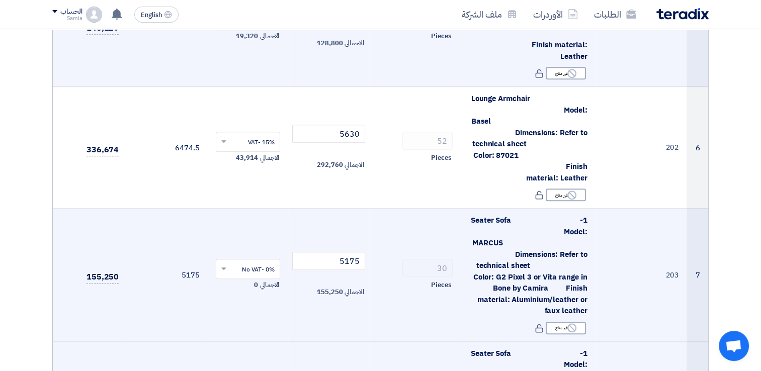
scroll to position [755, 0]
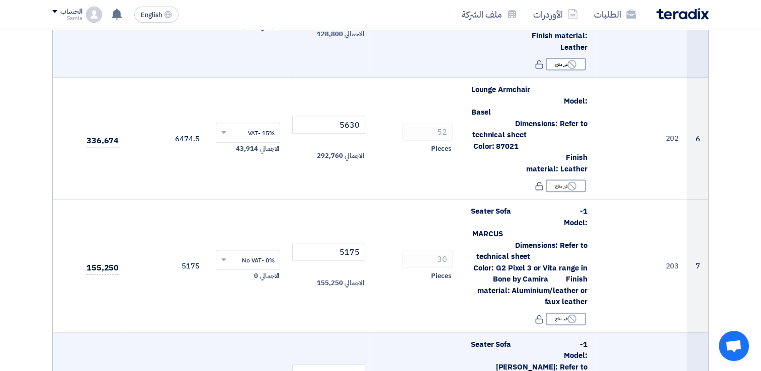
click at [256, 253] on input "text" at bounding box center [253, 261] width 45 height 17
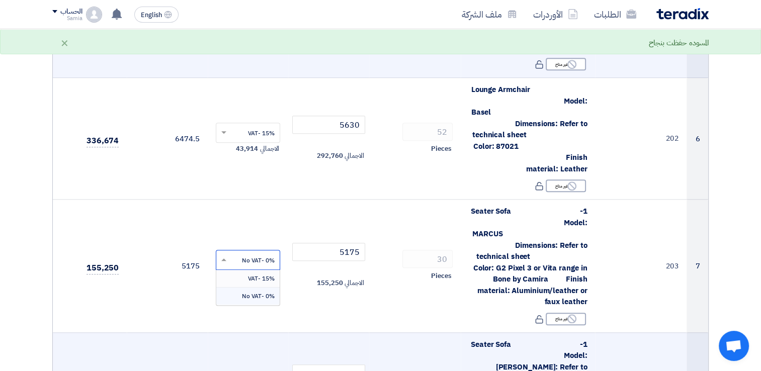
click at [257, 274] on span "15% -VAT" at bounding box center [261, 278] width 27 height 9
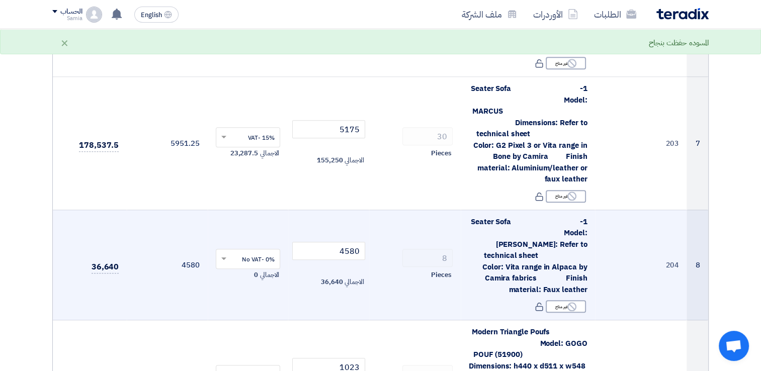
scroll to position [906, 0]
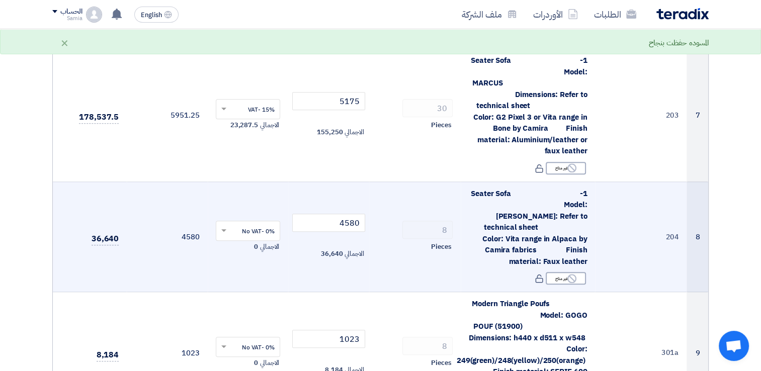
click at [250, 224] on input "text" at bounding box center [253, 232] width 45 height 17
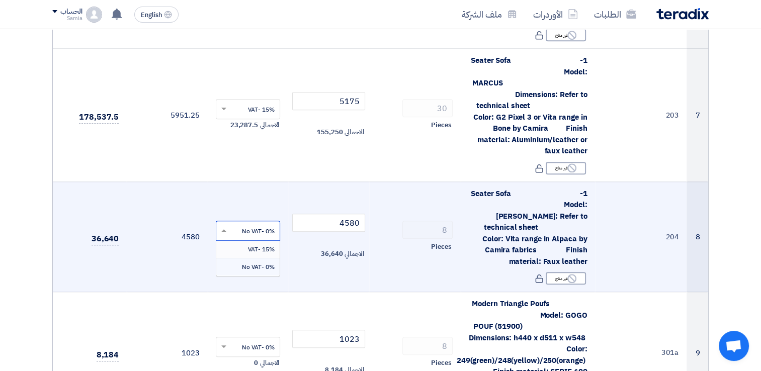
click at [264, 245] on span "15% -VAT" at bounding box center [261, 249] width 27 height 9
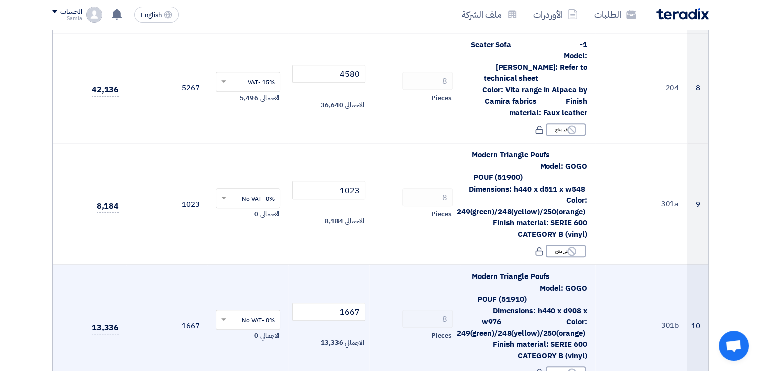
scroll to position [1057, 0]
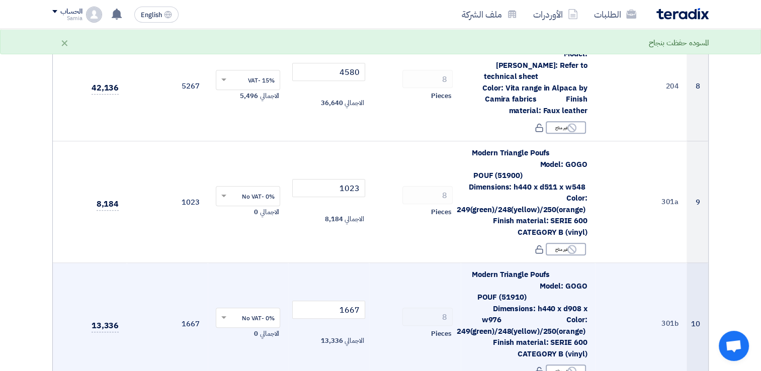
click at [242, 189] on input "text" at bounding box center [253, 197] width 45 height 17
click at [249, 210] on span "15% -VAT" at bounding box center [261, 214] width 27 height 9
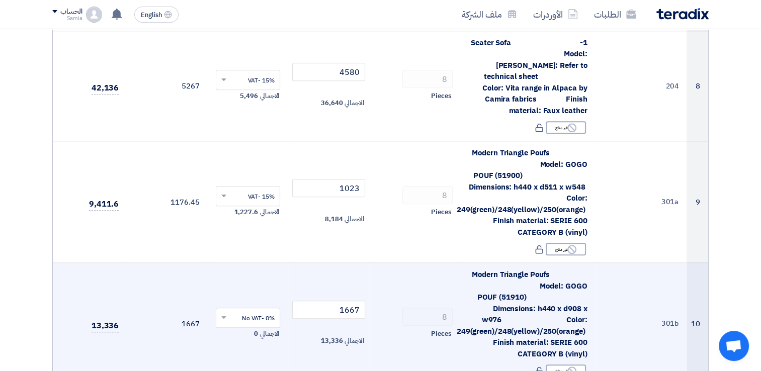
click at [248, 311] on input "text" at bounding box center [253, 319] width 45 height 17
click at [252, 328] on div "15% -VAT" at bounding box center [248, 337] width 64 height 18
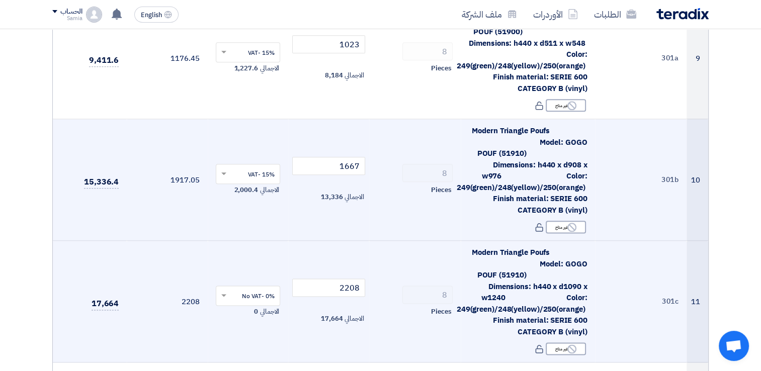
scroll to position [1208, 0]
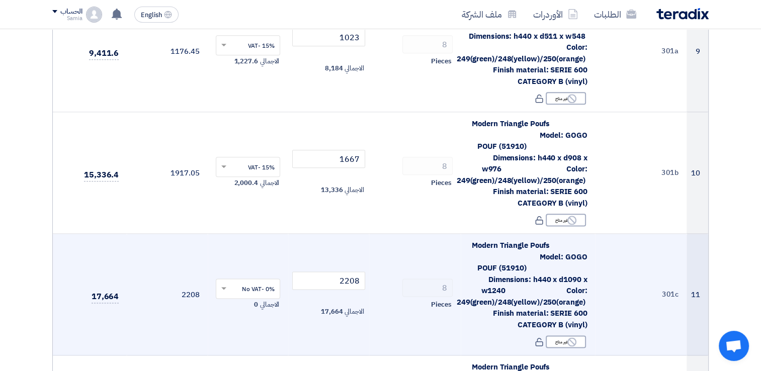
click at [258, 283] on input "text" at bounding box center [253, 290] width 45 height 17
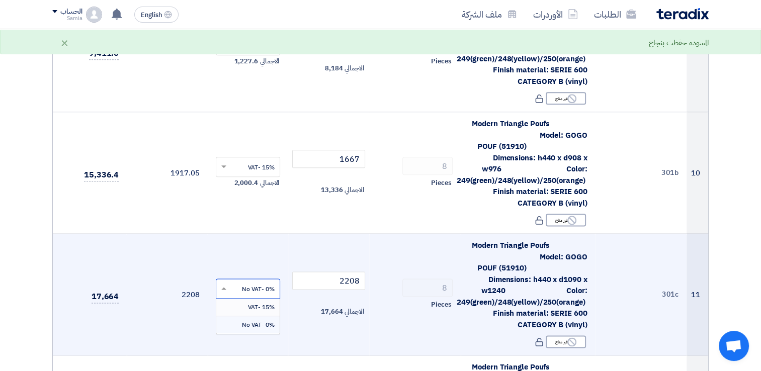
click at [260, 303] on span "15% -VAT" at bounding box center [261, 307] width 27 height 9
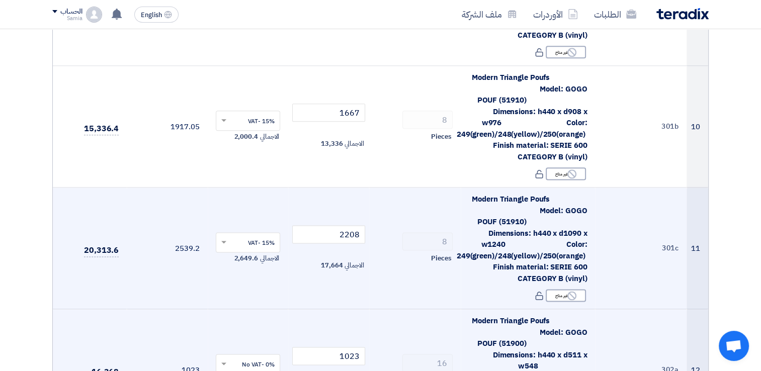
scroll to position [1359, 0]
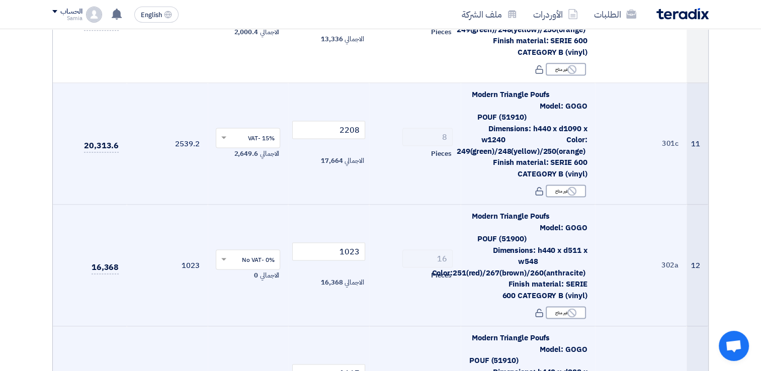
click at [243, 253] on input "text" at bounding box center [253, 261] width 45 height 17
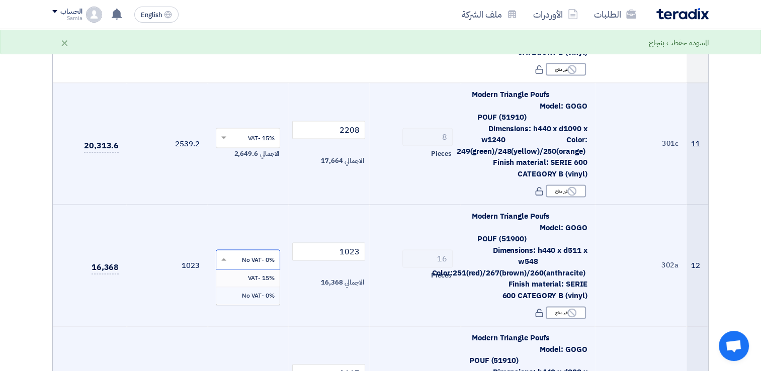
click at [249, 274] on span "15% -VAT" at bounding box center [261, 278] width 27 height 9
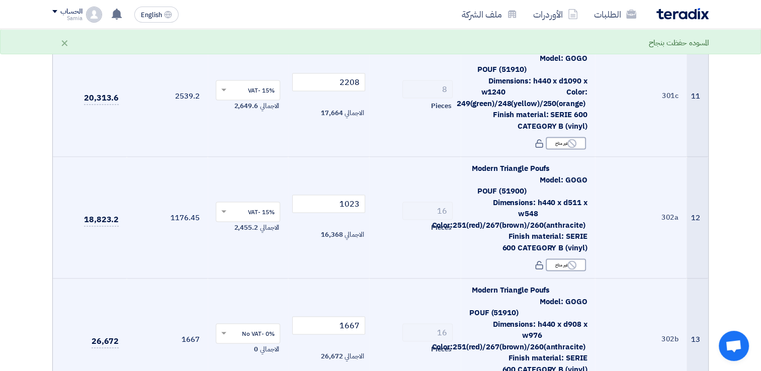
scroll to position [1459, 0]
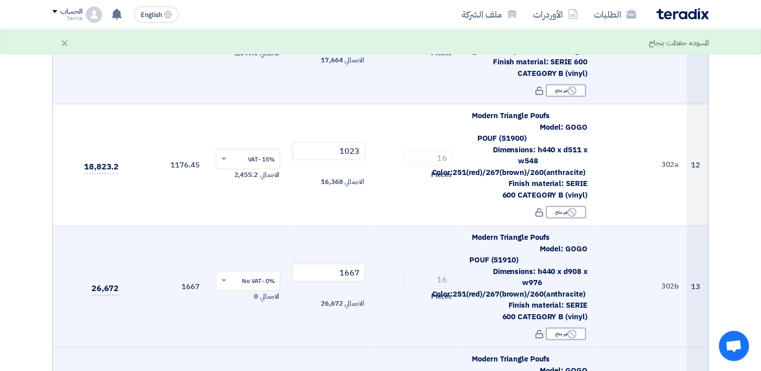
click at [256, 274] on input "text" at bounding box center [253, 282] width 45 height 17
click at [259, 295] on span "15% -VAT" at bounding box center [261, 299] width 27 height 9
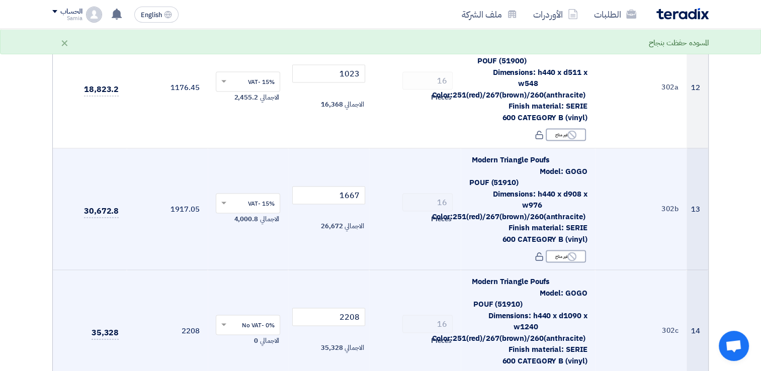
scroll to position [1560, 0]
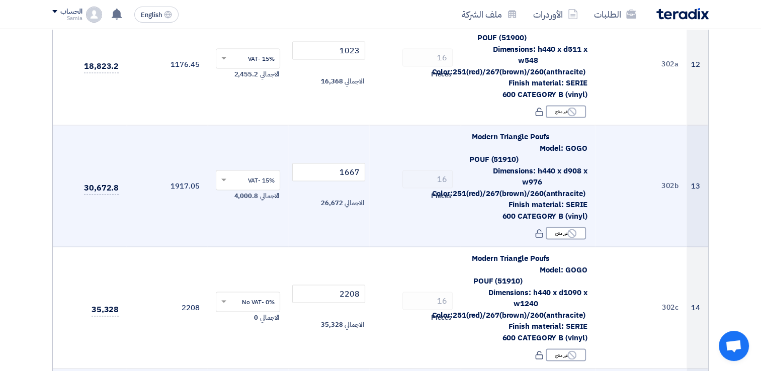
click at [259, 295] on input "text" at bounding box center [253, 303] width 45 height 17
click at [266, 316] on span "15% -VAT" at bounding box center [261, 320] width 27 height 9
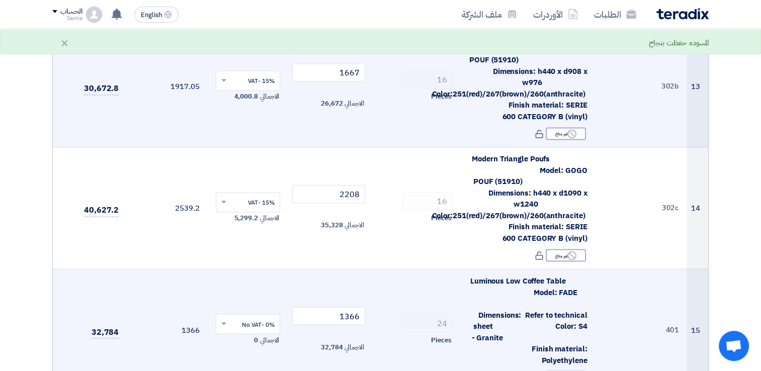
scroll to position [1661, 0]
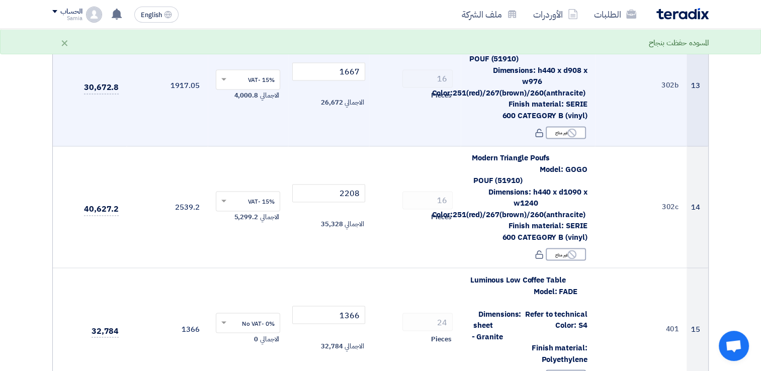
click at [260, 316] on input "text" at bounding box center [253, 324] width 45 height 17
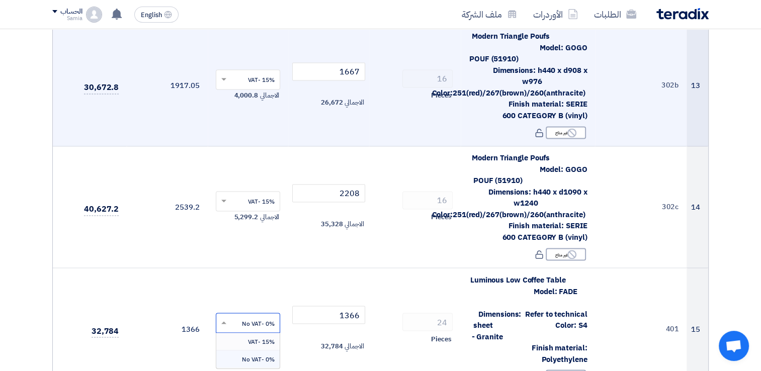
click at [260, 337] on span "15% -VAT" at bounding box center [261, 341] width 27 height 9
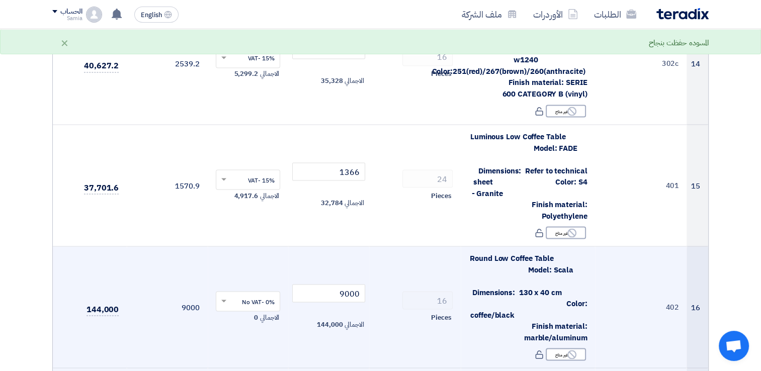
scroll to position [1812, 0]
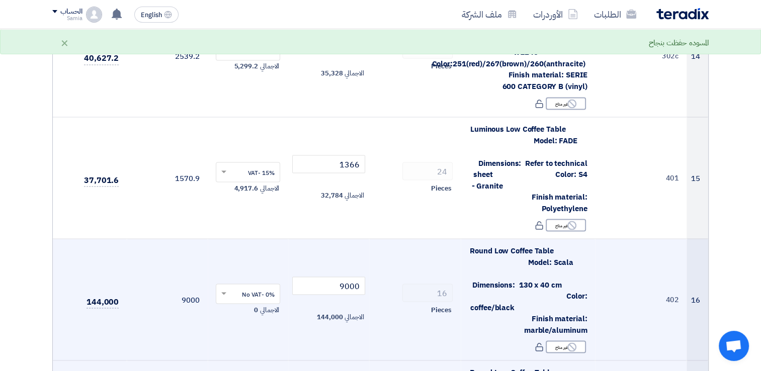
click at [258, 287] on input "text" at bounding box center [253, 295] width 45 height 17
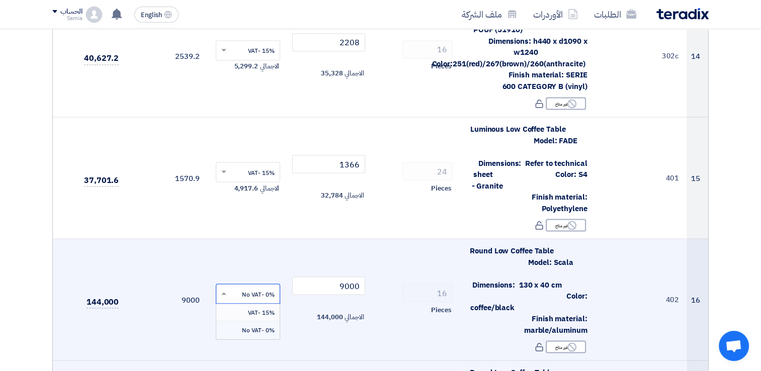
click at [260, 308] on span "15% -VAT" at bounding box center [261, 312] width 27 height 9
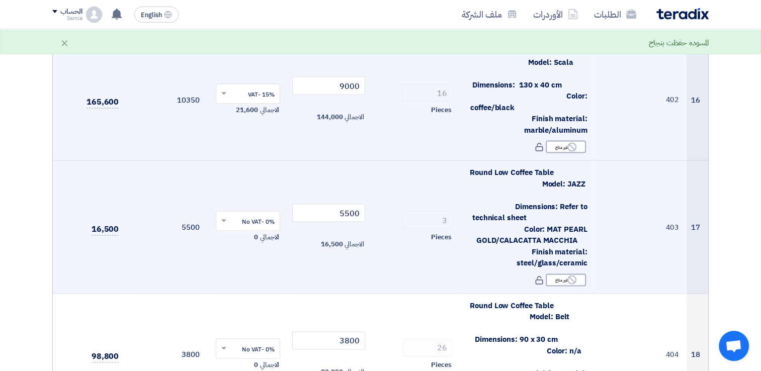
scroll to position [2013, 0]
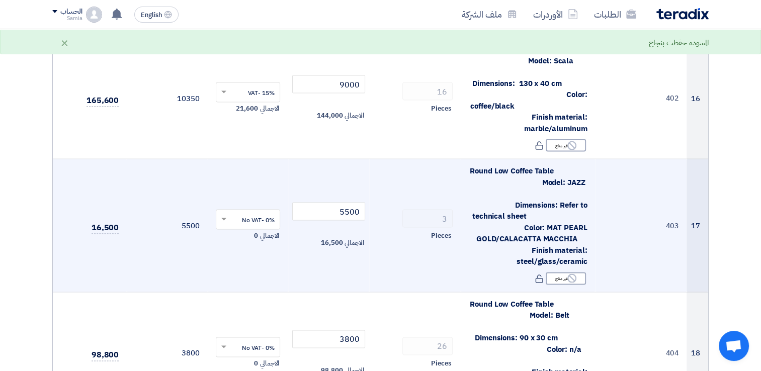
click at [239, 213] on input "text" at bounding box center [253, 221] width 45 height 17
drag, startPoint x: 246, startPoint y: 220, endPoint x: 255, endPoint y: 297, distance: 77.5
click at [246, 230] on div "15% -VAT" at bounding box center [248, 239] width 64 height 18
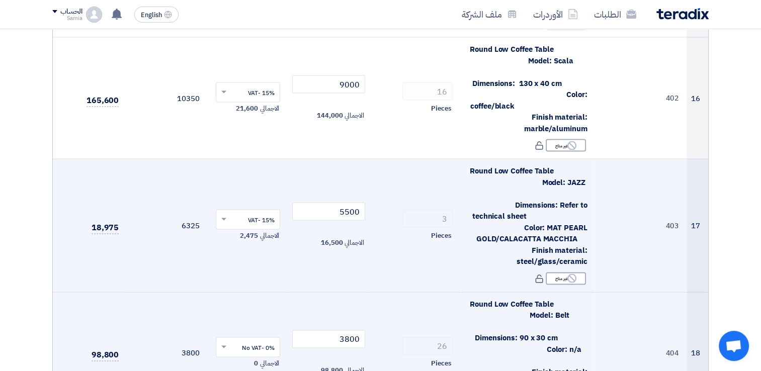
click at [246, 340] on input "text" at bounding box center [253, 348] width 45 height 17
click at [251, 362] on span "15% -VAT" at bounding box center [261, 366] width 27 height 9
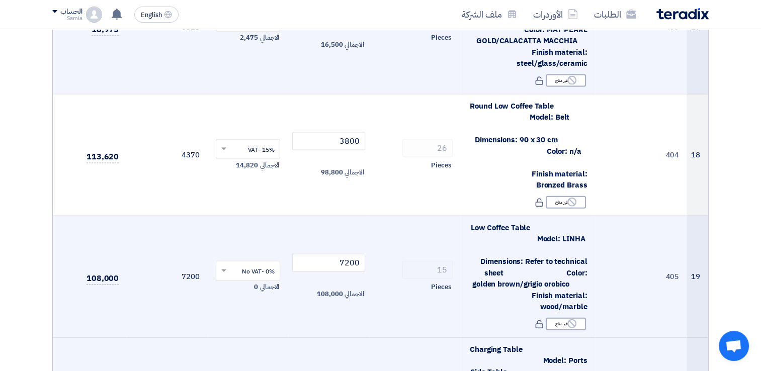
scroll to position [2214, 0]
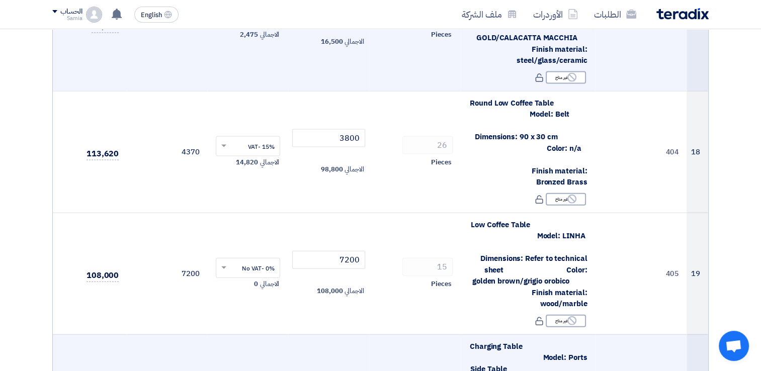
click at [220, 264] on span at bounding box center [222, 268] width 13 height 9
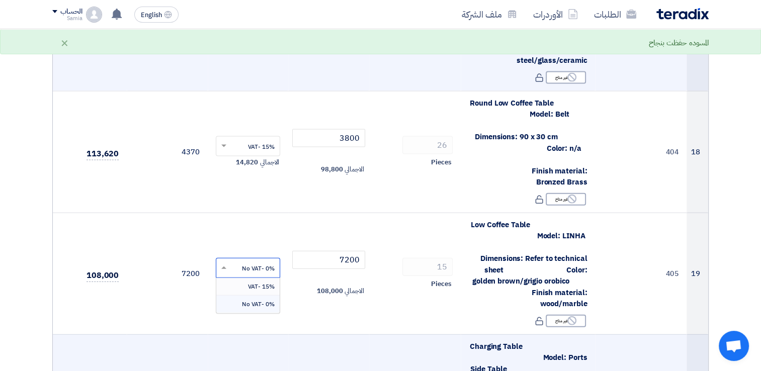
click at [252, 282] on span "15% -VAT" at bounding box center [261, 286] width 27 height 9
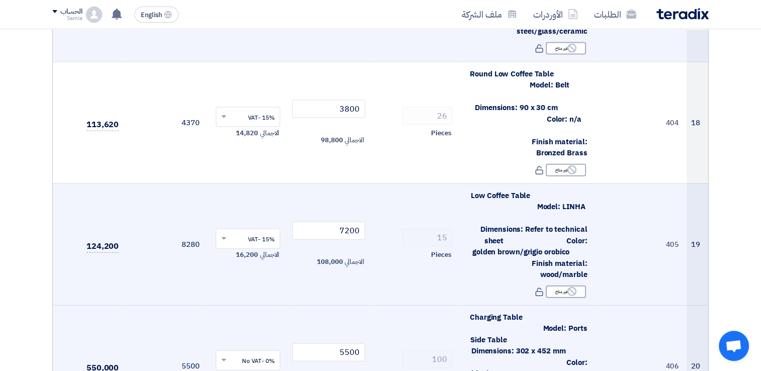
scroll to position [2315, 0]
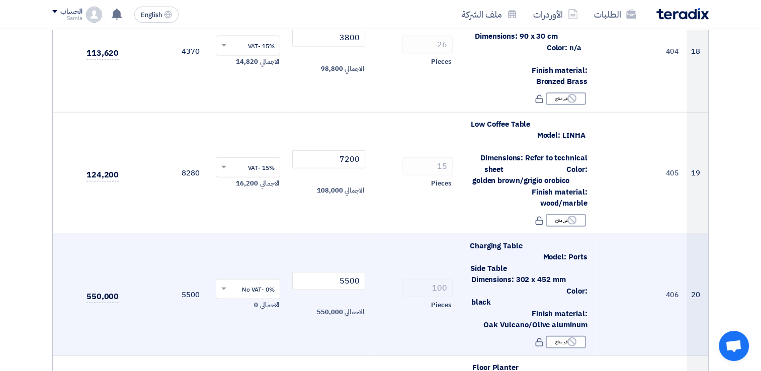
click at [227, 285] on span at bounding box center [222, 289] width 13 height 9
click at [249, 303] on span "15% -VAT" at bounding box center [261, 307] width 27 height 9
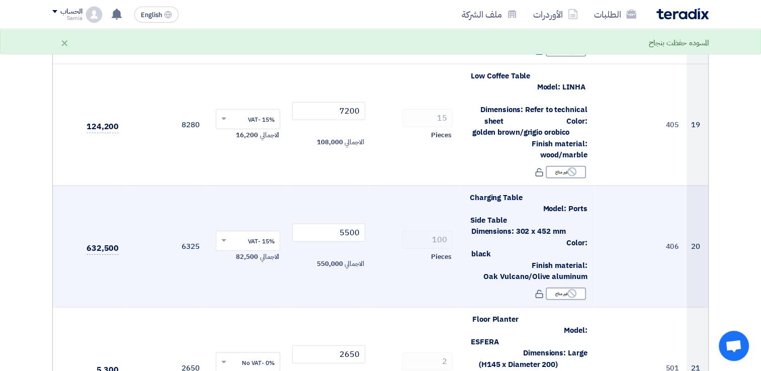
scroll to position [2416, 0]
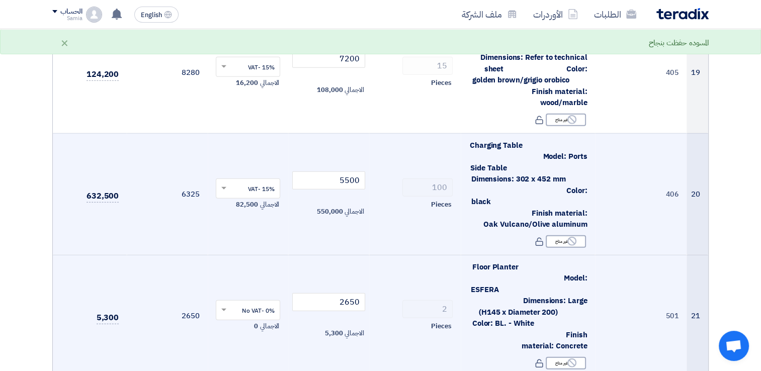
click at [245, 303] on input "text" at bounding box center [253, 311] width 45 height 17
click at [237, 321] on div "15% -VAT" at bounding box center [248, 330] width 64 height 18
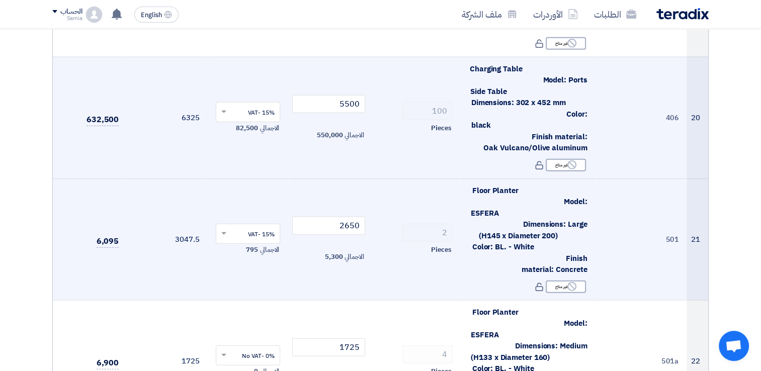
scroll to position [2567, 0]
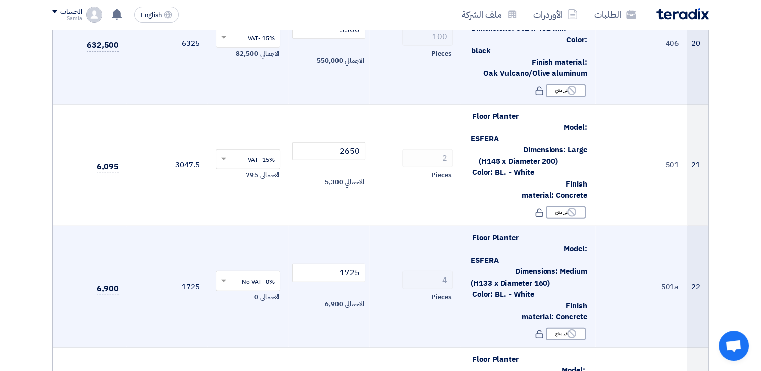
click at [226, 277] on span at bounding box center [222, 281] width 13 height 9
click at [247, 291] on div "15% -VAT" at bounding box center [248, 300] width 64 height 18
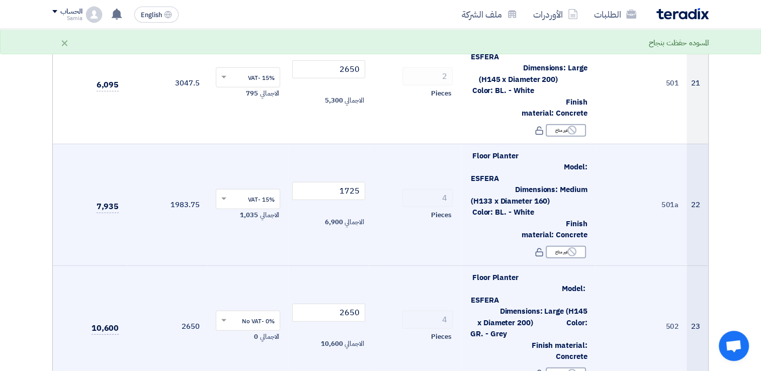
scroll to position [2667, 0]
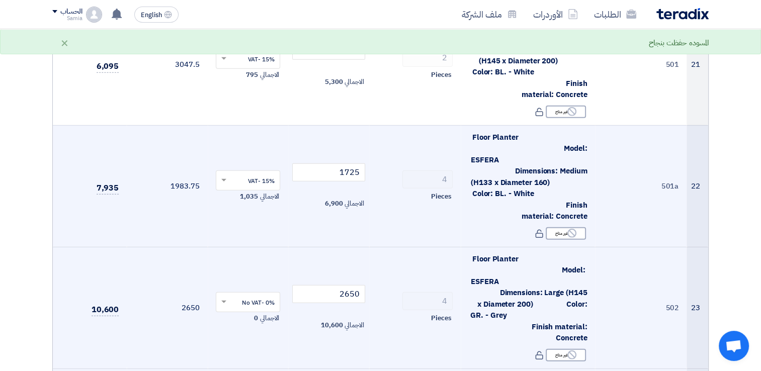
click at [232, 295] on input "text" at bounding box center [253, 303] width 45 height 17
click at [244, 313] on div "15% -VAT" at bounding box center [248, 322] width 64 height 18
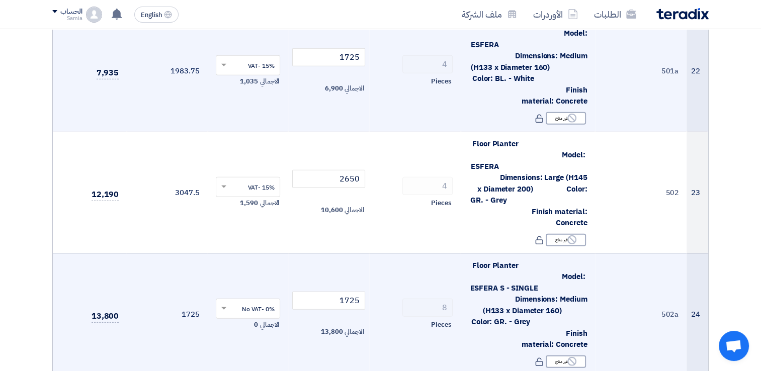
scroll to position [2818, 0]
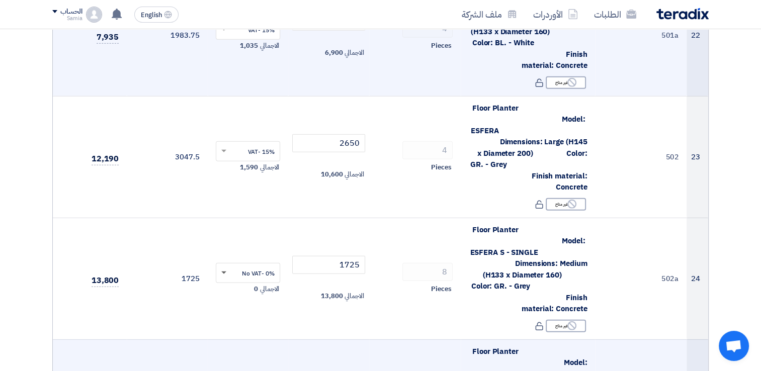
click at [225, 272] on span at bounding box center [223, 274] width 5 height 4
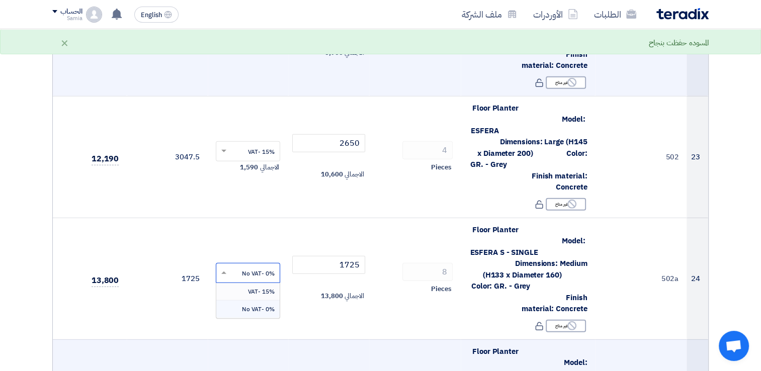
click at [258, 287] on span "15% -VAT" at bounding box center [261, 291] width 27 height 9
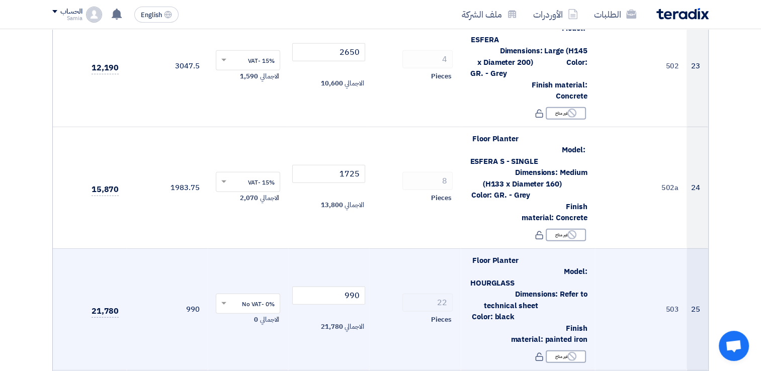
scroll to position [2919, 0]
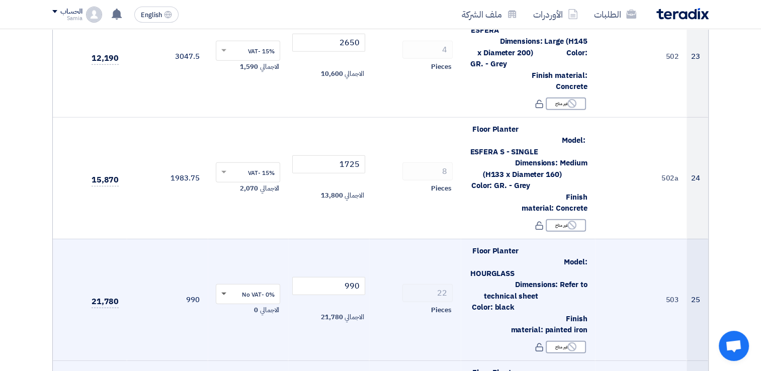
click at [225, 290] on span at bounding box center [222, 294] width 13 height 9
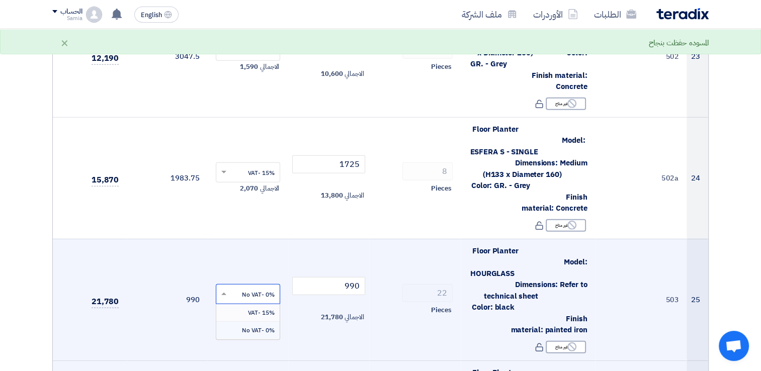
click at [256, 308] on span "15% -VAT" at bounding box center [261, 312] width 27 height 9
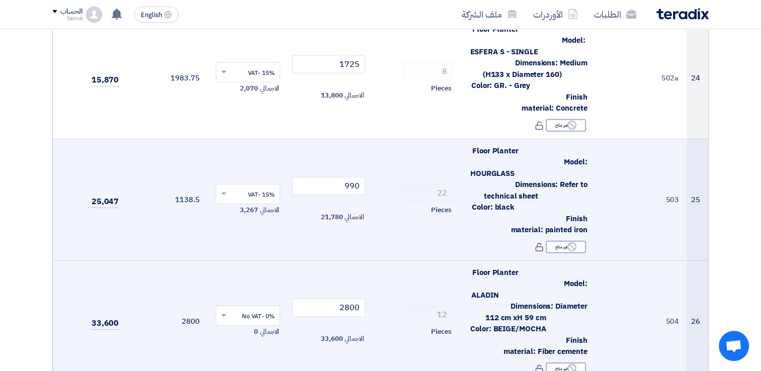
scroll to position [3019, 0]
click at [220, 311] on span at bounding box center [222, 315] width 13 height 9
click at [251, 326] on div "15% -VAT" at bounding box center [248, 335] width 64 height 18
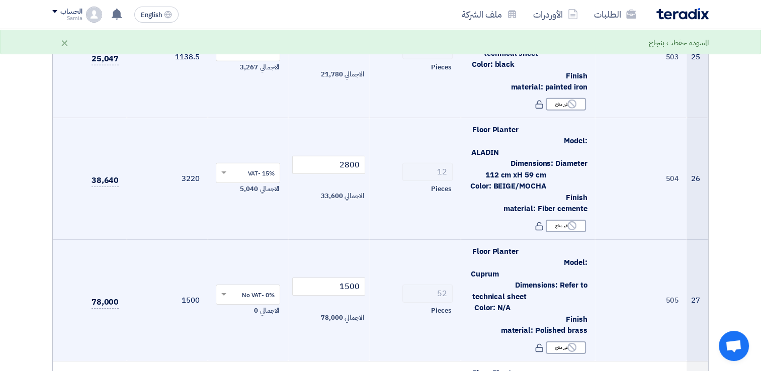
scroll to position [3170, 0]
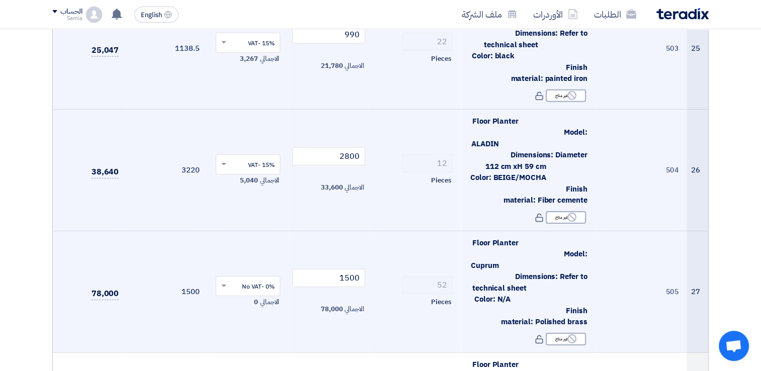
click at [226, 282] on span at bounding box center [222, 286] width 13 height 9
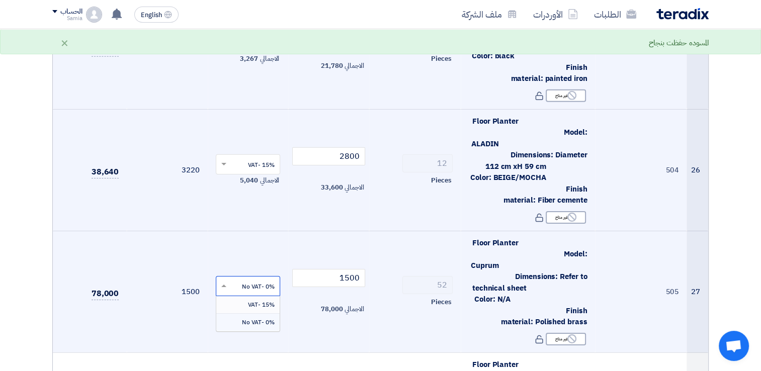
click at [250, 296] on div "15% -VAT" at bounding box center [248, 305] width 64 height 18
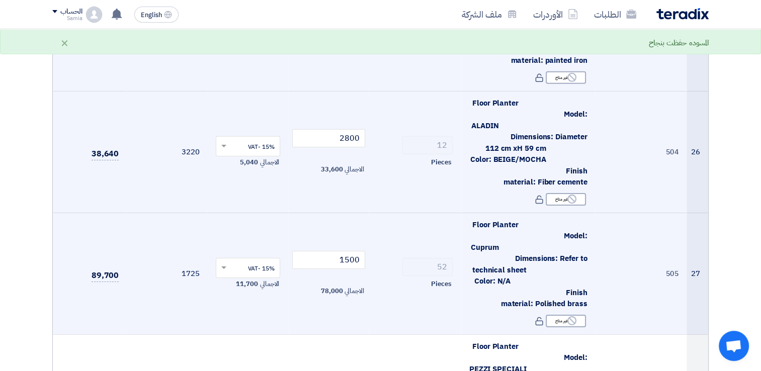
scroll to position [3271, 0]
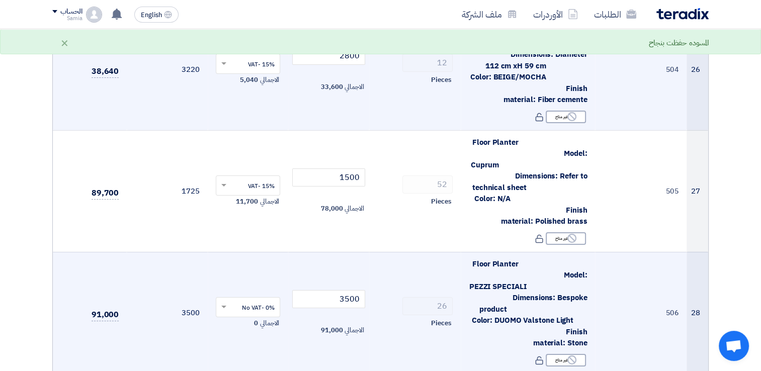
click at [227, 303] on span at bounding box center [222, 307] width 13 height 9
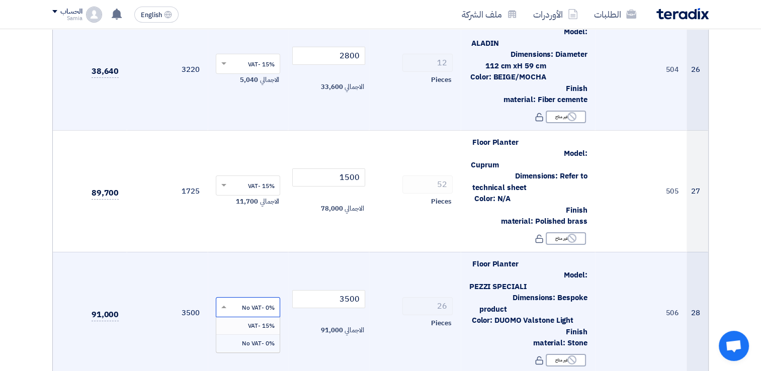
click at [250, 322] on span "15% -VAT" at bounding box center [261, 326] width 27 height 9
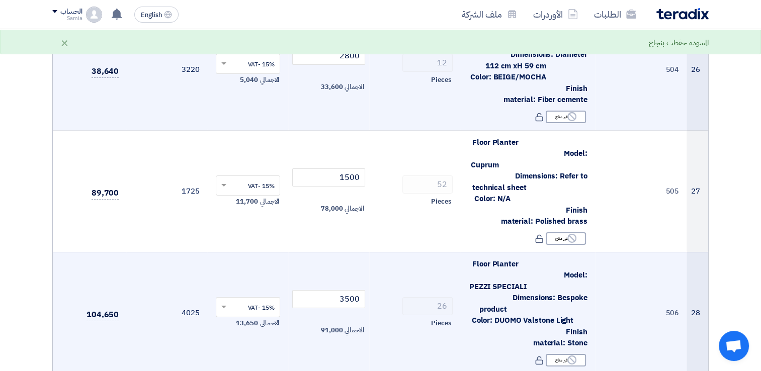
scroll to position [3372, 0]
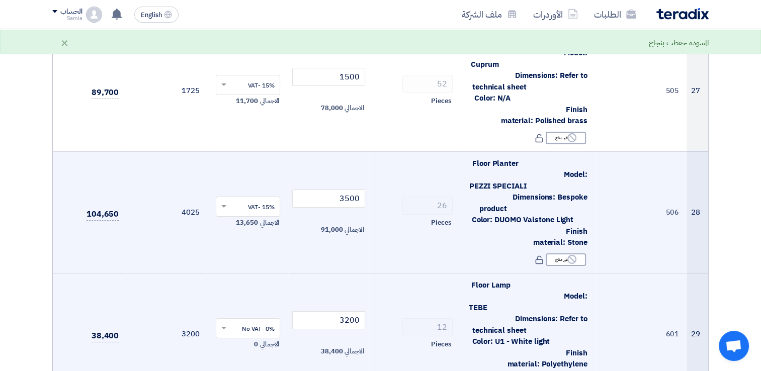
click at [236, 321] on input "text" at bounding box center [253, 329] width 45 height 17
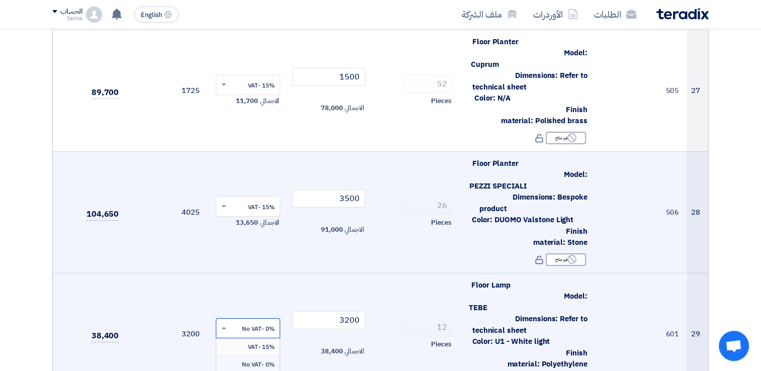
click at [248, 343] on span "15% -VAT" at bounding box center [261, 347] width 27 height 9
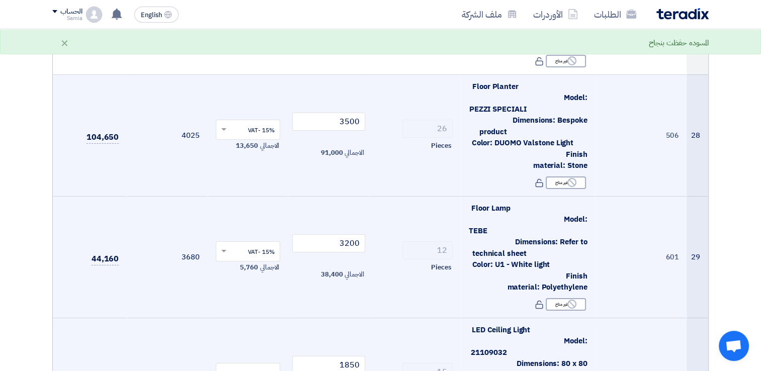
scroll to position [3472, 0]
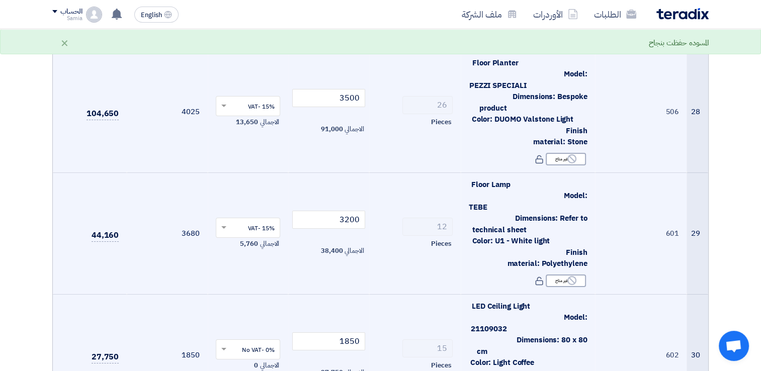
click at [230, 341] on div at bounding box center [248, 349] width 64 height 17
click at [260, 360] on div "15% -VAT" at bounding box center [248, 369] width 64 height 18
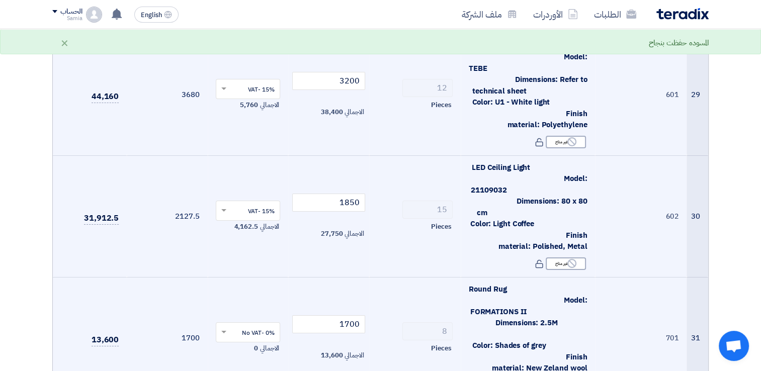
scroll to position [3623, 0]
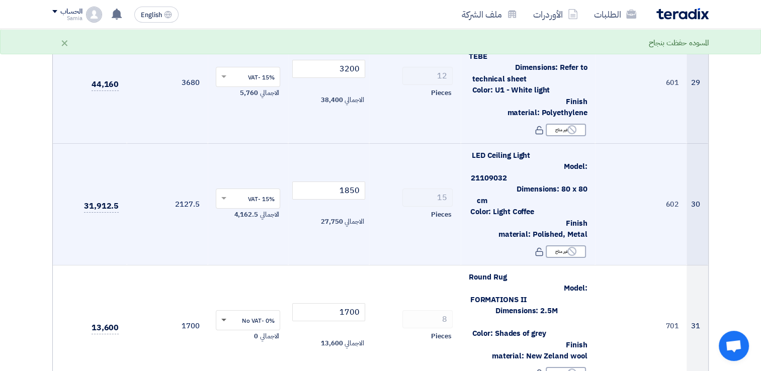
click at [225, 319] on span at bounding box center [223, 321] width 5 height 4
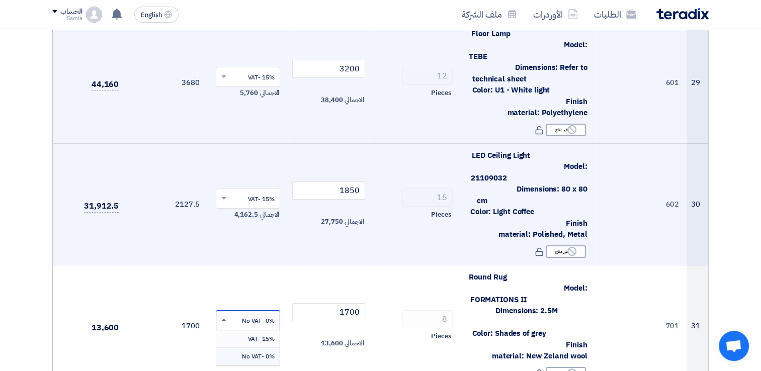
click at [256, 335] on span "15% -VAT" at bounding box center [261, 339] width 27 height 9
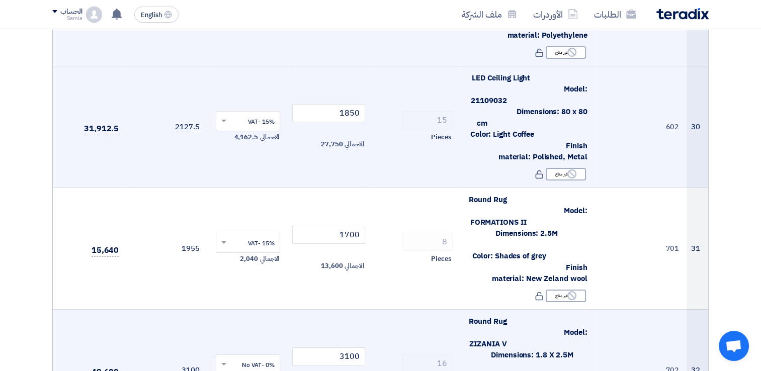
scroll to position [3724, 0]
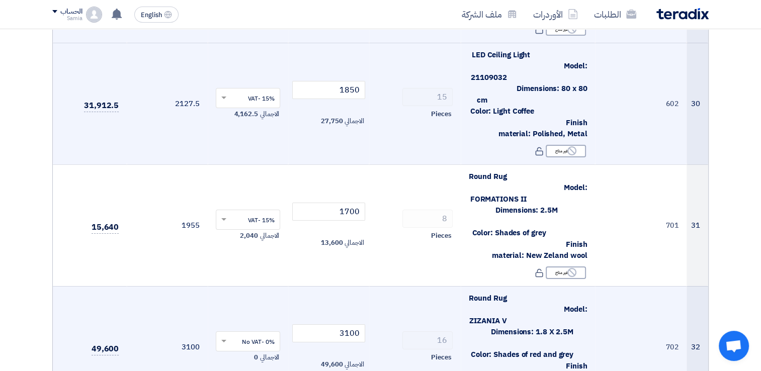
click at [234, 334] on input "text" at bounding box center [253, 342] width 45 height 17
click at [238, 352] on div "15% -VAT" at bounding box center [248, 361] width 64 height 18
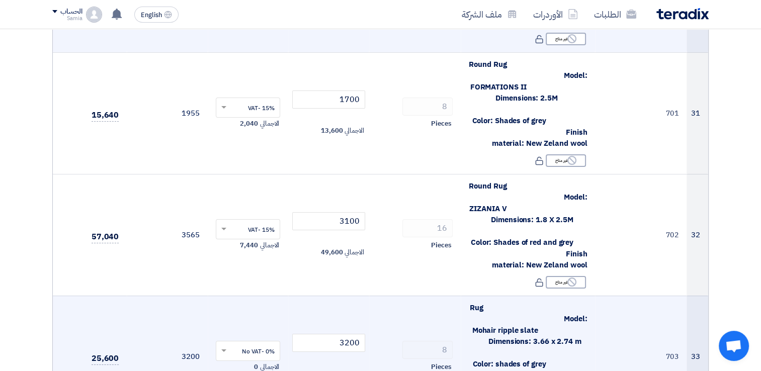
scroll to position [3875, 0]
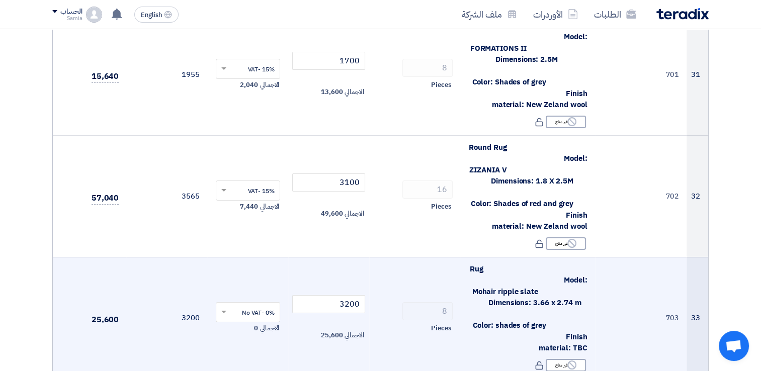
click at [225, 308] on span at bounding box center [222, 312] width 13 height 9
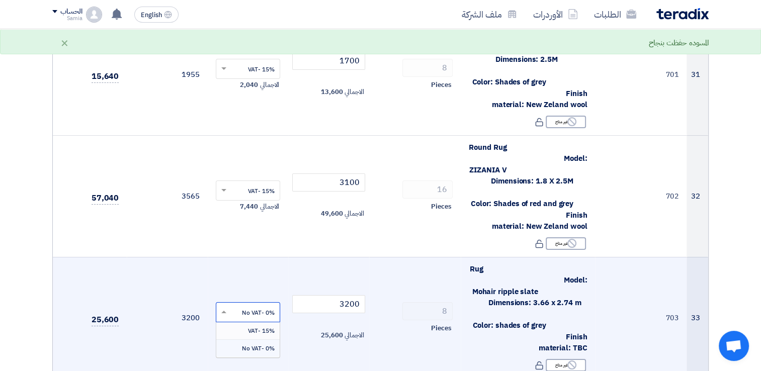
click at [243, 323] on div "15% -VAT" at bounding box center [248, 332] width 64 height 18
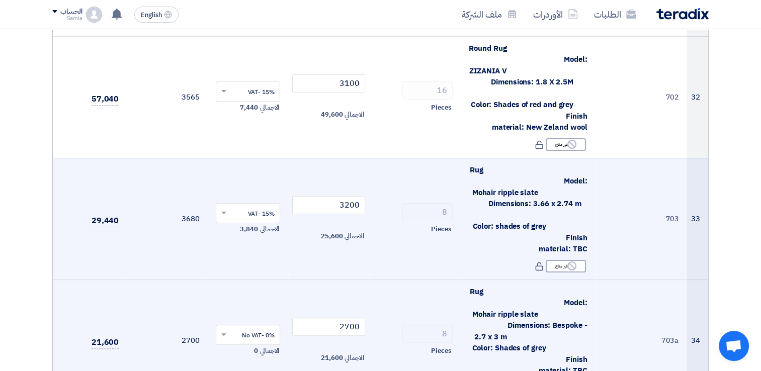
scroll to position [3976, 0]
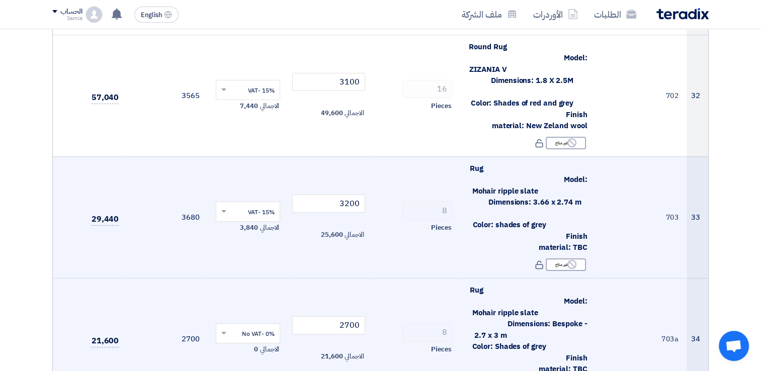
click at [223, 329] on span at bounding box center [222, 333] width 13 height 9
click at [242, 344] on div "15% -VAT" at bounding box center [248, 353] width 64 height 18
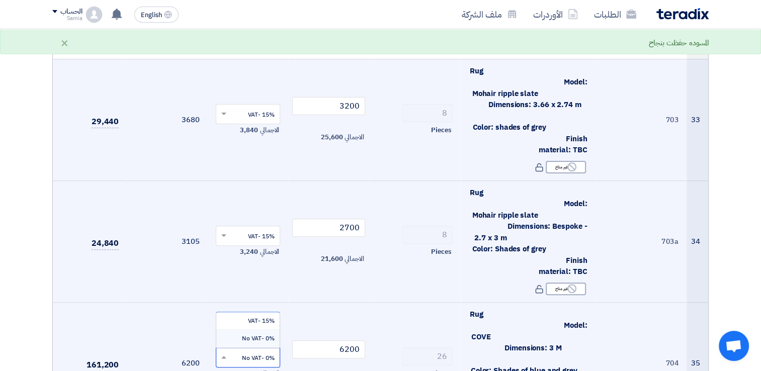
scroll to position [4076, 0]
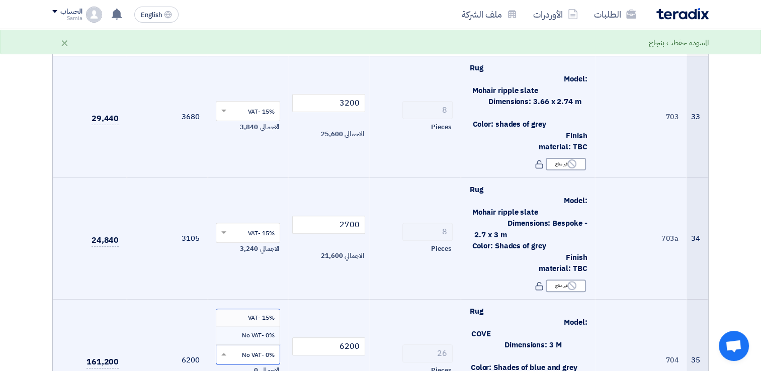
click at [248, 314] on span "15% -VAT" at bounding box center [261, 318] width 27 height 9
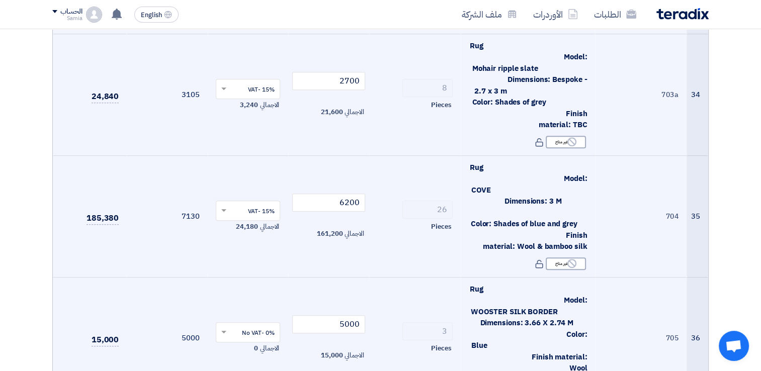
scroll to position [4227, 0]
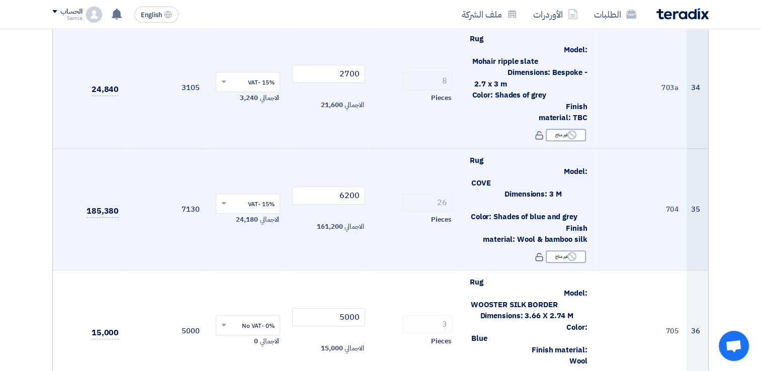
click at [226, 321] on span at bounding box center [222, 325] width 13 height 9
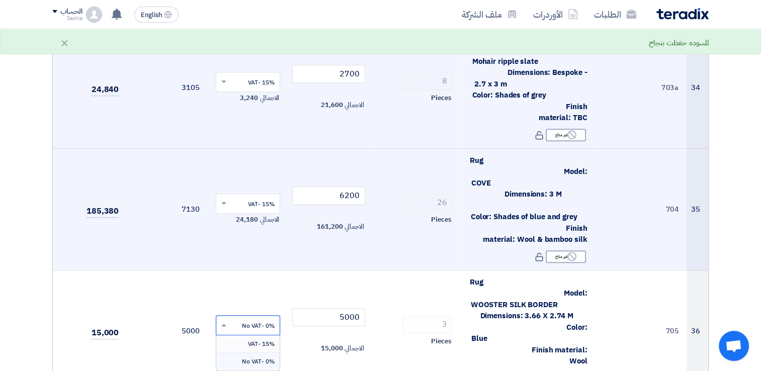
click at [249, 340] on span "15% -VAT" at bounding box center [261, 344] width 27 height 9
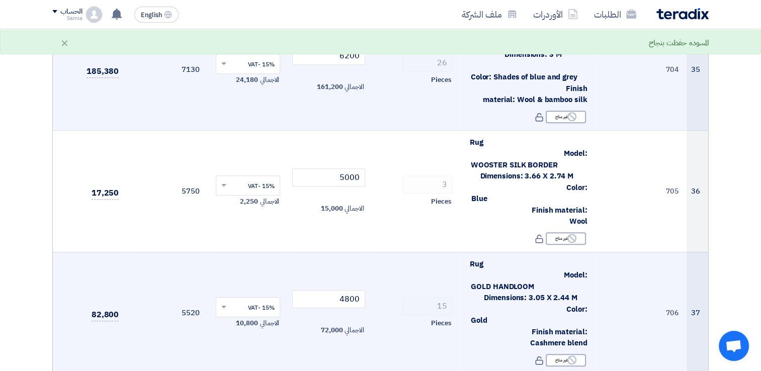
scroll to position [4378, 0]
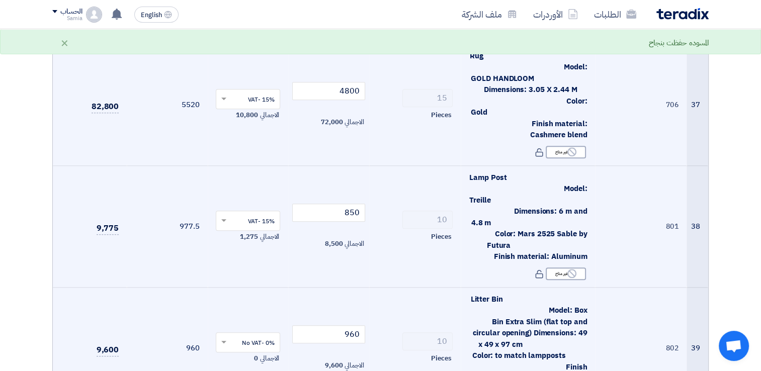
scroll to position [4579, 0]
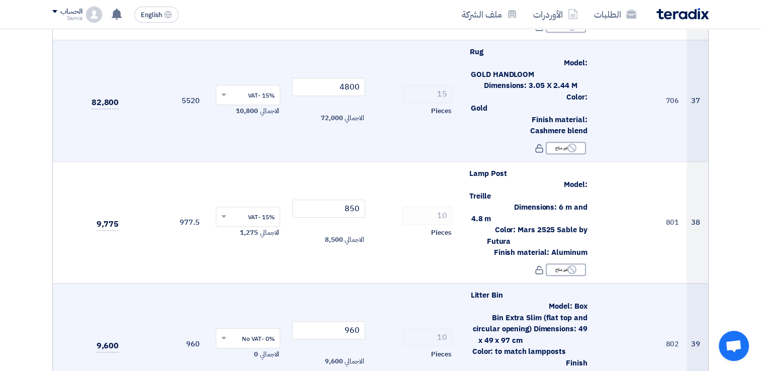
click at [229, 330] on div at bounding box center [248, 338] width 64 height 17
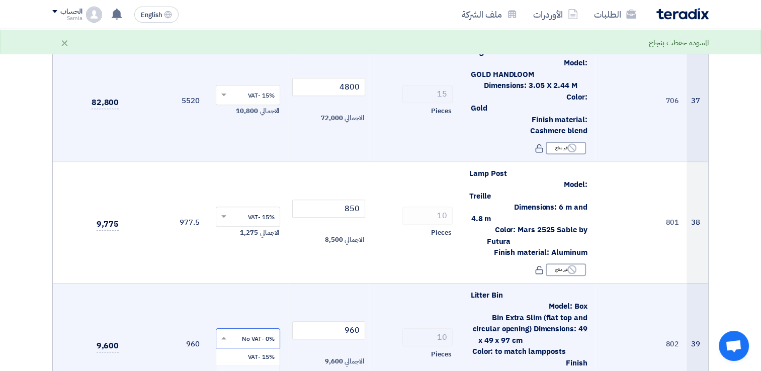
click at [242, 349] on div "15% -VAT" at bounding box center [248, 358] width 64 height 18
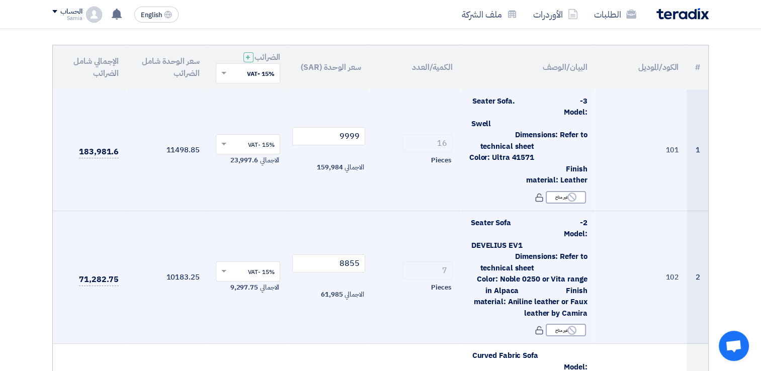
scroll to position [151, 0]
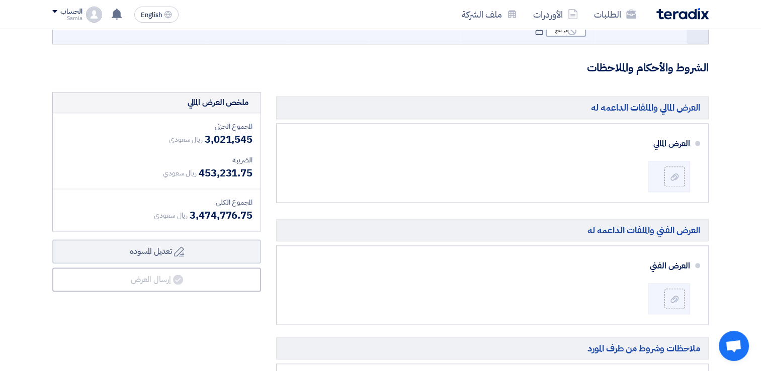
scroll to position [5133, 0]
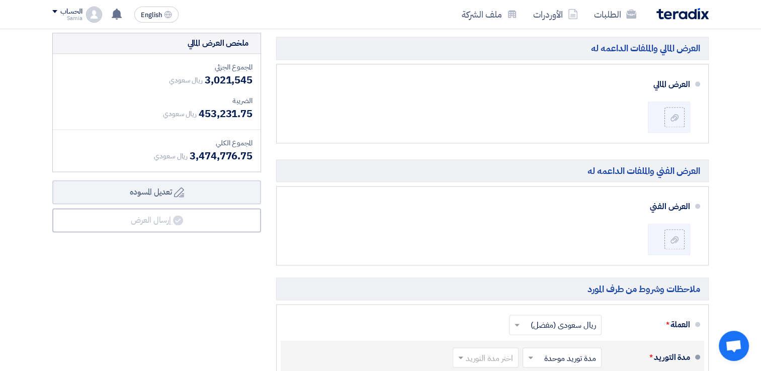
click at [484, 352] on input "text" at bounding box center [483, 359] width 61 height 15
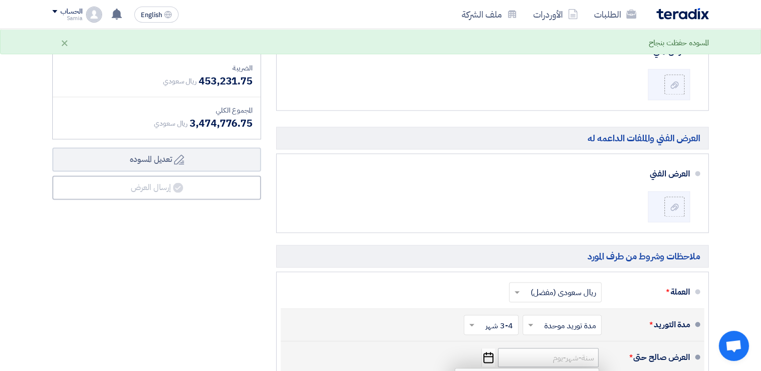
scroll to position [5183, 0]
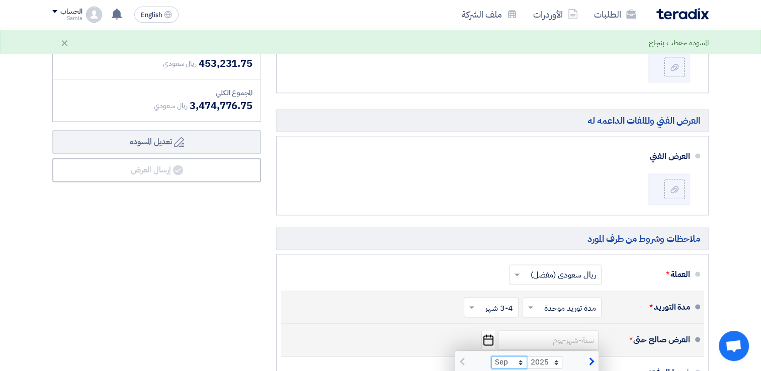
click at [523, 356] on select "Sep Oct Nov Dec" at bounding box center [510, 362] width 36 height 13
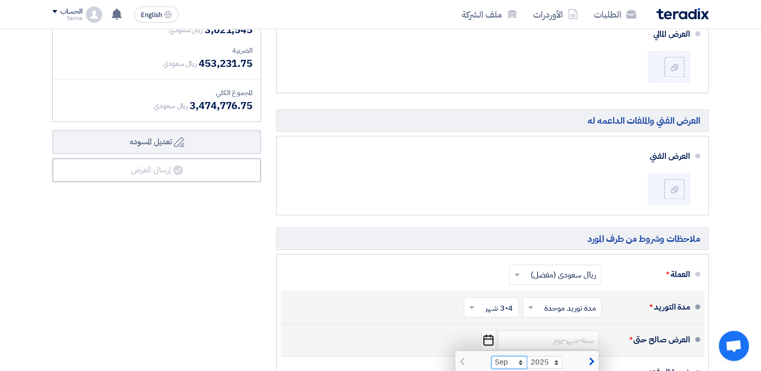
select select "10"
click at [492, 356] on select "Sep Oct Nov Dec" at bounding box center [510, 362] width 36 height 13
type input "[DATE]"
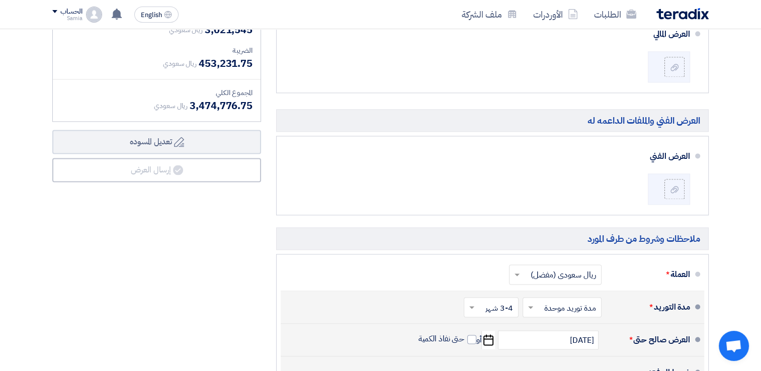
type input "50"
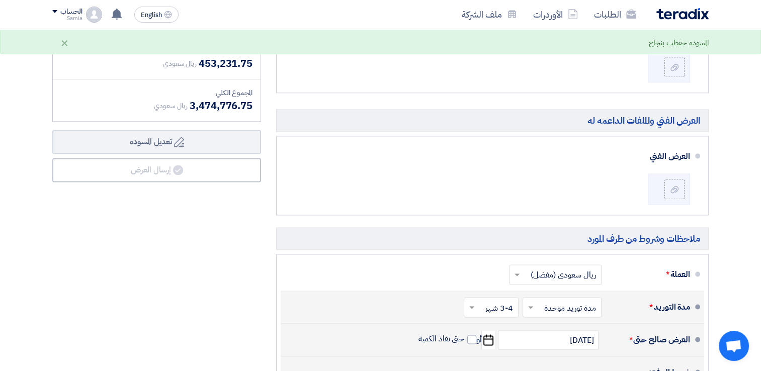
type input "50"
type input "70"
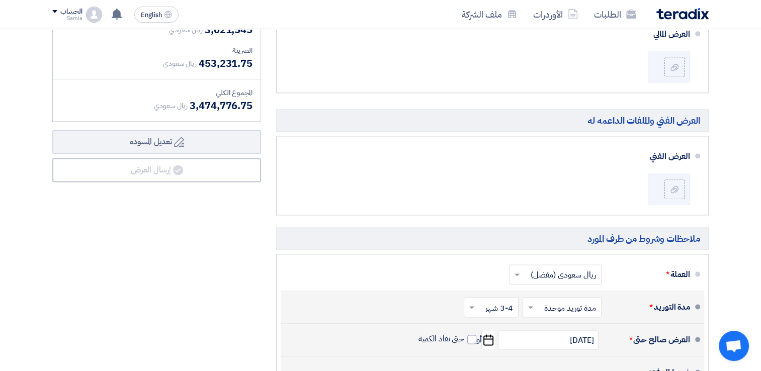
type input "7"
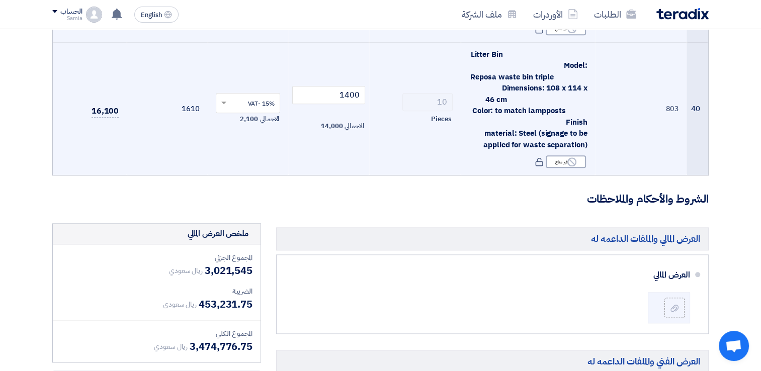
scroll to position [4938, 0]
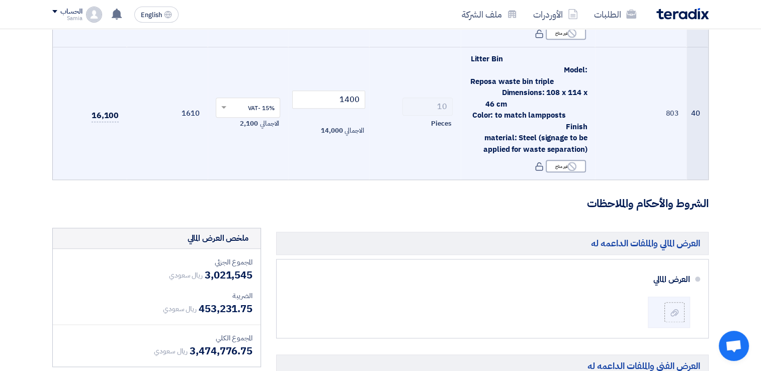
drag, startPoint x: 205, startPoint y: 112, endPoint x: 257, endPoint y: 112, distance: 51.8
click at [258, 249] on div "المجموع الجزئي ريال سعودي 3,021,545 الضريبة ريال سعودي 453,231.75 المجموع الكلي…" at bounding box center [157, 308] width 208 height 118
copy span "3,021,545"
click at [197, 301] on div "ريال سعودي 453,231.75" at bounding box center [208, 308] width 90 height 15
drag, startPoint x: 200, startPoint y: 145, endPoint x: 241, endPoint y: 146, distance: 40.8
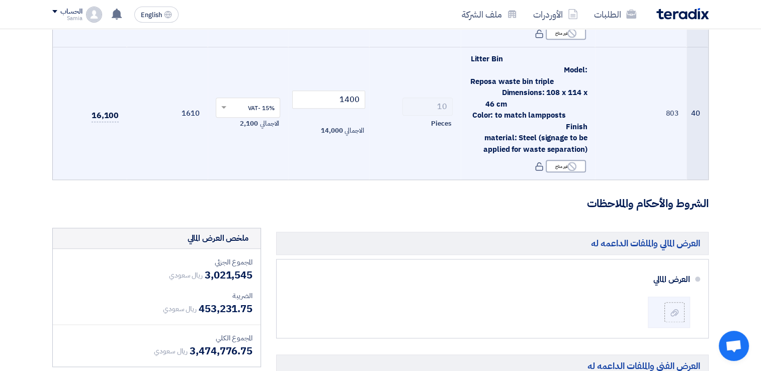
click at [242, 301] on span "453,231.75" at bounding box center [226, 308] width 54 height 15
copy span "453,231."
drag, startPoint x: 190, startPoint y: 186, endPoint x: 238, endPoint y: 188, distance: 47.9
click at [238, 344] on span "3,474,776.75" at bounding box center [221, 351] width 63 height 15
copy span "3,474,776"
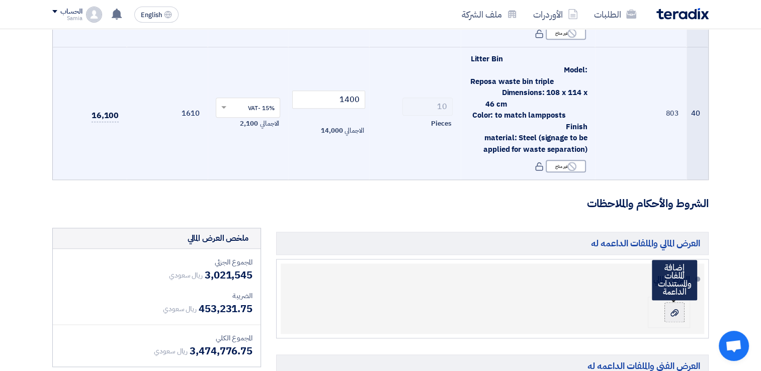
click at [672, 309] on icon at bounding box center [675, 313] width 8 height 8
click at [0, 0] on input "file" at bounding box center [0, 0] width 0 height 0
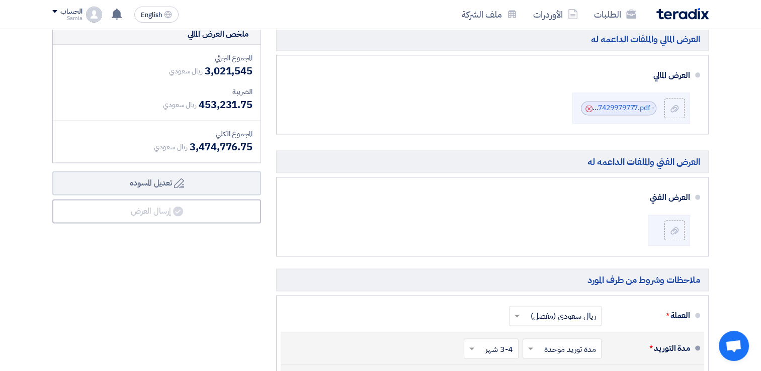
scroll to position [5155, 0]
